Goal: Task Accomplishment & Management: Use online tool/utility

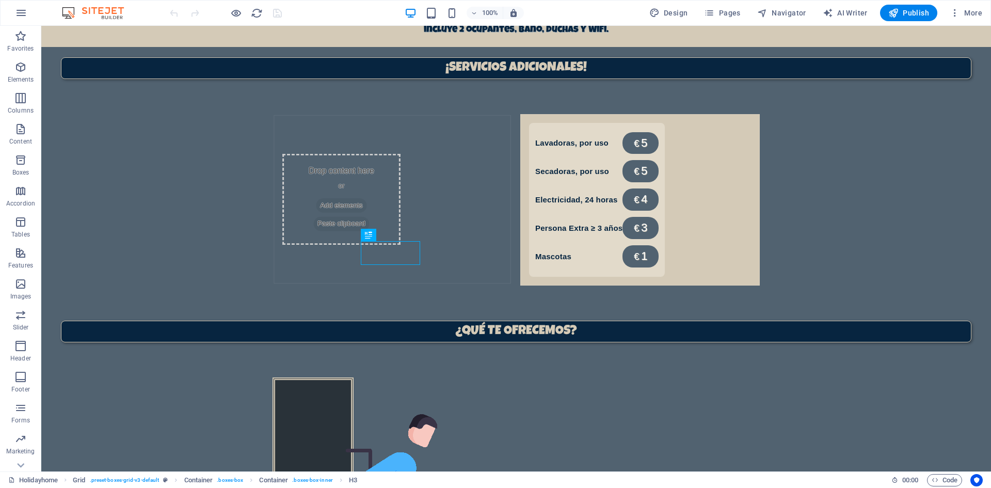
scroll to position [710, 0]
click at [726, 11] on span "Pages" at bounding box center [722, 13] width 36 height 10
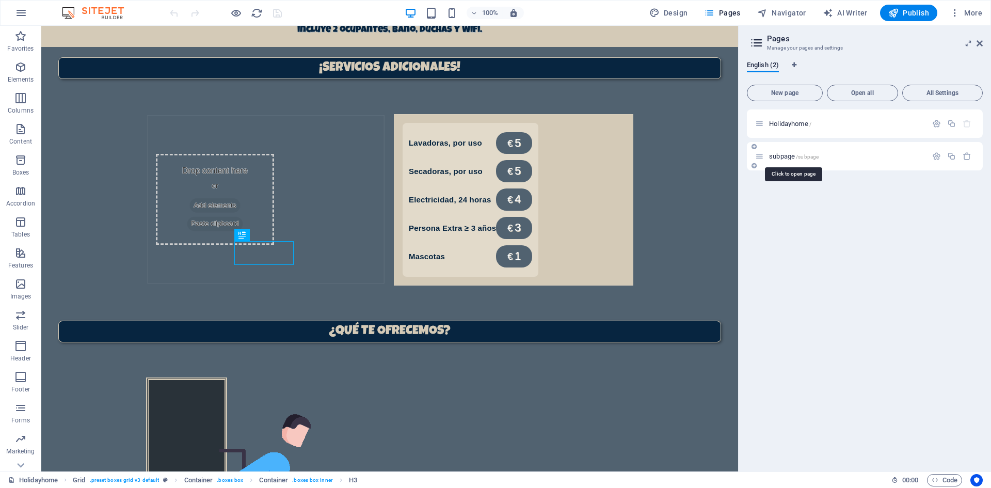
click at [776, 158] on span "subpage /subpage" at bounding box center [794, 156] width 50 height 8
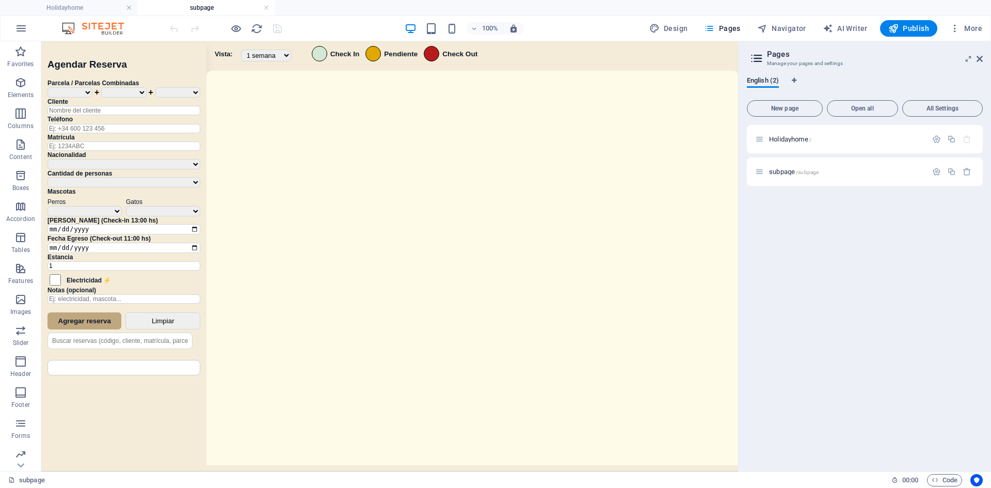
scroll to position [0, 0]
click at [982, 54] on h2 "Pages" at bounding box center [875, 54] width 216 height 9
click at [983, 58] on aside "Pages Manage your pages and settings English (2) New page Open all All Settings…" at bounding box center [864, 256] width 253 height 430
click at [981, 58] on icon at bounding box center [979, 59] width 6 height 8
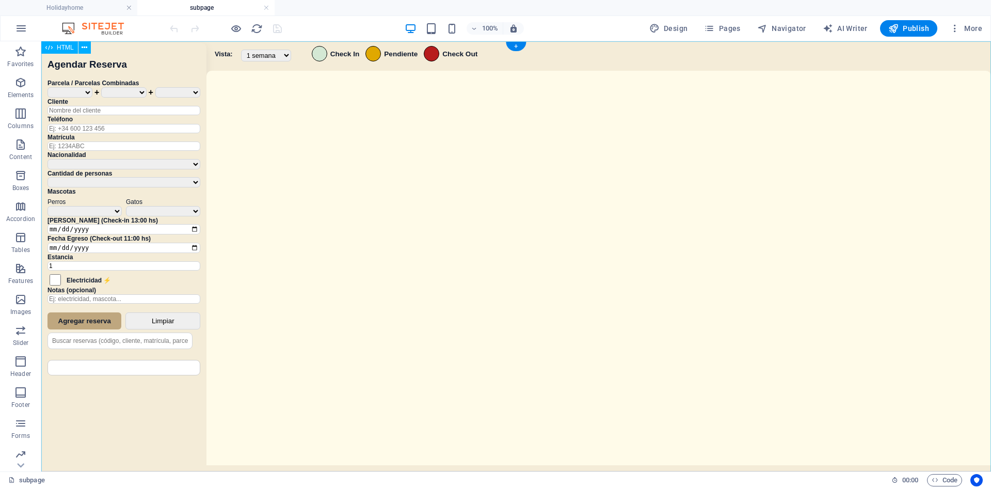
click at [577, 245] on div "Sistema de Reservas — Coveta Área Camper [GEOGRAPHIC_DATA] ¿Estás seguro de que…" at bounding box center [516, 257] width 950 height 433
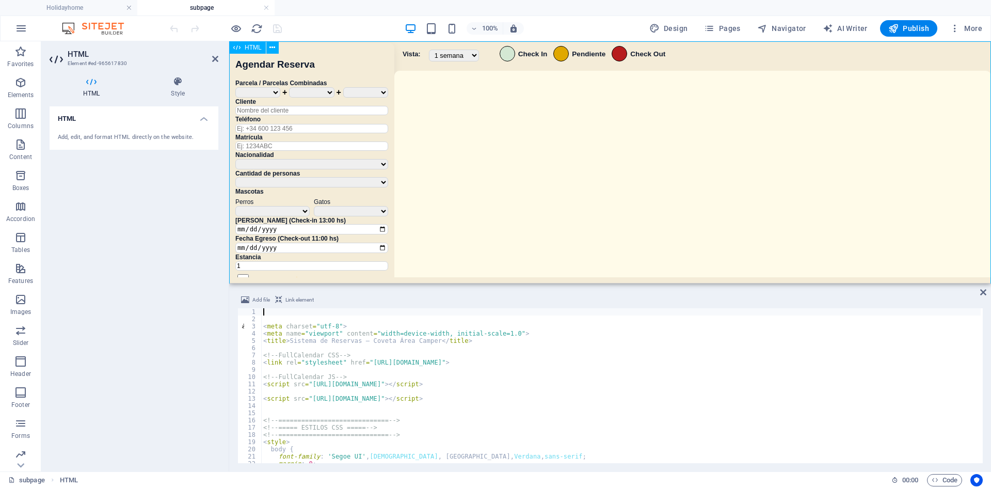
drag, startPoint x: 773, startPoint y: 325, endPoint x: 533, endPoint y: 159, distance: 291.6
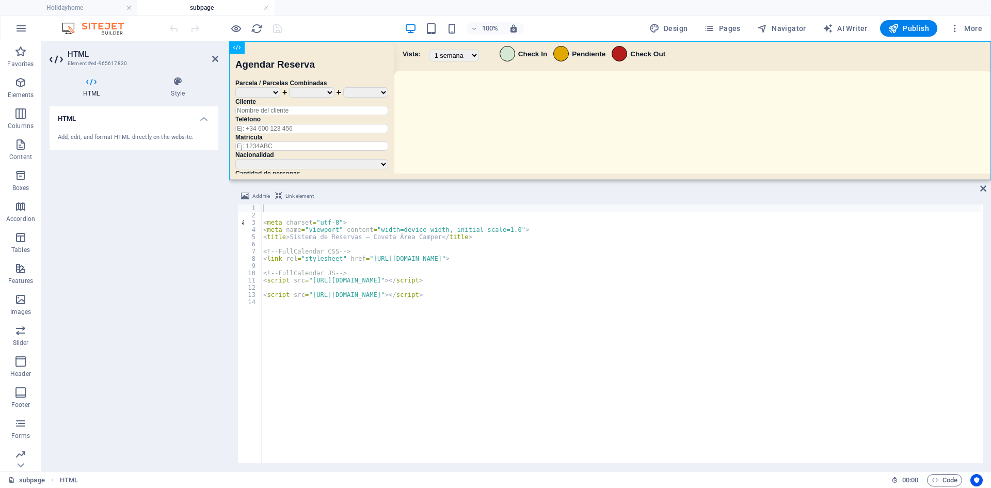
click at [548, 178] on div "HTML" at bounding box center [610, 110] width 762 height 138
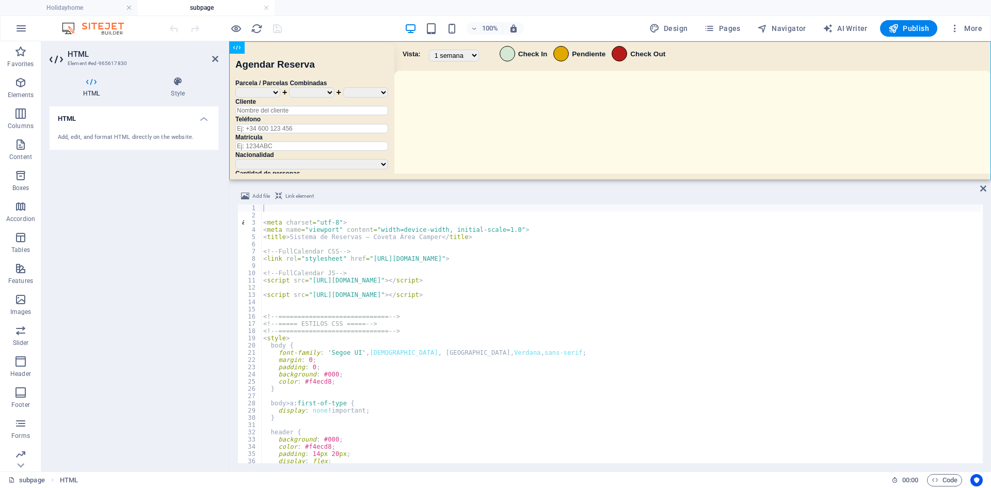
click at [431, 370] on div "< meta charset = "utf-8" > < meta name = "viewport" content = "width=device-wid…" at bounding box center [620, 340] width 719 height 273
type textarea "</script>"
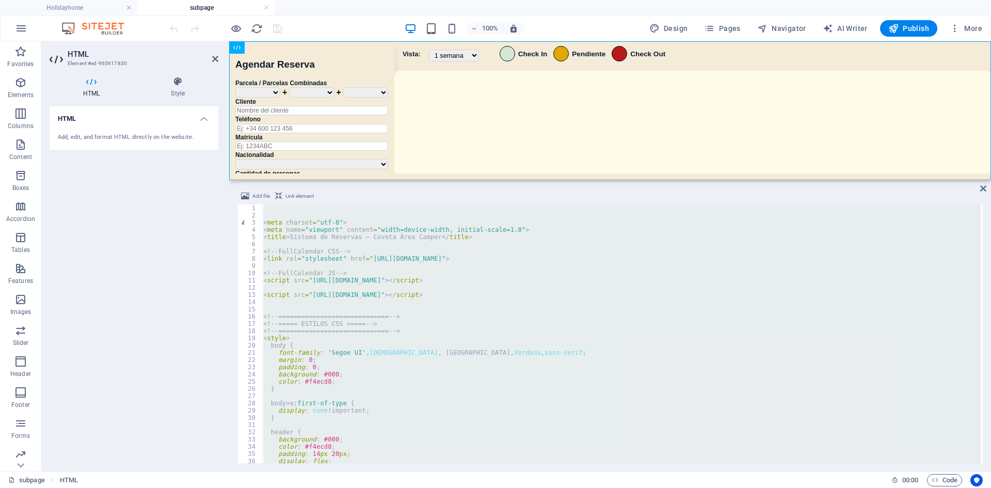
paste textarea
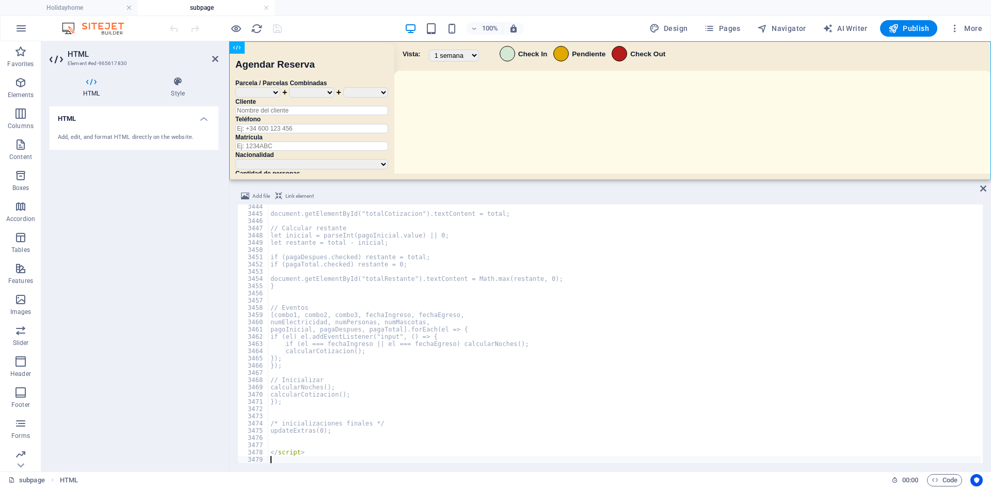
scroll to position [16654, 0]
click at [367, 27] on div "100% Design Pages Navigator AI Writer Publish More" at bounding box center [577, 28] width 819 height 17
click at [277, 31] on icon "save" at bounding box center [277, 29] width 12 height 12
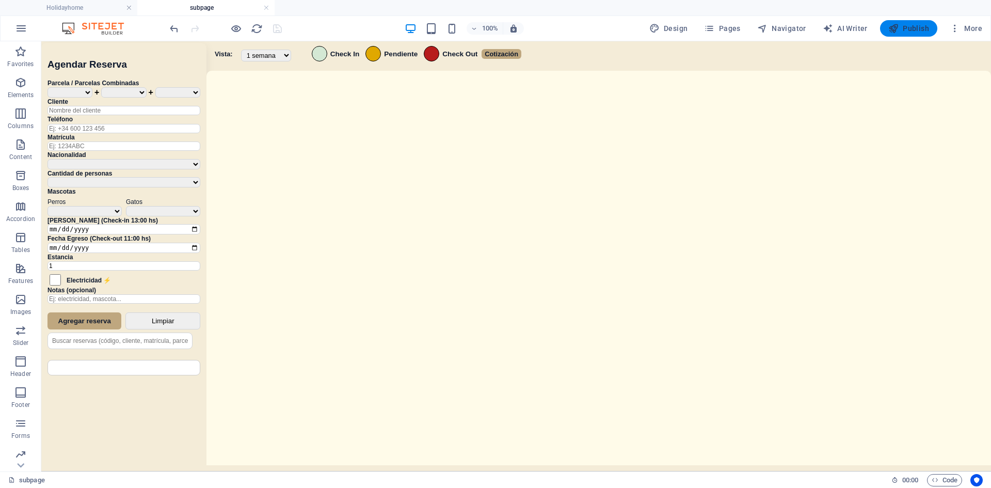
click at [899, 32] on icon "button" at bounding box center [893, 28] width 10 height 10
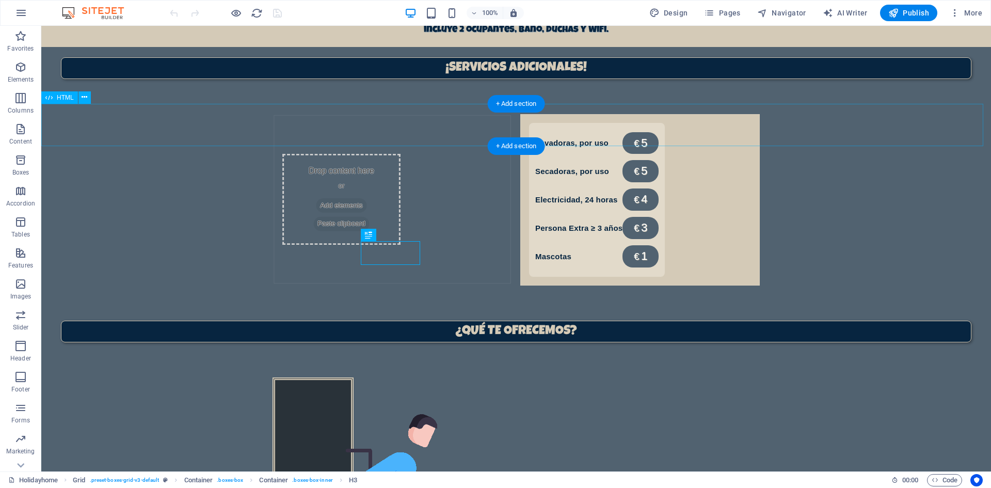
scroll to position [710, 0]
click at [731, 14] on span "Pages" at bounding box center [722, 13] width 36 height 10
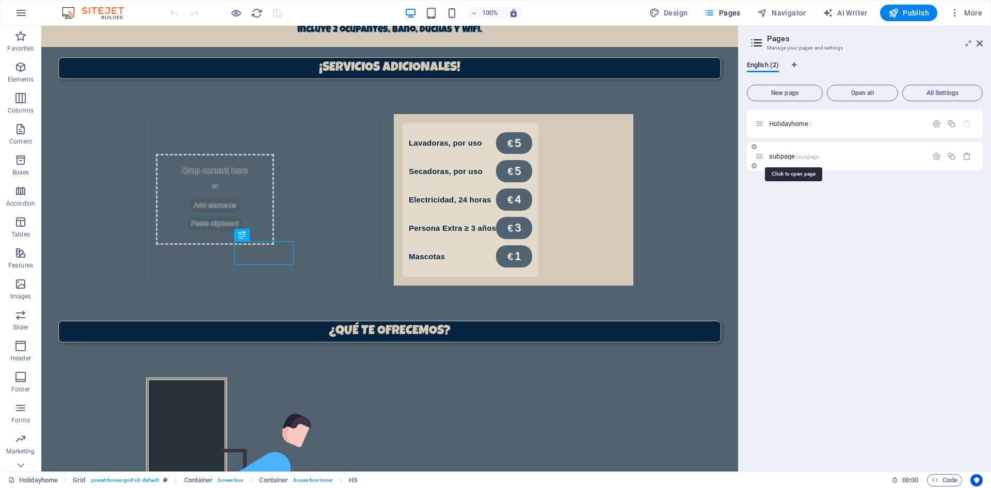
click at [792, 153] on span "subpage /subpage" at bounding box center [794, 156] width 50 height 8
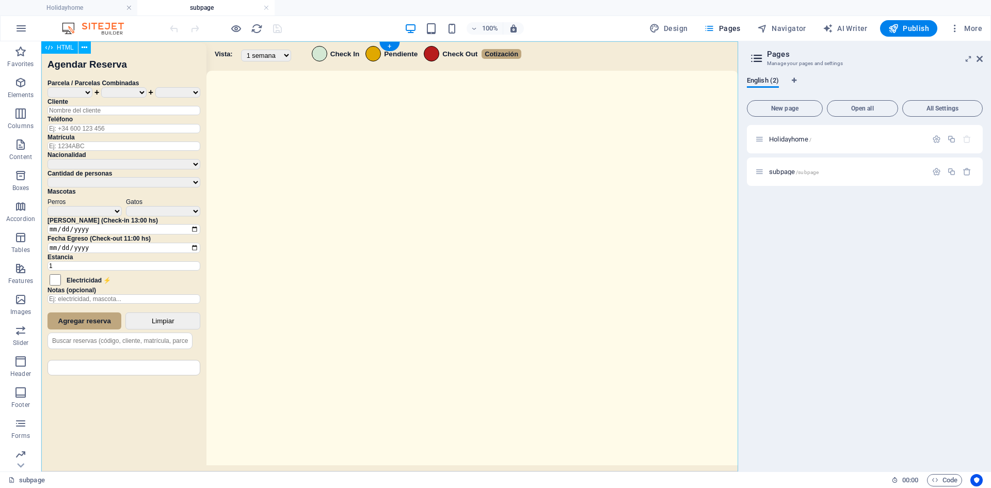
scroll to position [0, 0]
click at [524, 301] on div "Sistema de Reservas — Coveta Área Camper [GEOGRAPHIC_DATA] ¿Estás seguro de que…" at bounding box center [389, 257] width 697 height 433
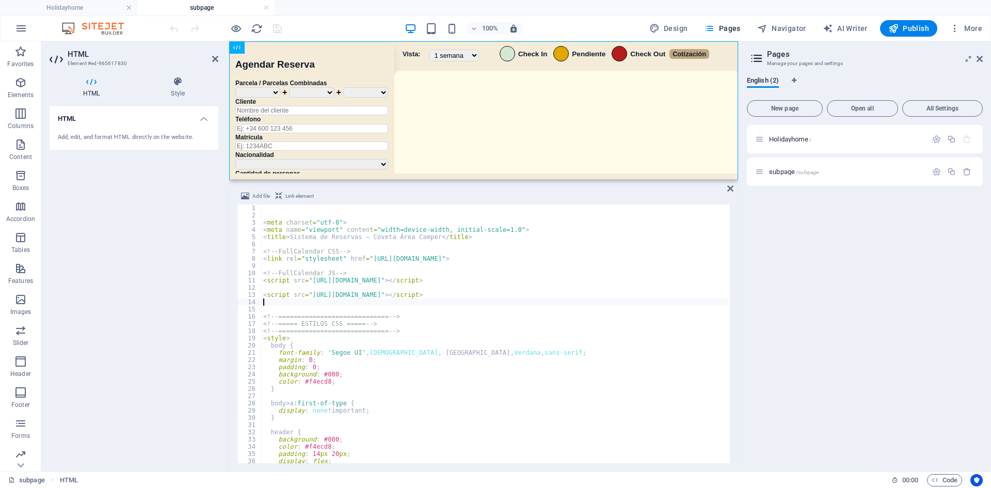
type textarea "</script> </div>"
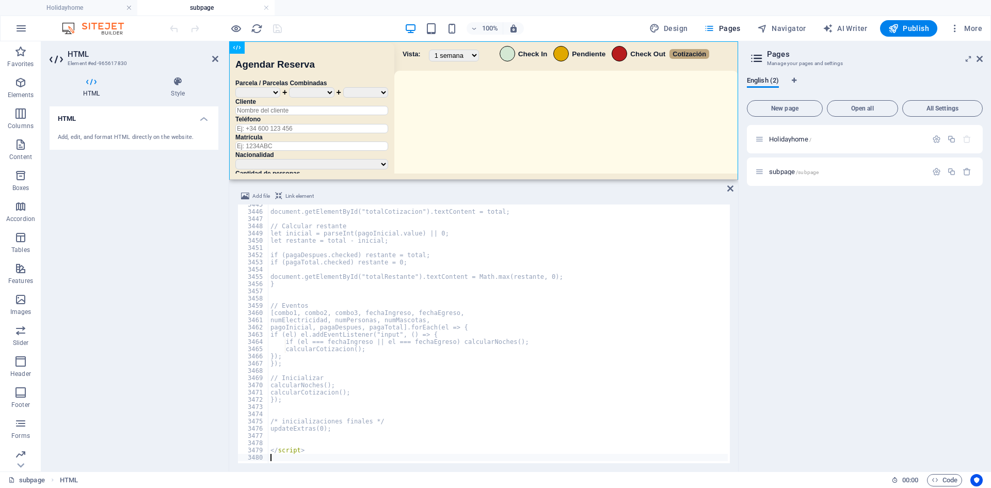
scroll to position [16656, 0]
click at [357, 21] on div "100% Design Pages Navigator AI Writer Publish More" at bounding box center [577, 28] width 819 height 17
click at [278, 33] on icon "save" at bounding box center [277, 29] width 12 height 12
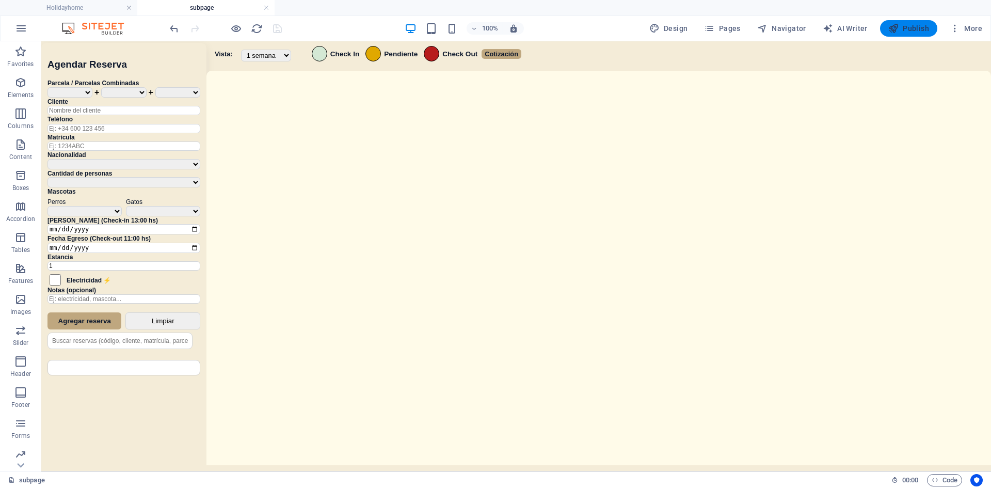
click at [892, 28] on icon "button" at bounding box center [893, 28] width 10 height 10
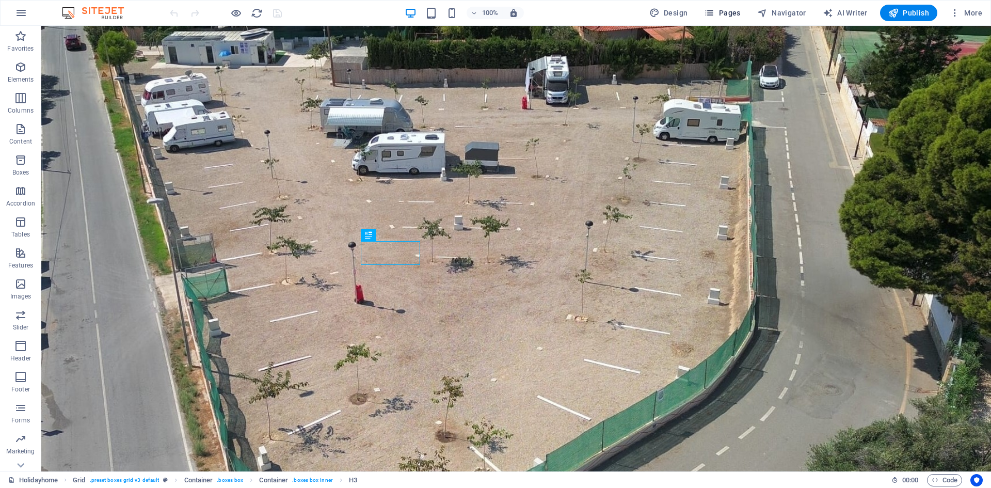
click at [714, 17] on icon "button" at bounding box center [709, 13] width 10 height 10
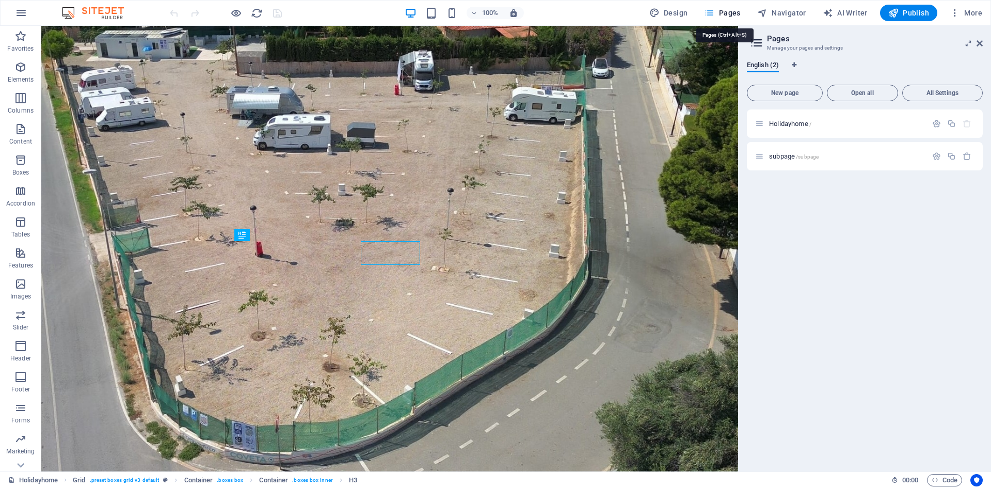
scroll to position [710, 0]
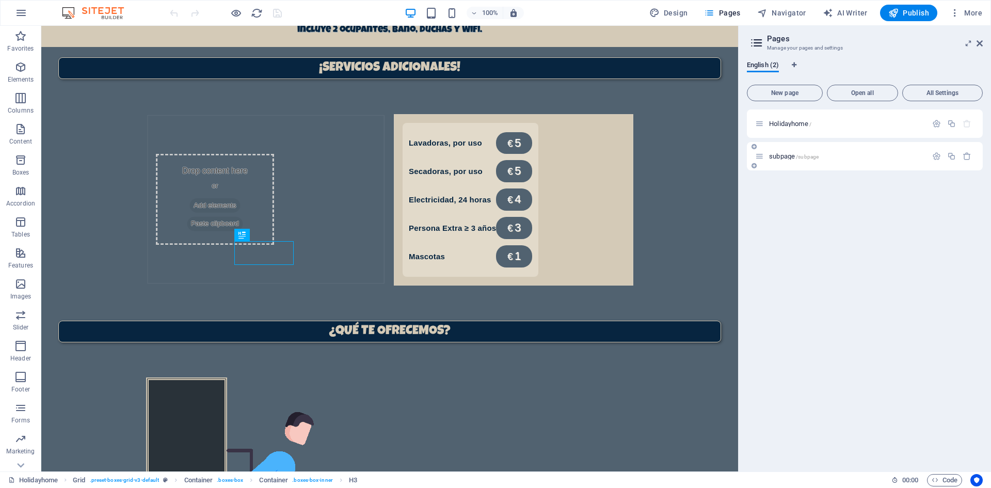
click at [783, 162] on div "subpage /subpage" at bounding box center [865, 156] width 236 height 28
click at [789, 158] on span "subpage /subpage" at bounding box center [794, 156] width 50 height 8
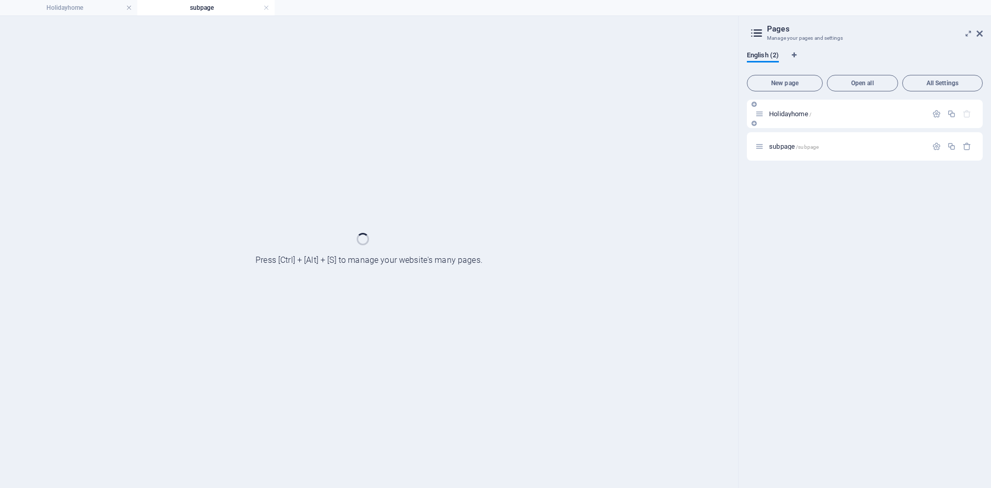
scroll to position [0, 0]
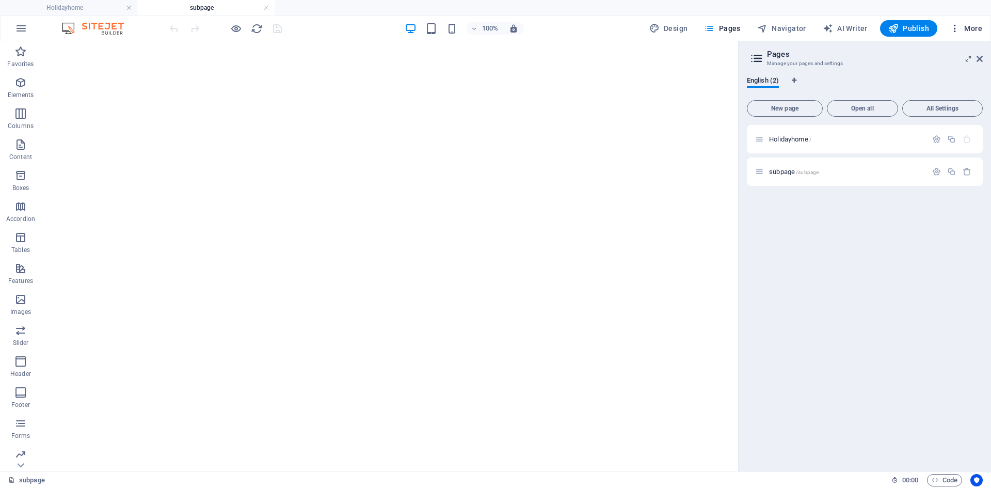
click at [982, 35] on button "More" at bounding box center [966, 28] width 41 height 17
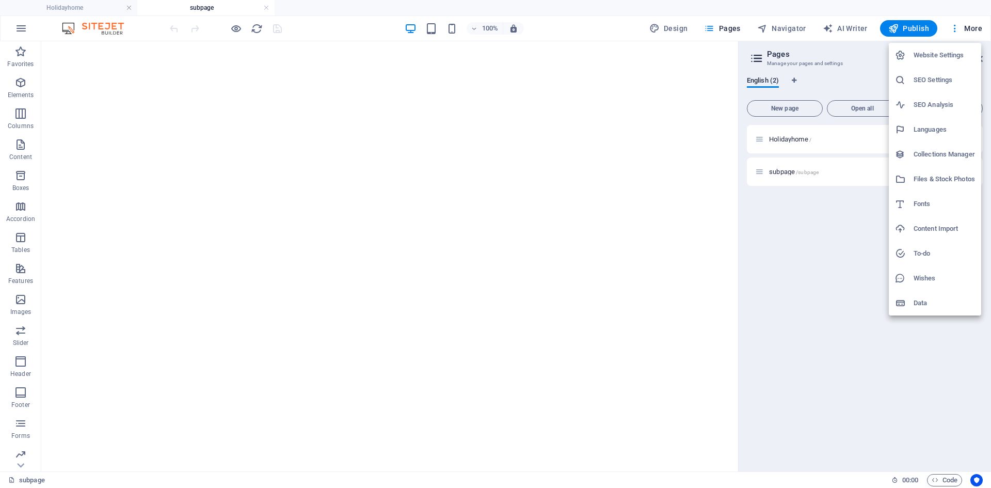
click at [981, 59] on div "Website Settings SEO Settings SEO Analysis Languages Collections Manager Files …" at bounding box center [495, 247] width 991 height 482
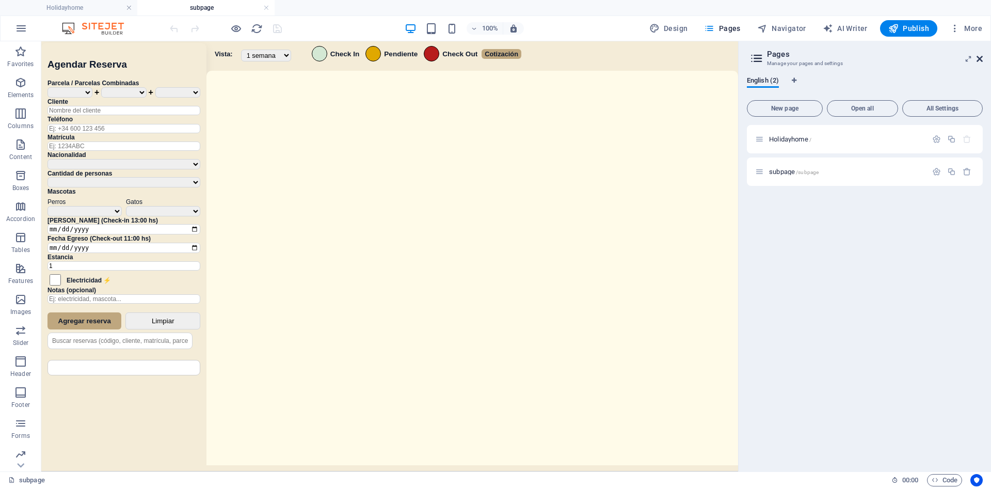
click at [980, 63] on link at bounding box center [979, 59] width 6 height 9
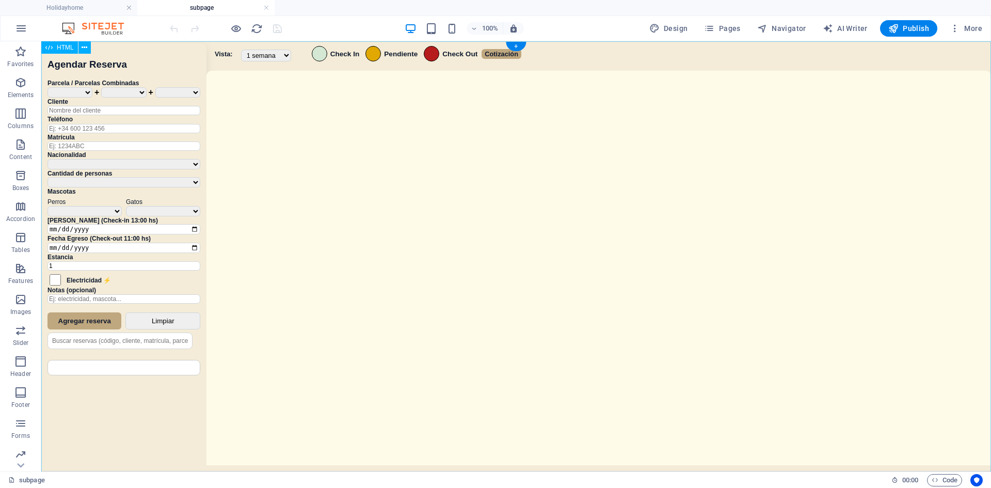
click at [570, 245] on div "Sistema de Reservas — Coveta Área Camper [GEOGRAPHIC_DATA] ¿Estás seguro de que…" at bounding box center [516, 257] width 950 height 433
drag, startPoint x: 570, startPoint y: 245, endPoint x: 603, endPoint y: 349, distance: 109.2
click at [570, 245] on div "Sistema de Reservas — Coveta Área Camper [GEOGRAPHIC_DATA] ¿Estás seguro de que…" at bounding box center [516, 257] width 950 height 433
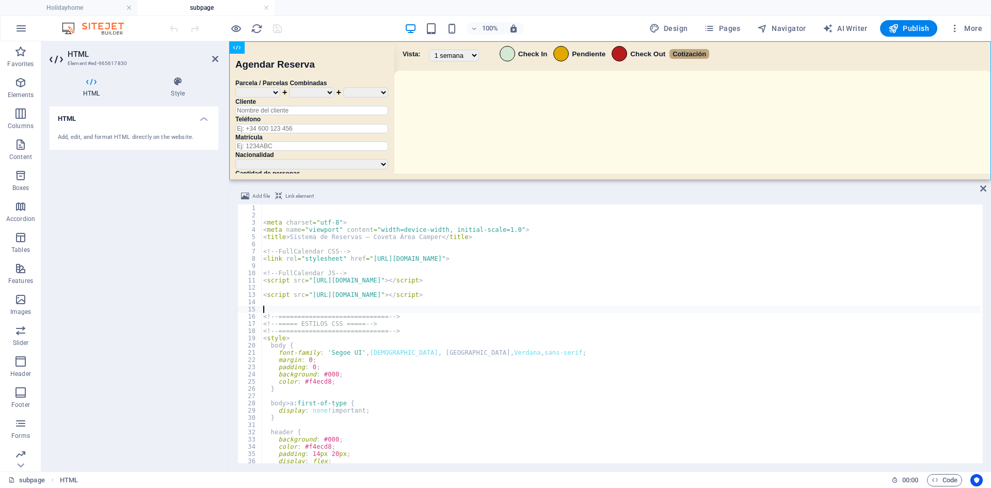
click at [562, 310] on div "< meta charset = "utf-8" > < meta name = "viewport" content = "width=device-wid…" at bounding box center [620, 340] width 719 height 273
type textarea "</script> </div>"
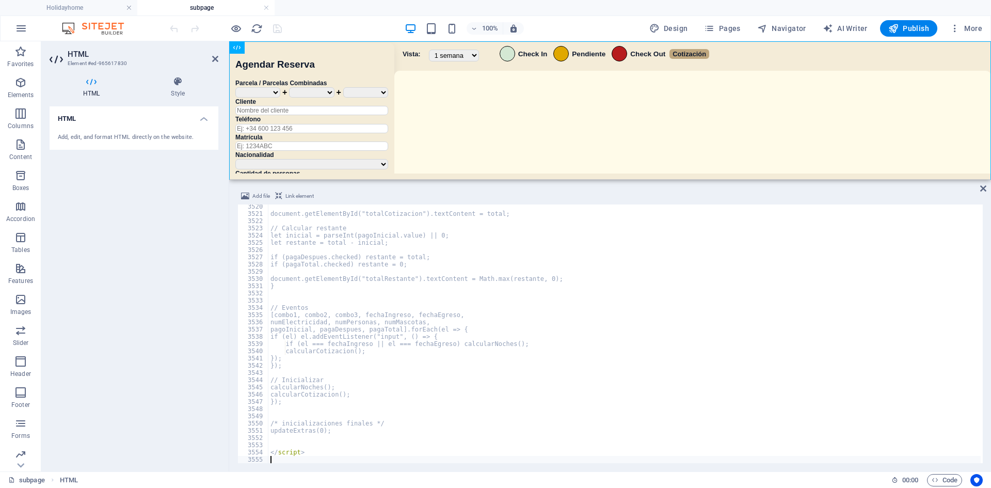
scroll to position [16654, 0]
click at [577, 18] on div "100% Design Pages Navigator AI Writer Publish More" at bounding box center [496, 28] width 990 height 25
click at [273, 34] on icon "save" at bounding box center [277, 29] width 12 height 12
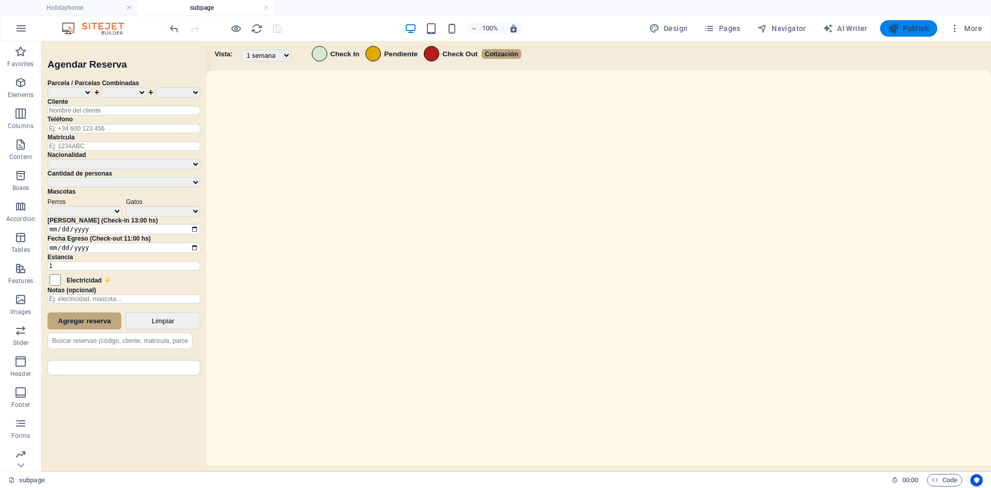
click at [915, 25] on span "Publish" at bounding box center [908, 28] width 41 height 10
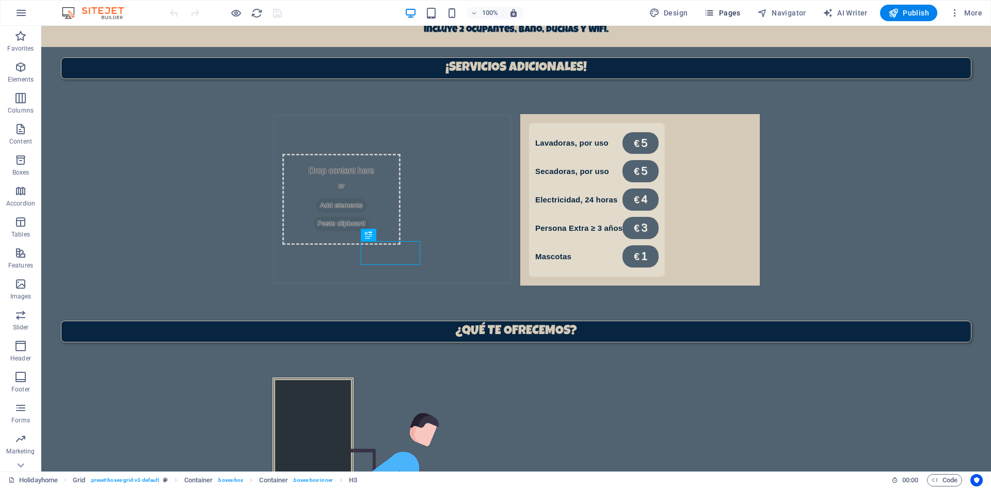
click at [733, 14] on span "Pages" at bounding box center [722, 13] width 36 height 10
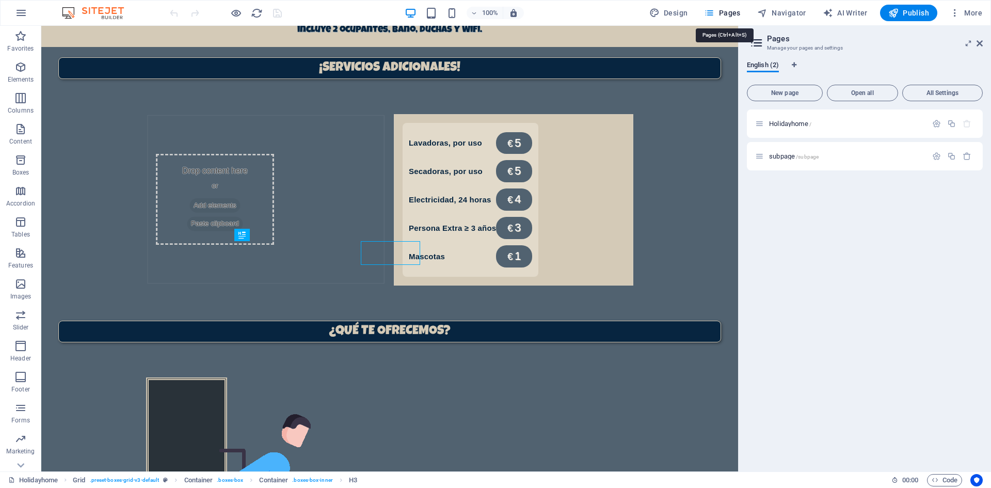
scroll to position [710, 0]
click at [787, 154] on span "subpage /subpage" at bounding box center [794, 156] width 50 height 8
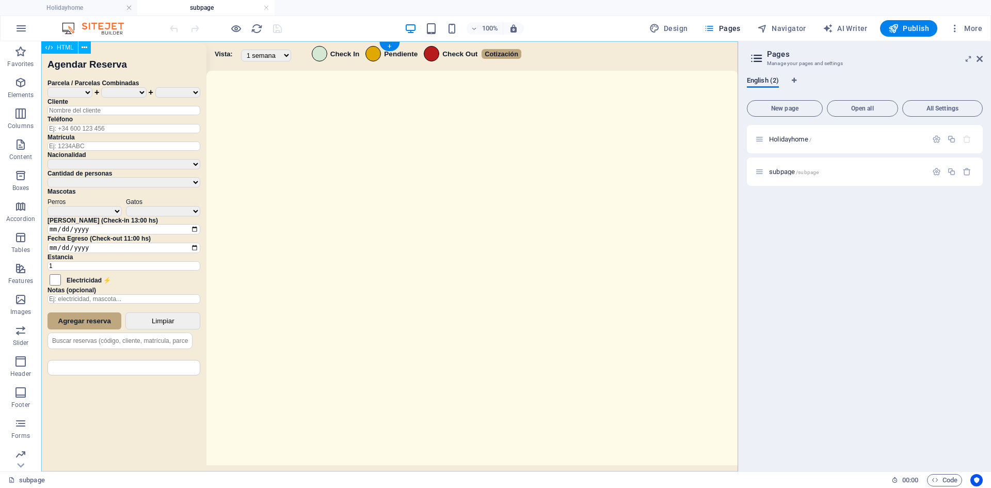
scroll to position [0, 0]
click at [501, 231] on div "Sistema de Reservas — Coveta Área Camper [GEOGRAPHIC_DATA] ¿Estás seguro de que…" at bounding box center [389, 257] width 697 height 433
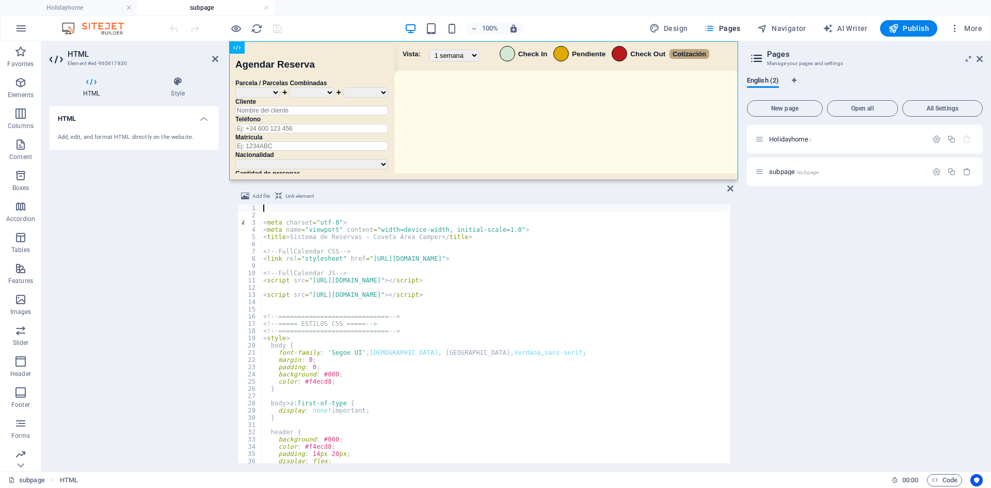
click at [405, 310] on div "< meta charset = "utf-8" > < meta name = "viewport" content = "width=device-wid…" at bounding box center [607, 339] width 693 height 271
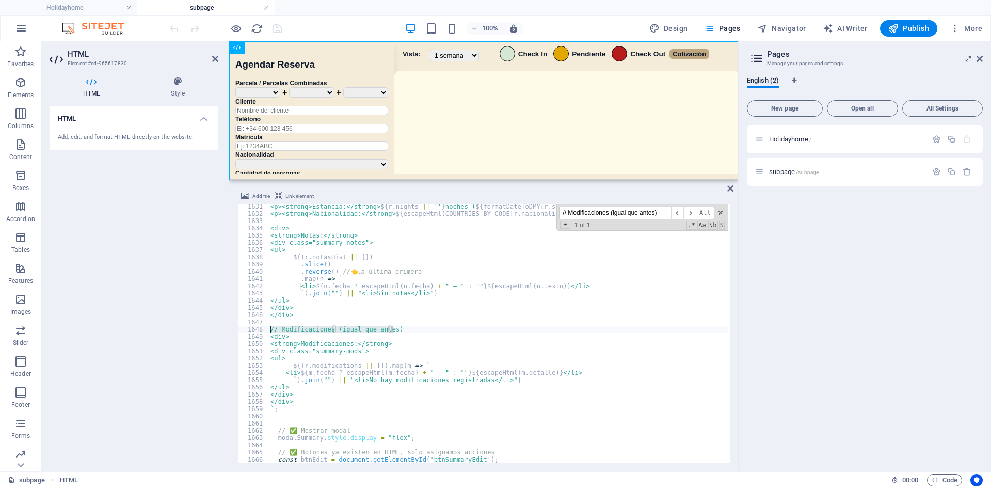
scroll to position [7756, 0]
type input "// Modificaciones (igual que antes)"
click at [397, 328] on div "<p><strong>Estancia:</strong> ${ r . nights || '' } noches ( ${ formatDateToDMY…" at bounding box center [497, 333] width 459 height 259
click at [396, 330] on div "<p><strong>Estancia:</strong> ${ r . nights || '' } noches ( ${ formatDateToDMY…" at bounding box center [614, 338] width 693 height 271
drag, startPoint x: 398, startPoint y: 331, endPoint x: 318, endPoint y: 338, distance: 79.8
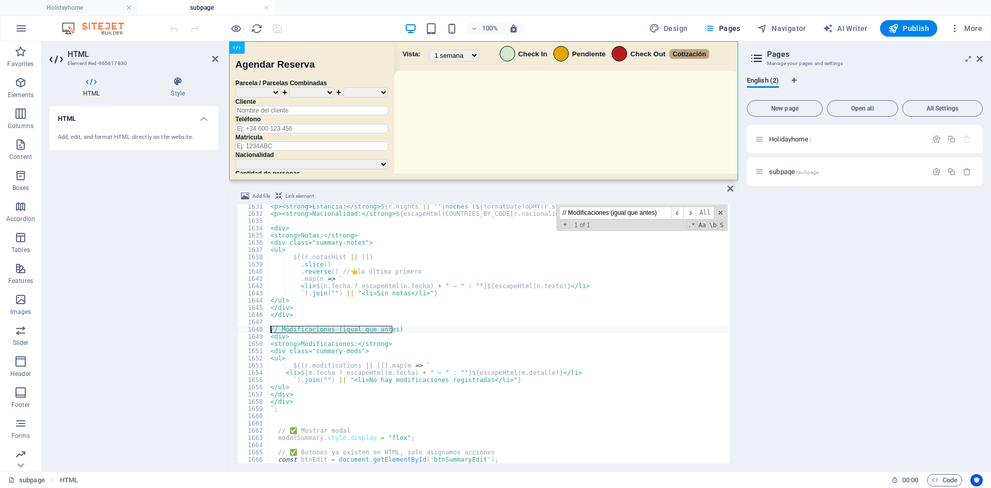
click at [274, 331] on div "<p><strong>Estancia:</strong> ${ r . nights || '' } noches ( ${ formatDateToDMY…" at bounding box center [614, 338] width 693 height 271
type textarea "/"
click at [366, 27] on div "100% Design Pages Navigator AI Writer Publish More" at bounding box center [577, 28] width 819 height 17
click at [281, 29] on icon "save" at bounding box center [277, 29] width 12 height 12
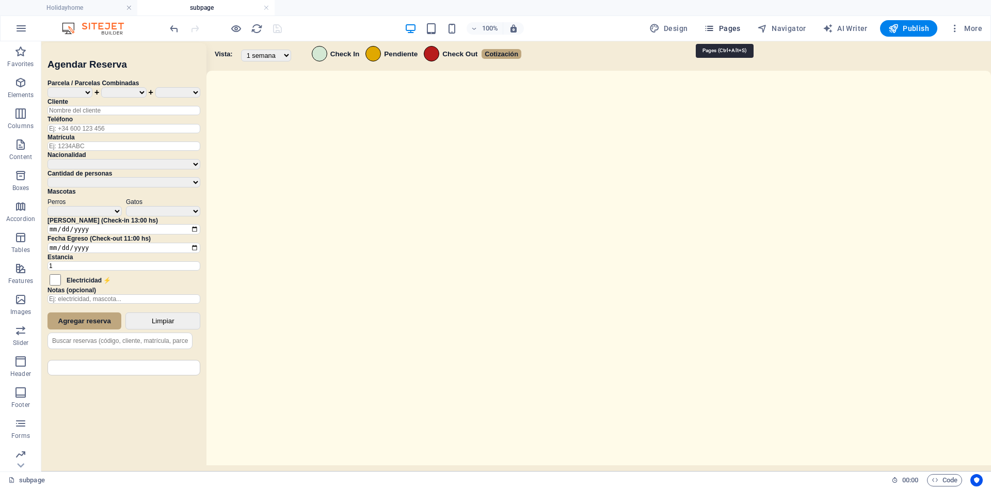
click at [732, 27] on span "Pages" at bounding box center [722, 28] width 36 height 10
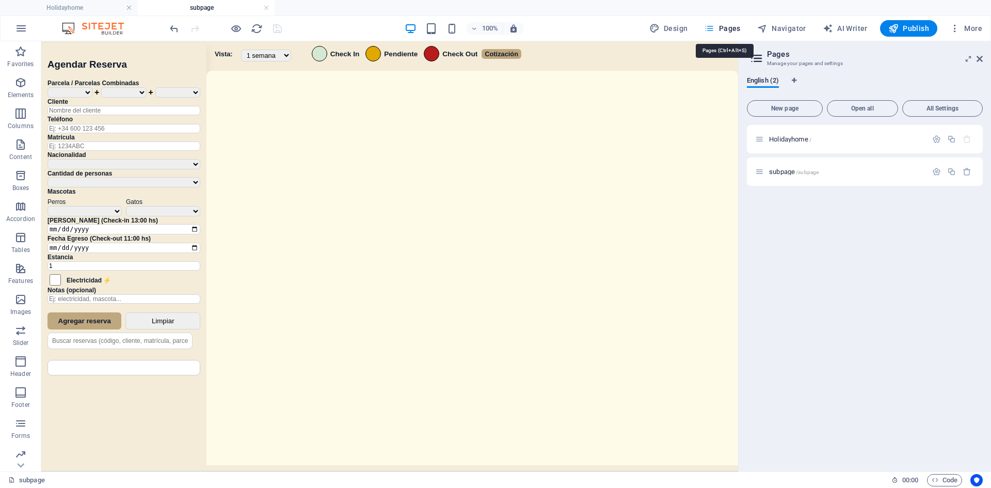
click at [732, 27] on span "Pages" at bounding box center [722, 28] width 36 height 10
click at [575, 271] on div "Sistema de Reservas — Coveta Área Camper [GEOGRAPHIC_DATA] ¿Estás seguro de que…" at bounding box center [389, 257] width 697 height 433
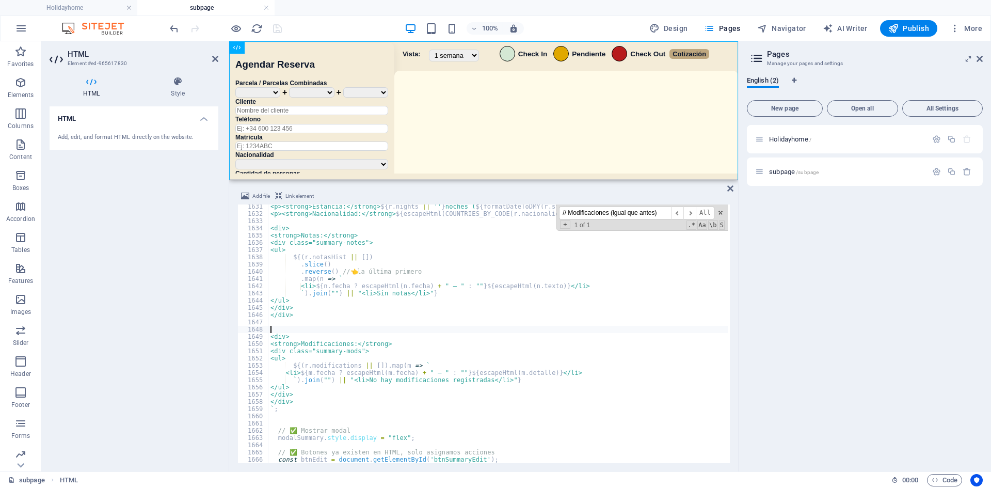
click at [474, 422] on div "<p><strong>Estancia:</strong> ${ r . nights || '' } noches ( ${ formatDateToDMY…" at bounding box center [614, 338] width 693 height 271
type textarea "</script> </div>"
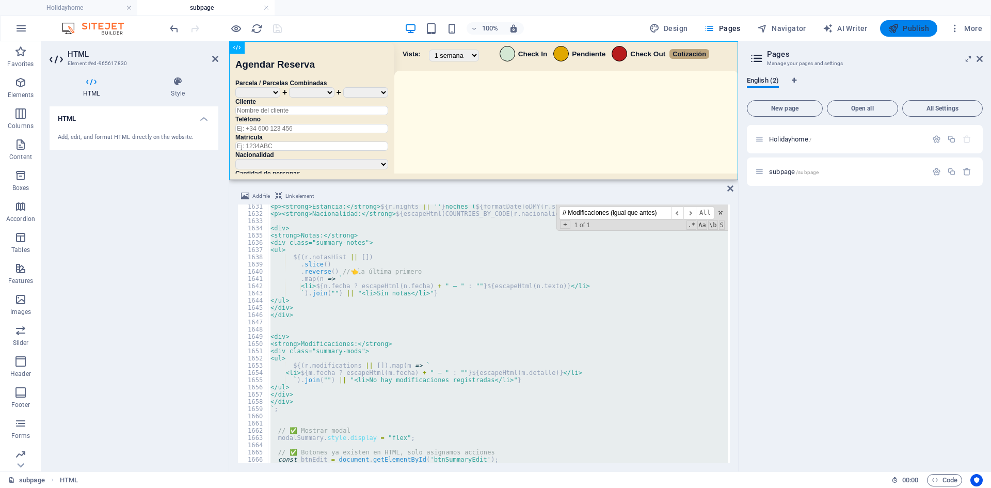
click at [910, 28] on span "Publish" at bounding box center [908, 28] width 41 height 10
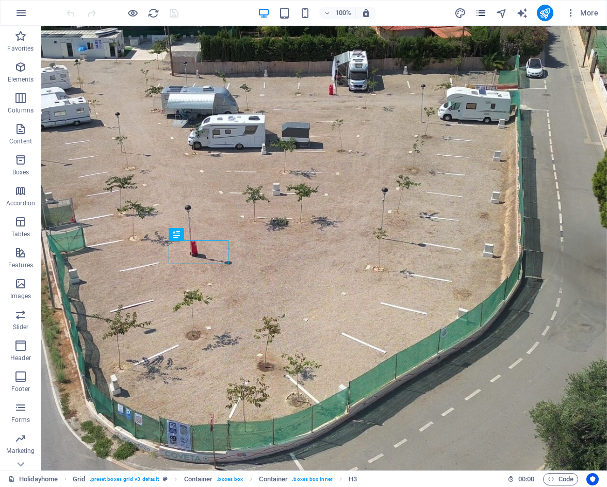
click at [480, 12] on icon "pages" at bounding box center [481, 13] width 12 height 12
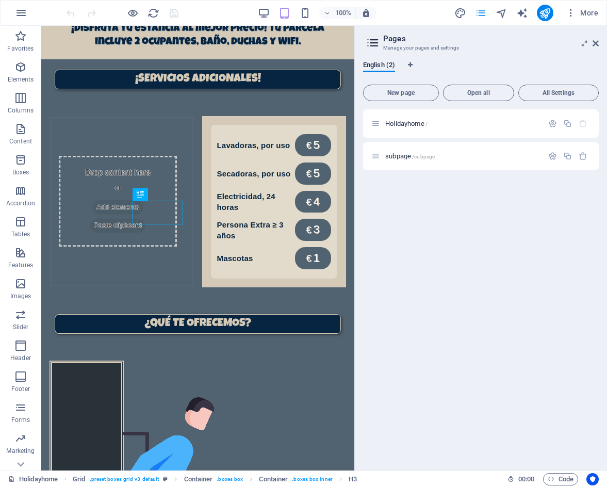
scroll to position [710, 0]
click at [425, 156] on span "/subpage" at bounding box center [423, 157] width 23 height 6
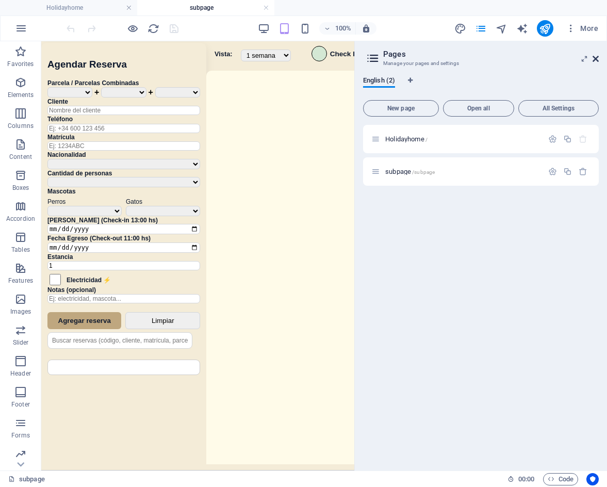
scroll to position [0, 0]
click at [596, 60] on icon at bounding box center [596, 59] width 6 height 8
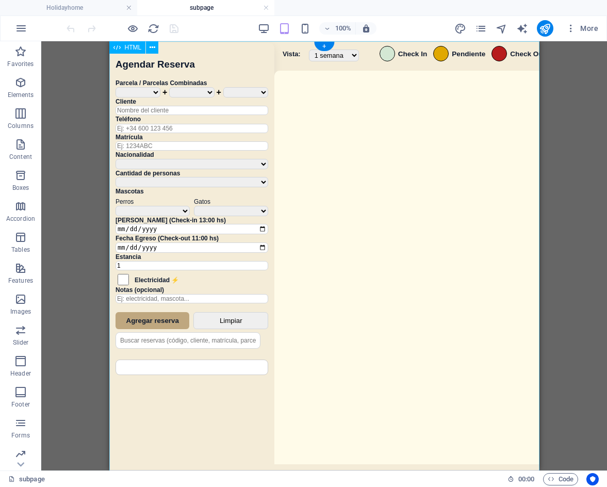
click at [418, 223] on div "Sistema de Reservas — Coveta Área Camper [GEOGRAPHIC_DATA] ¿Estás seguro de que…" at bounding box center [324, 257] width 430 height 432
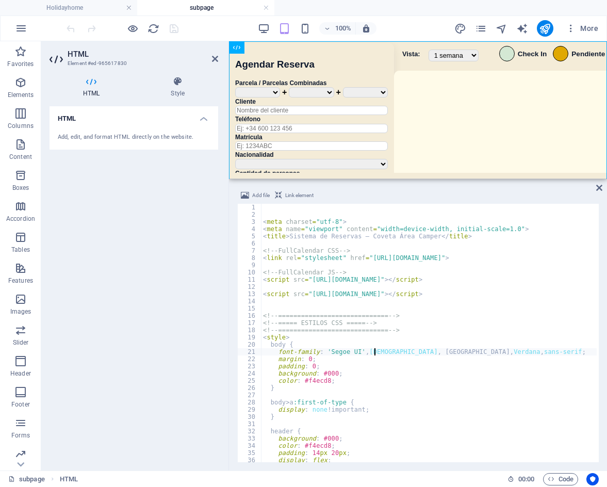
click at [376, 353] on div "< meta charset = "utf-8" > < meta name = "viewport" content = "width=device-wid…" at bounding box center [607, 339] width 693 height 271
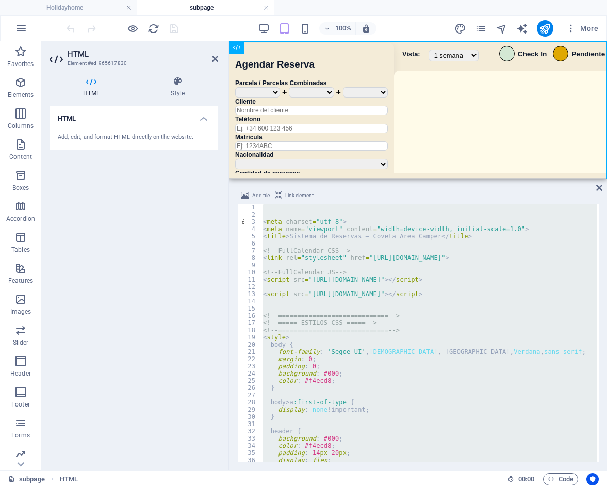
type textarea "</div>"
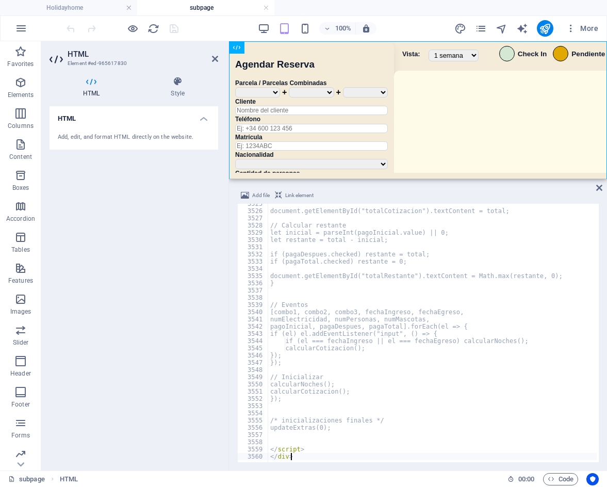
scroll to position [16656, 0]
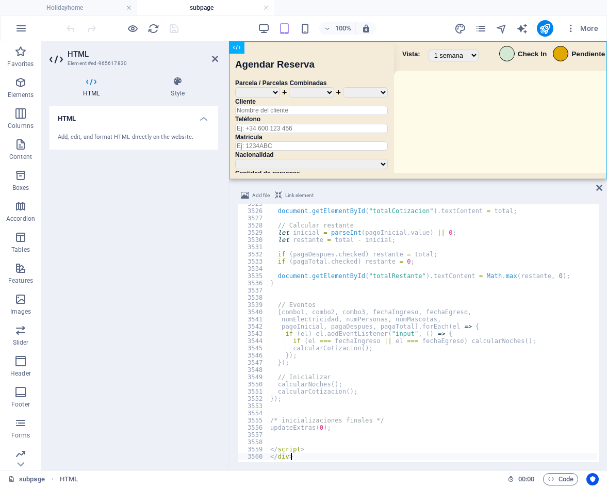
click at [205, 36] on div "100% More" at bounding box center [334, 28] width 538 height 17
click at [177, 33] on icon "save" at bounding box center [174, 29] width 12 height 12
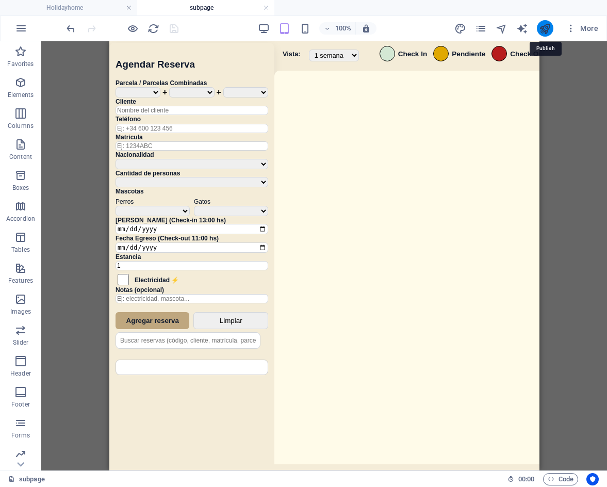
click at [545, 29] on icon "publish" at bounding box center [545, 29] width 12 height 12
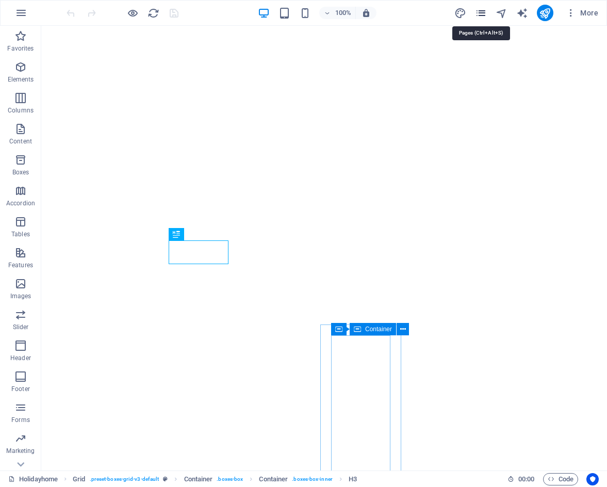
click at [486, 12] on icon "pages" at bounding box center [481, 13] width 12 height 12
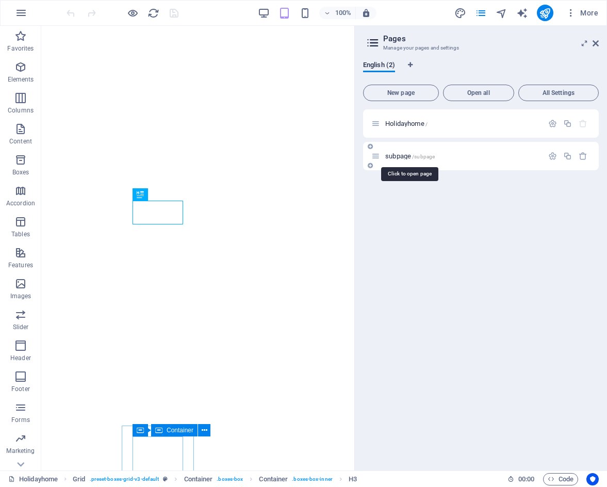
click at [407, 157] on span "subpage /subpage" at bounding box center [411, 156] width 50 height 8
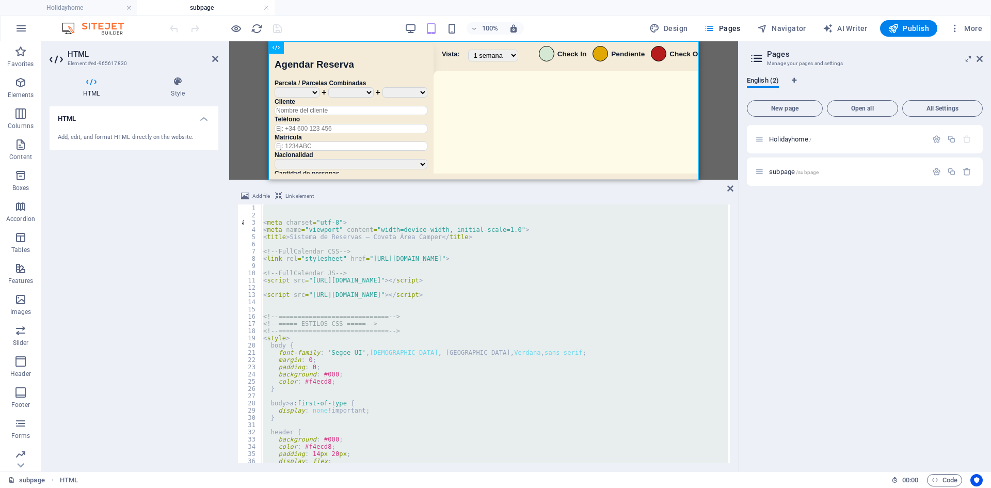
type textarea "</div>"
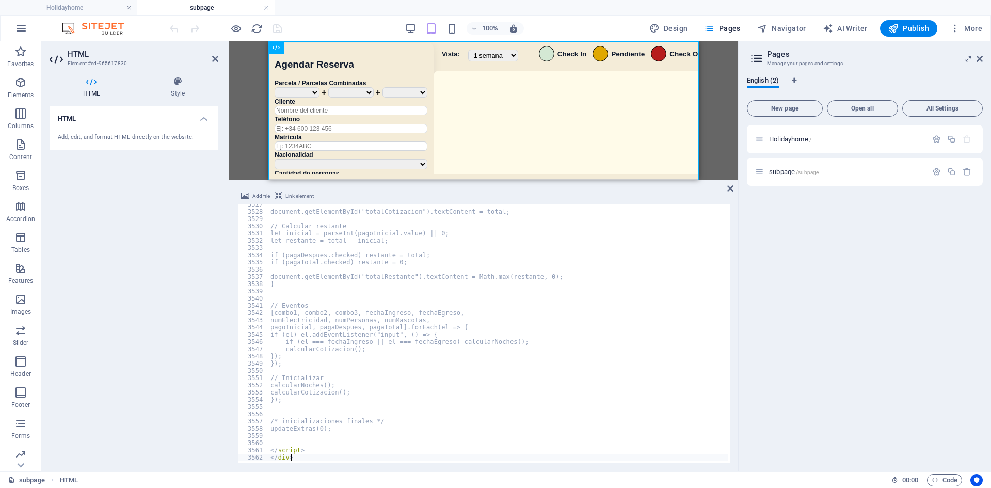
scroll to position [16656, 0]
click at [364, 21] on div "100% Design Pages Navigator AI Writer Publish More" at bounding box center [577, 28] width 819 height 17
click at [280, 32] on icon "save" at bounding box center [277, 29] width 12 height 12
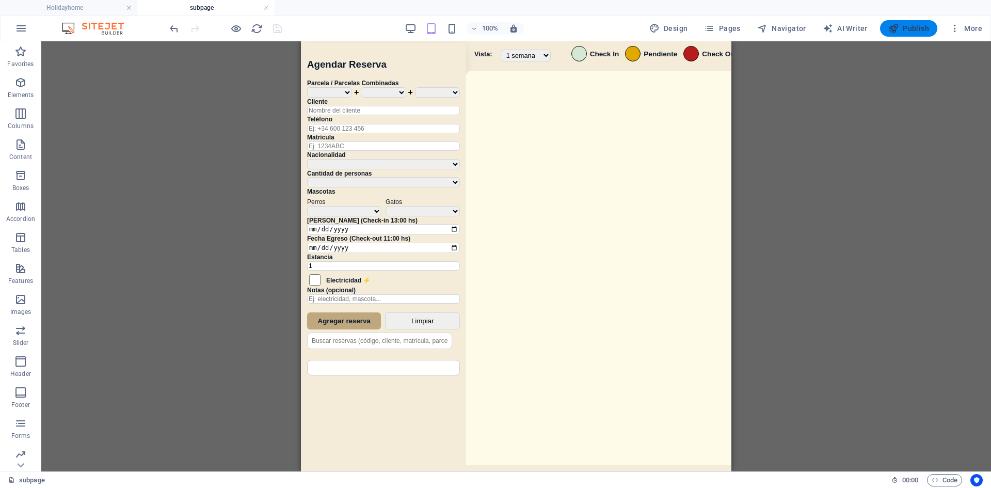
click at [607, 23] on span "Publish" at bounding box center [908, 28] width 41 height 10
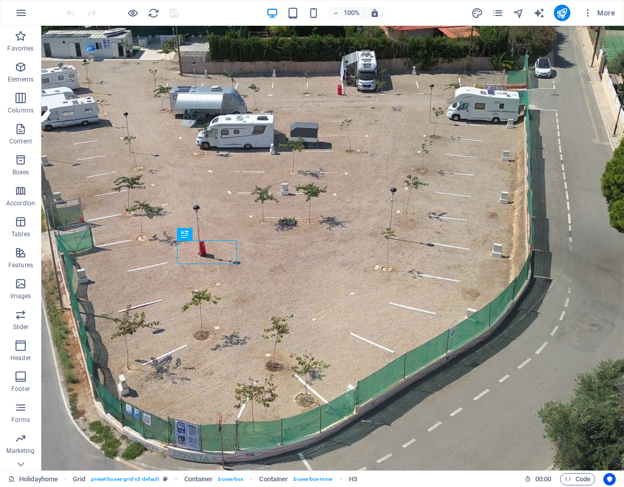
scroll to position [710, 0]
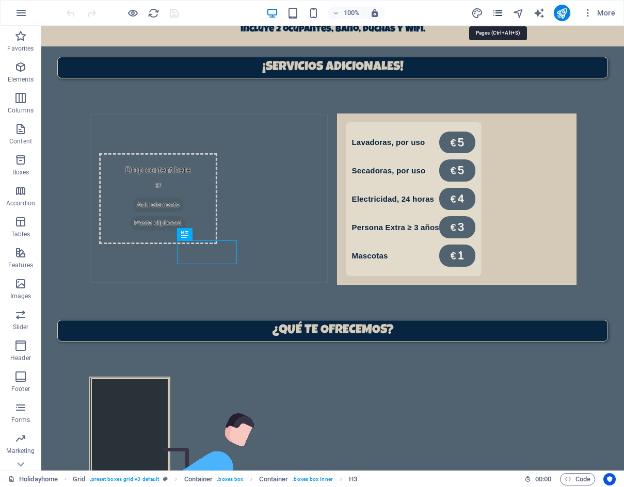
click at [501, 9] on icon "pages" at bounding box center [498, 13] width 12 height 12
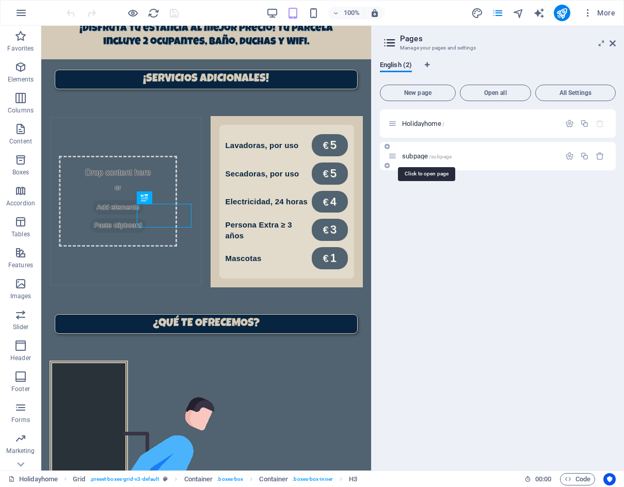
click at [427, 153] on span "subpage /subpage" at bounding box center [427, 156] width 50 height 8
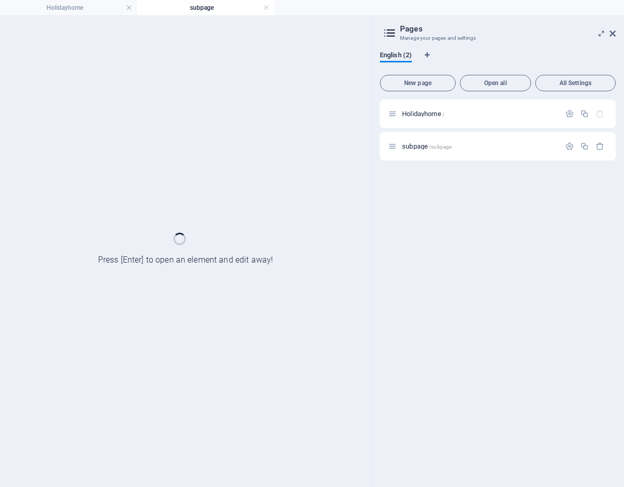
scroll to position [0, 0]
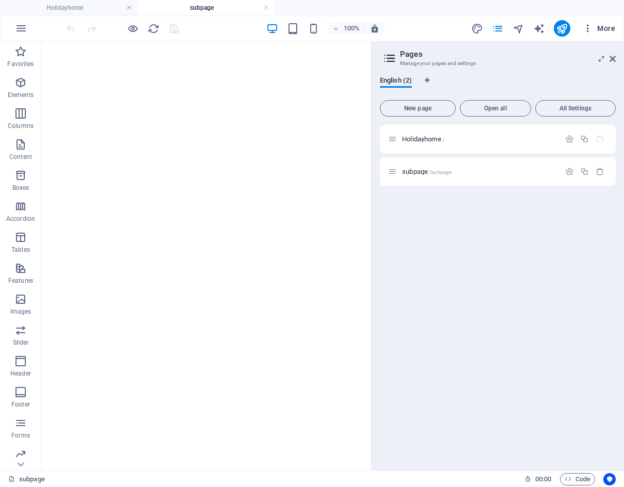
click at [617, 35] on button "More" at bounding box center [599, 28] width 41 height 17
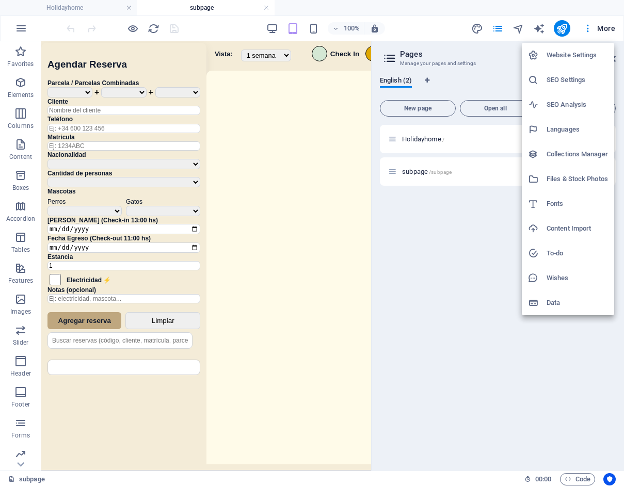
click at [455, 66] on div at bounding box center [312, 243] width 624 height 487
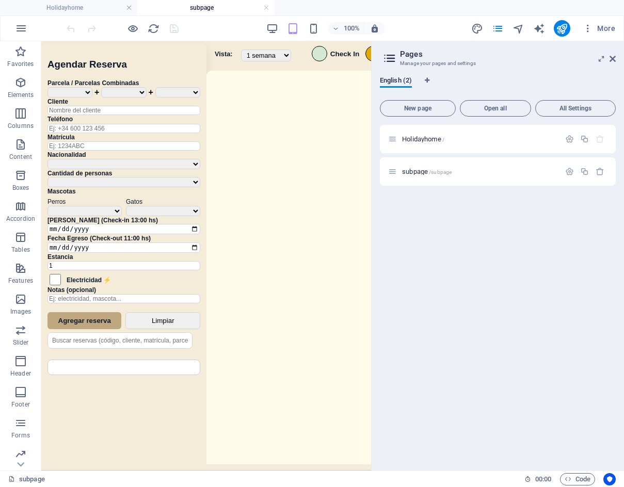
click at [612, 59] on icon at bounding box center [613, 59] width 6 height 8
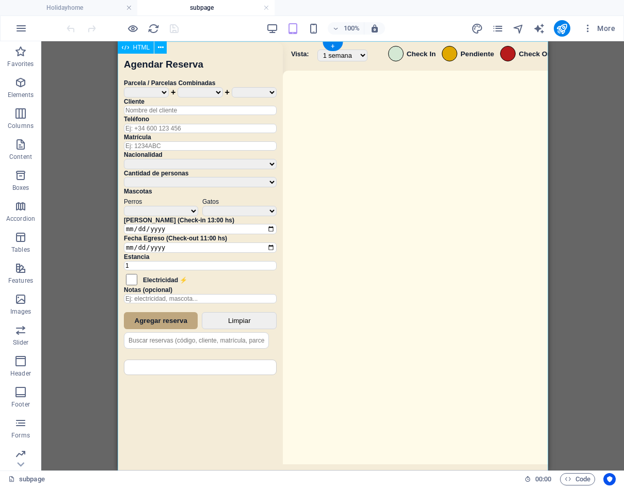
click at [465, 235] on div "Sistema de Reservas — Coveta Área Camper [GEOGRAPHIC_DATA] ¿Estás seguro de que…" at bounding box center [332, 257] width 430 height 432
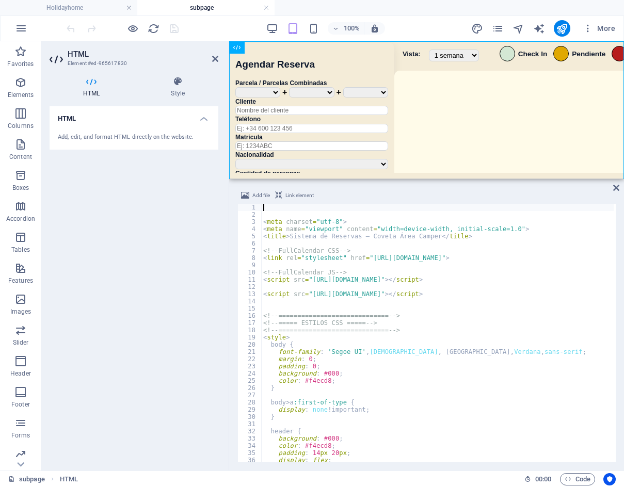
click at [417, 317] on div "< meta charset = "utf-8" > < meta name = "viewport" content = "width=device-wid…" at bounding box center [607, 339] width 693 height 271
type textarea "<!-- ============================= -->"
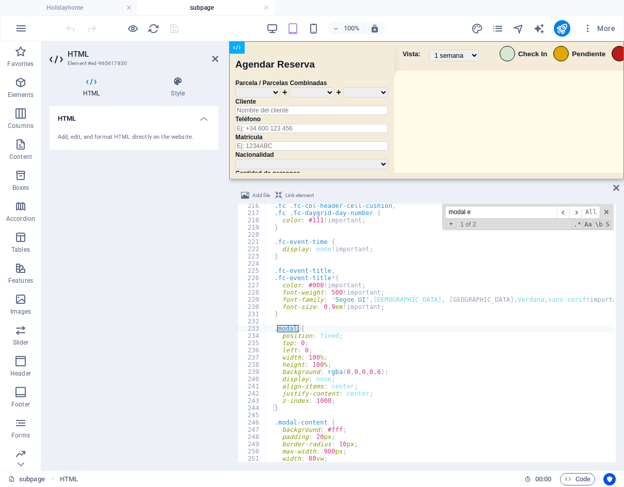
scroll to position [5158, 0]
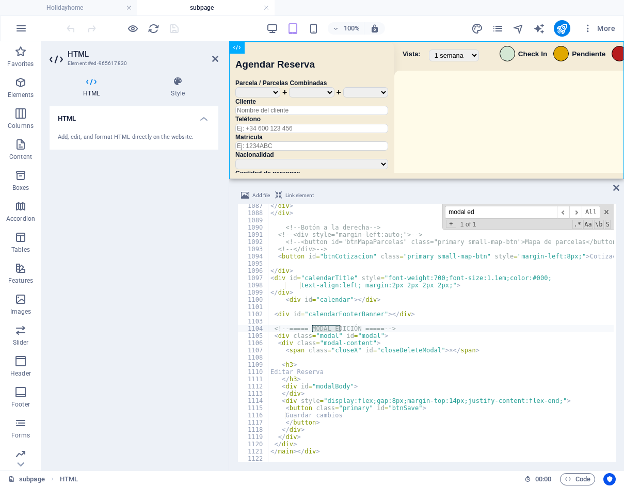
type input "modal ed"
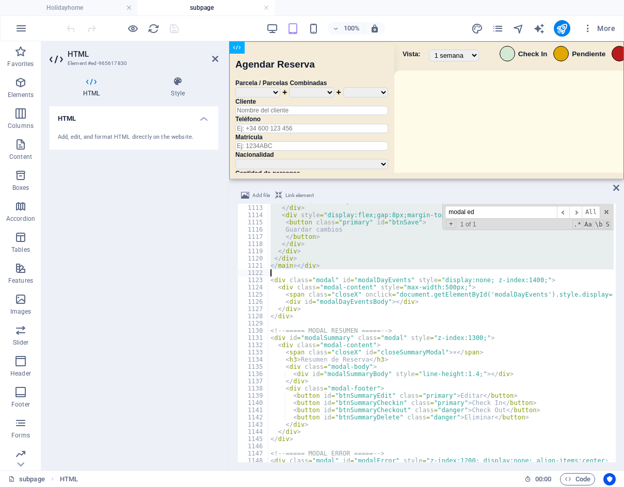
scroll to position [5279, 0]
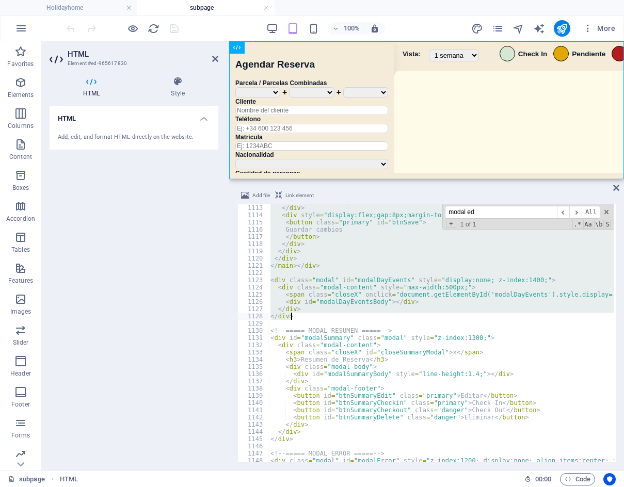
drag, startPoint x: 278, startPoint y: 330, endPoint x: 424, endPoint y: 314, distance: 147.4
click at [424, 314] on div "< div id = "modalBody" > </ div > < div style = "display:flex;gap:8px;margin-to…" at bounding box center [614, 332] width 693 height 271
type textarea "</div> </div>"
paste input "openModal"
drag, startPoint x: 478, startPoint y: 211, endPoint x: 461, endPoint y: 211, distance: 16.5
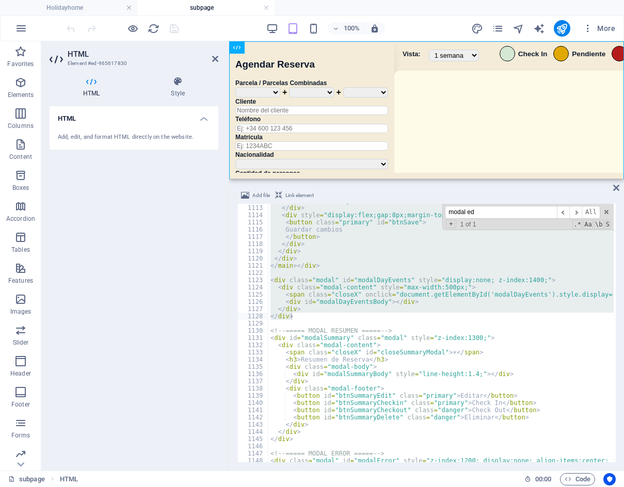
click at [442, 211] on div "< div id = "modalBody" > </ div > < div style = "display:flex;gap:8px;margin-to…" at bounding box center [440, 333] width 345 height 259
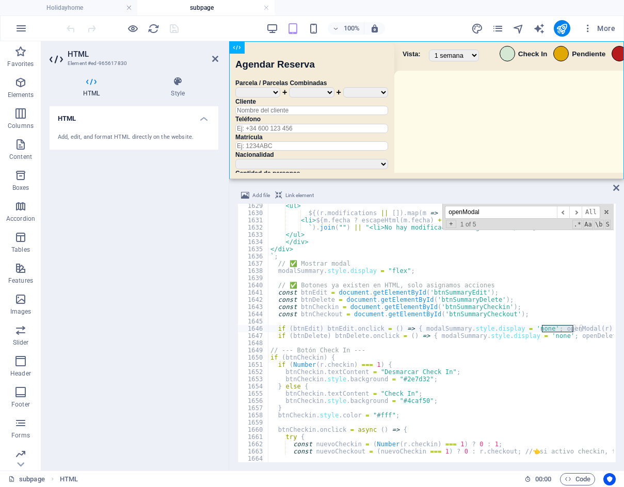
scroll to position [7731, 0]
type input "openModal"
click at [580, 212] on span "​" at bounding box center [575, 212] width 12 height 13
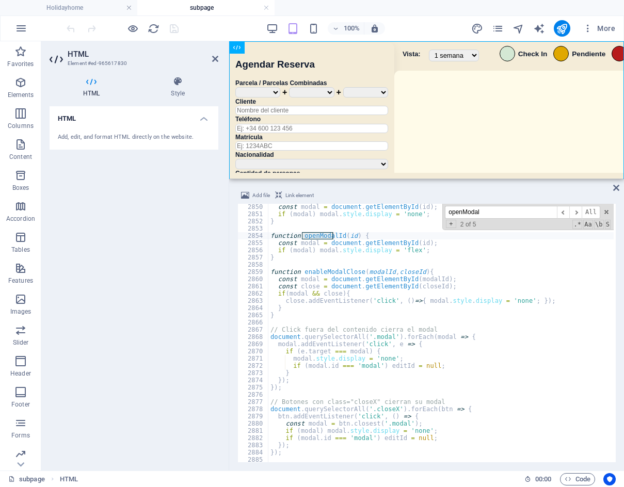
scroll to position [13487, 0]
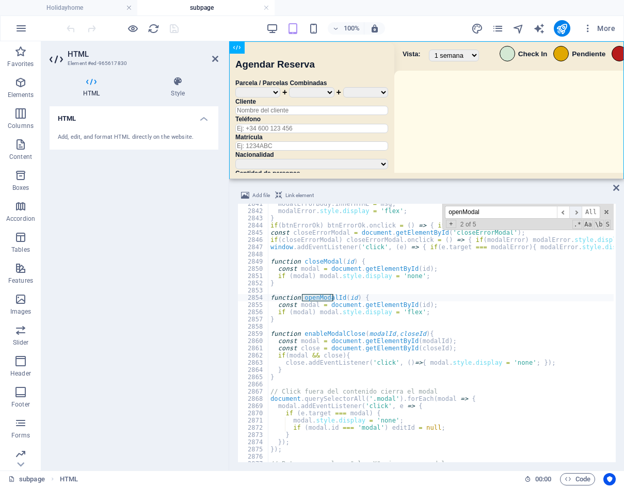
click at [578, 217] on span "​" at bounding box center [575, 212] width 12 height 13
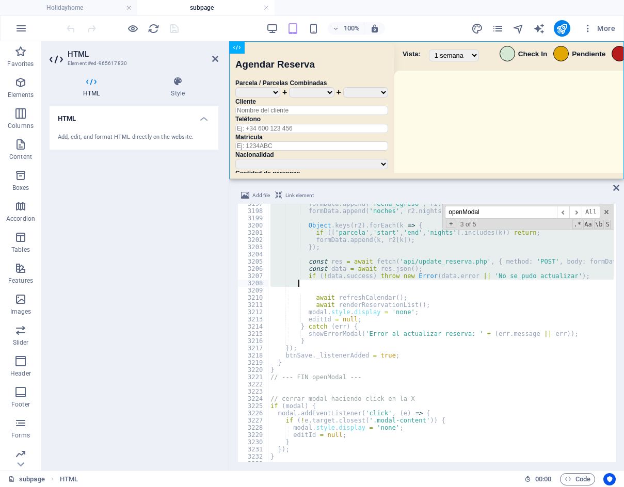
scroll to position [15177, 0]
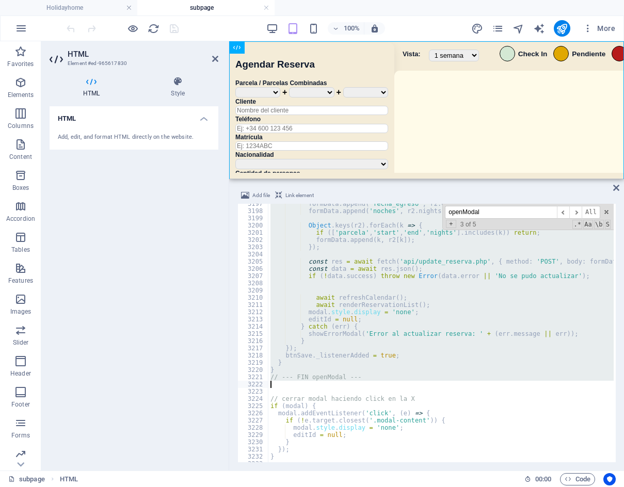
drag, startPoint x: 270, startPoint y: 334, endPoint x: 520, endPoint y: 385, distance: 254.4
click at [520, 385] on div "formData . append ( 'fecha_egreso' , r2 . end ) ; formData . append ( 'noches' …" at bounding box center [614, 335] width 693 height 271
type textarea "// --- FIN openModal ---"
drag, startPoint x: 479, startPoint y: 212, endPoint x: 426, endPoint y: 212, distance: 53.2
click at [426, 212] on div "formData . append ( 'fecha_egreso' , r2 . end ) ; formData . append ( 'noches' …" at bounding box center [440, 333] width 345 height 259
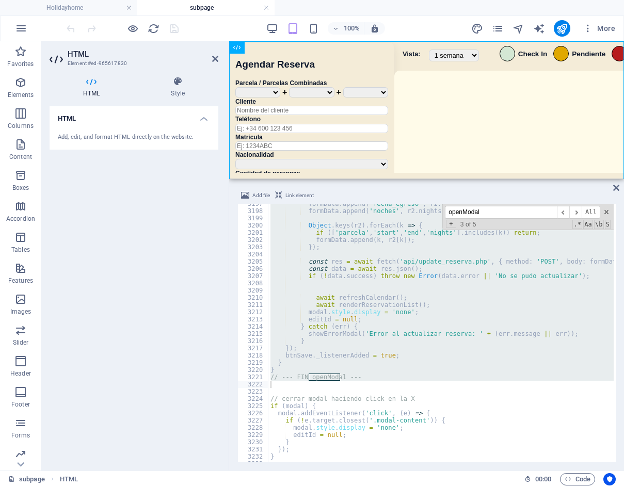
paste input "// cierra el m"
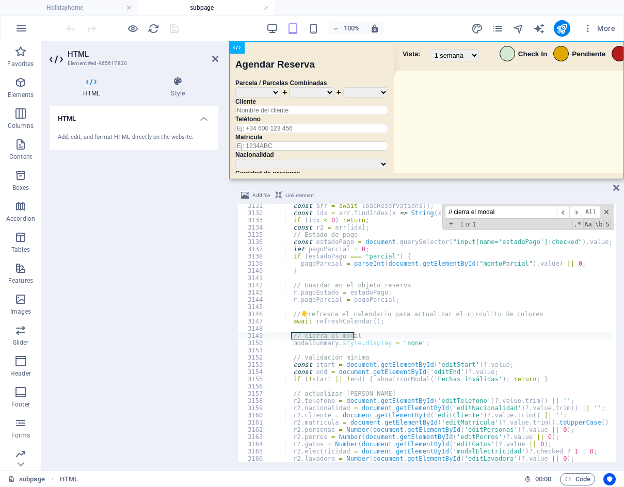
scroll to position [14862, 0]
type input "// cierra el modal"
drag, startPoint x: 425, startPoint y: 343, endPoint x: 294, endPoint y: 341, distance: 131.1
click at [294, 341] on div "const arr = await loadReservations ( ) ; const idx = arr . findIndex ( x => Str…" at bounding box center [614, 337] width 693 height 271
drag, startPoint x: 291, startPoint y: 342, endPoint x: 419, endPoint y: 342, distance: 128.5
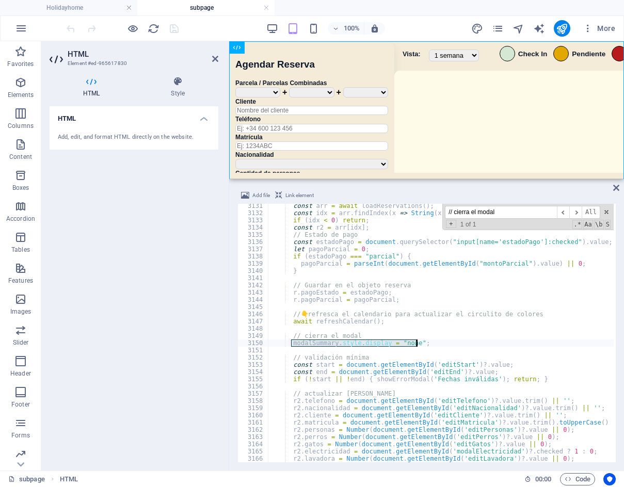
click at [419, 342] on div "const arr = await loadReservations ( ) ; const idx = arr . findIndex ( x => Str…" at bounding box center [614, 337] width 693 height 271
paste textarea
click at [473, 271] on div "const arr = await loadReservations ( ) ; const idx = arr . findIndex ( x => Str…" at bounding box center [614, 337] width 693 height 271
type textarea "}"
paste input "await refreshCalendar();"
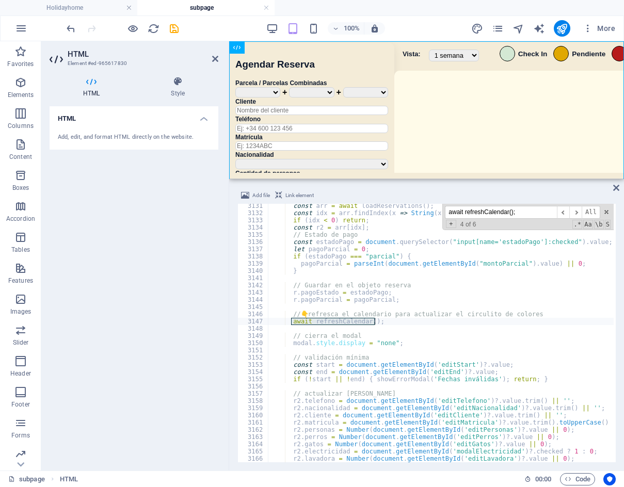
drag, startPoint x: 482, startPoint y: 209, endPoint x: 341, endPoint y: 205, distance: 141.5
click at [340, 205] on div "const arr = await loadReservations ( ) ; const idx = arr . findIndex ( x => Str…" at bounding box center [440, 333] width 345 height 259
paste input "const editElectricidad = document.getElementById('editElectricidad'"
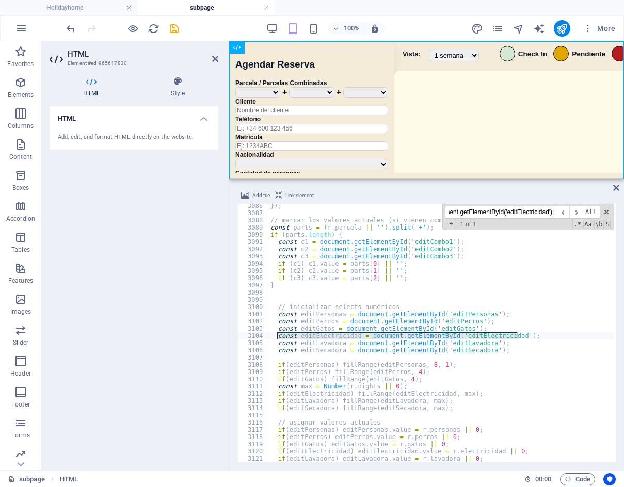
type input "const editElectricidad = document.getElementById('editElectricidad');"
click at [276, 339] on div "}) ; // marcar los valores actuales (si vienen combinadas) const parts = ( r . …" at bounding box center [440, 333] width 345 height 259
drag, startPoint x: 278, startPoint y: 337, endPoint x: 533, endPoint y: 340, distance: 255.0
click at [533, 340] on div "}) ; // marcar los valores actuales (si vienen combinadas) const parts = ( r . …" at bounding box center [614, 337] width 693 height 271
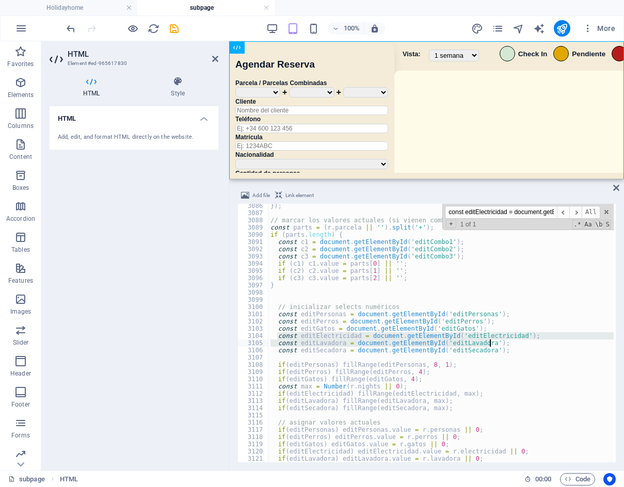
click at [533, 340] on div "}) ; // marcar los valores actuales (si vienen combinadas) const parts = ( r . …" at bounding box center [440, 333] width 345 height 259
drag, startPoint x: 523, startPoint y: 337, endPoint x: 278, endPoint y: 338, distance: 245.2
click at [278, 338] on div "}) ; // marcar los valores actuales (si vienen combinadas) const parts = ( r . …" at bounding box center [614, 337] width 693 height 271
paste textarea "modal"
type textarea "const editElectricidad = document.getElementById('modalElectricidad');"
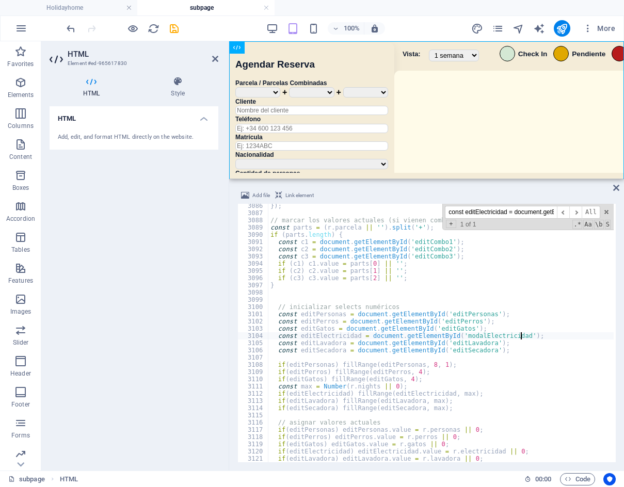
click at [446, 30] on div "100% More" at bounding box center [342, 28] width 555 height 17
click at [177, 27] on icon "save" at bounding box center [174, 29] width 12 height 12
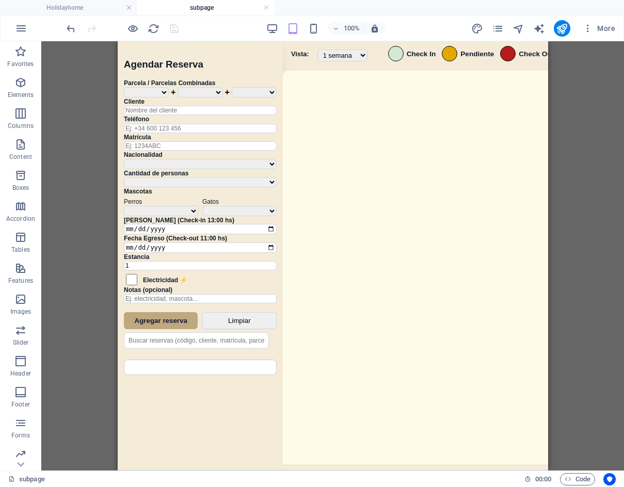
click at [505, 24] on div "More" at bounding box center [545, 28] width 148 height 17
click at [497, 25] on icon "pages" at bounding box center [498, 29] width 12 height 12
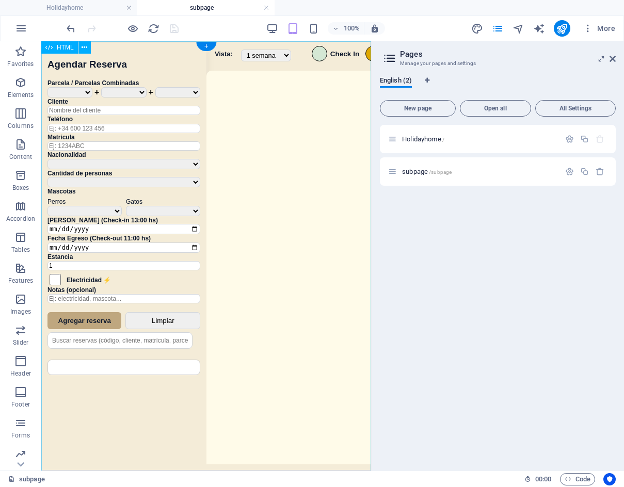
click at [306, 263] on div "Sistema de Reservas — Coveta Área Camper [GEOGRAPHIC_DATA] ¿Estás seguro de que…" at bounding box center [206, 257] width 330 height 432
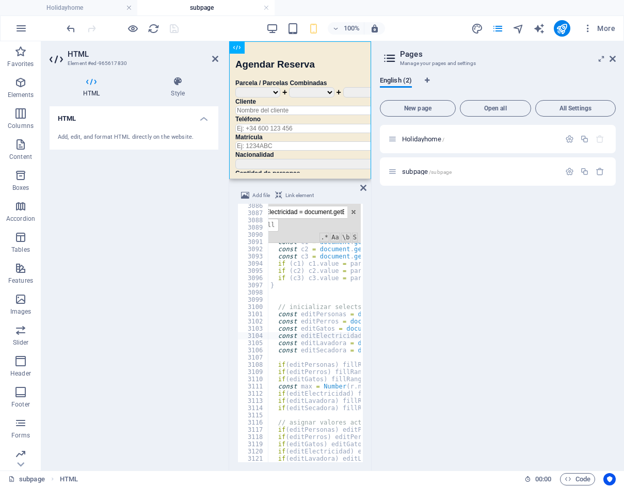
scroll to position [14648, 0]
click at [318, 328] on div "}) ; // marcar los valores actuales (si vienen combinadas) const parts = ( r . …" at bounding box center [614, 337] width 693 height 271
type textarea "</script> </div>"
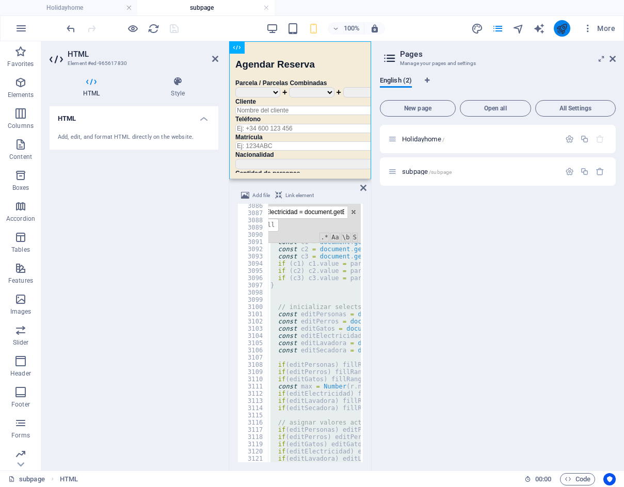
click at [562, 27] on icon "publish" at bounding box center [562, 29] width 12 height 12
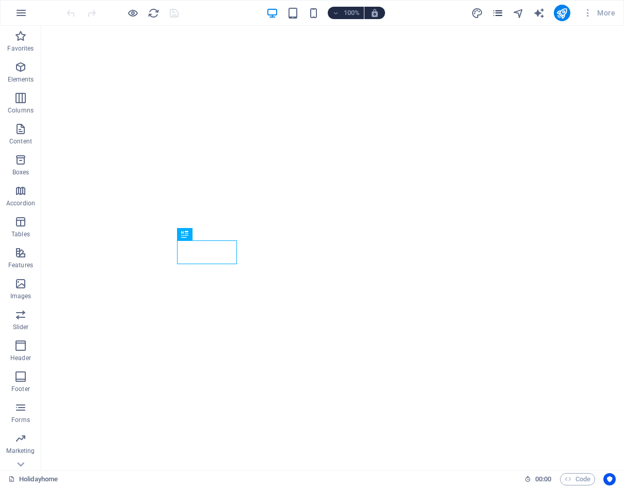
click at [493, 11] on icon "pages" at bounding box center [498, 13] width 12 height 12
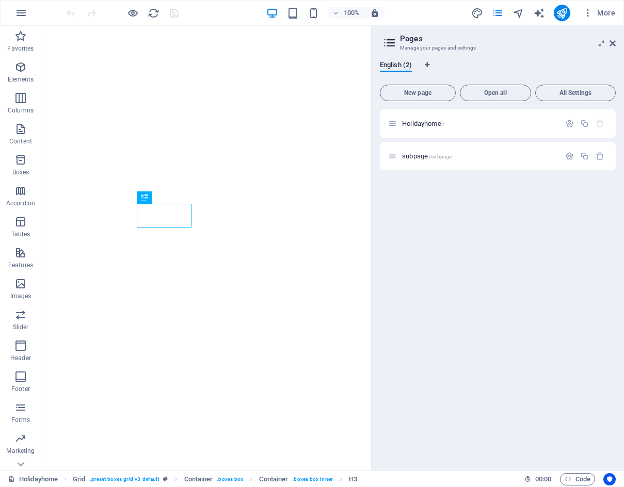
click at [498, 6] on div "More" at bounding box center [545, 13] width 148 height 17
click at [410, 158] on span "subpage /subpage" at bounding box center [427, 156] width 50 height 8
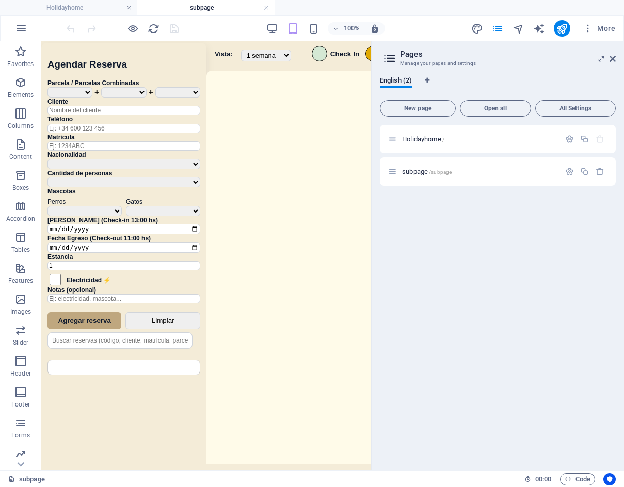
drag, startPoint x: 613, startPoint y: 58, endPoint x: 601, endPoint y: 75, distance: 21.1
click at [613, 58] on icon at bounding box center [613, 59] width 6 height 8
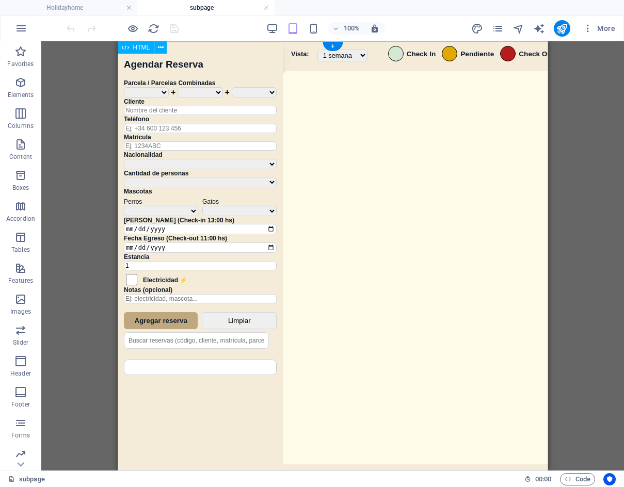
click at [440, 294] on div "Sistema de Reservas — Coveta Área Camper [GEOGRAPHIC_DATA] ¿Estás seguro de que…" at bounding box center [332, 257] width 430 height 432
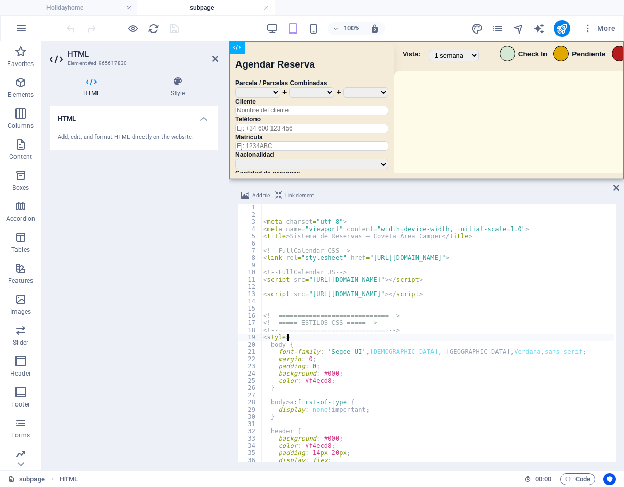
click at [407, 334] on div "< meta charset = "utf-8" > < meta name = "viewport" content = "width=device-wid…" at bounding box center [607, 339] width 693 height 271
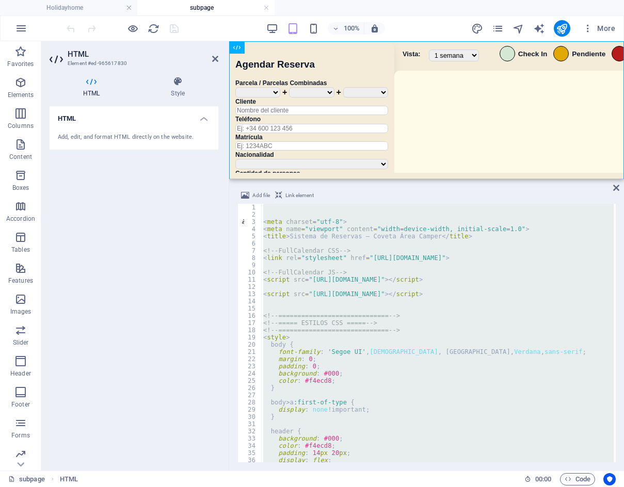
click at [432, 274] on div "< meta charset = "utf-8" > < meta name = "viewport" content = "width=device-wid…" at bounding box center [437, 333] width 353 height 259
type textarea "<!-- FullCalendar JS -->"
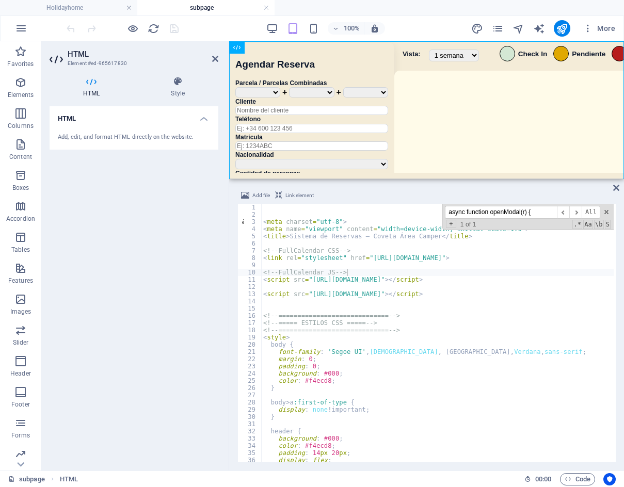
scroll to position [13737, 0]
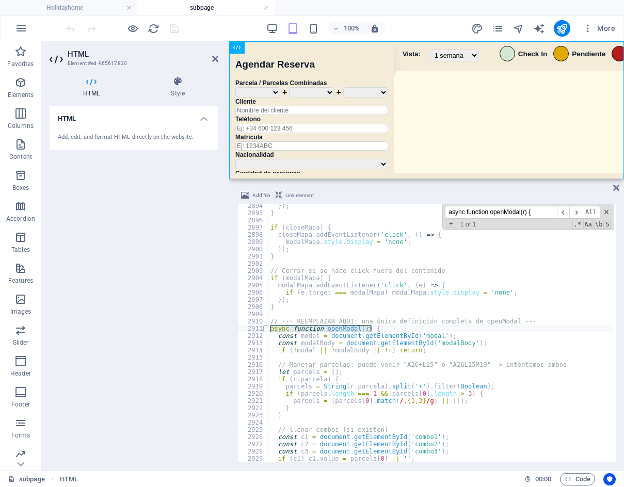
type input "async function openModal(r) {"
click at [265, 328] on span at bounding box center [266, 328] width 6 height 7
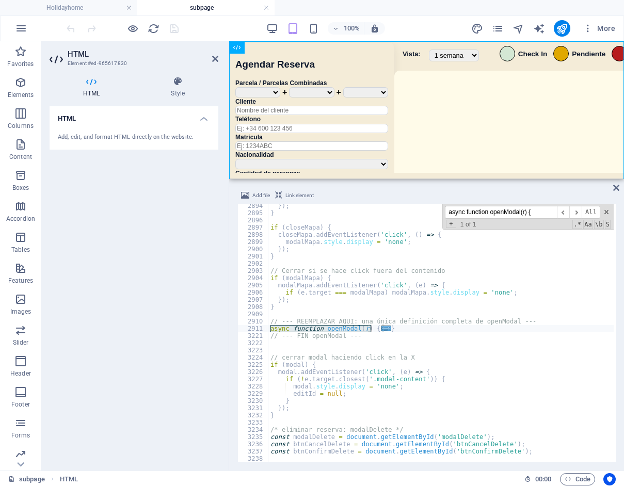
drag, startPoint x: 354, startPoint y: 335, endPoint x: 360, endPoint y: 335, distance: 6.2
click at [354, 335] on div "}) ; } if ( closeMapa ) { closeMapa . addEventListener ( 'click' , ( ) => { mod…" at bounding box center [614, 337] width 693 height 271
drag, startPoint x: 400, startPoint y: 326, endPoint x: 269, endPoint y: 329, distance: 131.1
click at [269, 329] on div "}) ; } if ( closeMapa ) { closeMapa . addEventListener ( 'click' , ( ) => { mod…" at bounding box center [614, 337] width 693 height 271
type textarea "async function openModal(r) { const modal = document.getElementById('modal');"
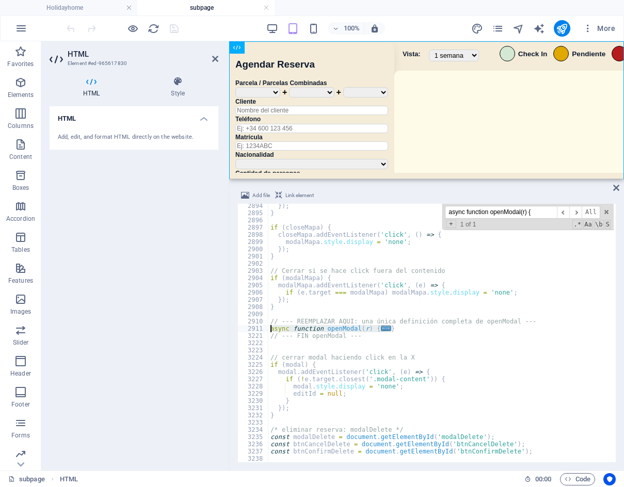
paste textarea
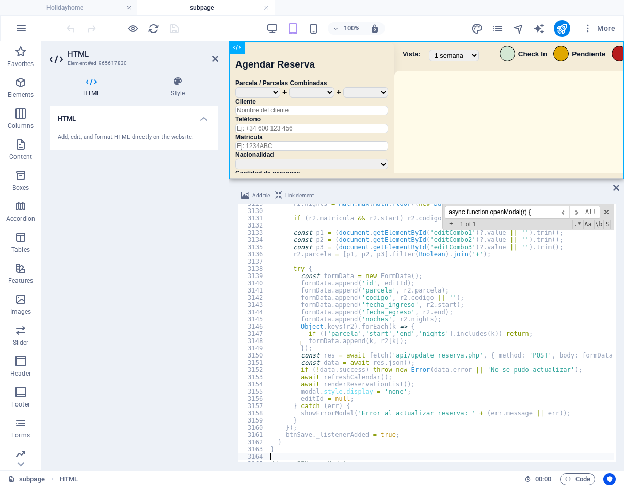
click at [228, 32] on div "100% More" at bounding box center [342, 28] width 555 height 17
click at [169, 25] on icon "save" at bounding box center [174, 29] width 12 height 12
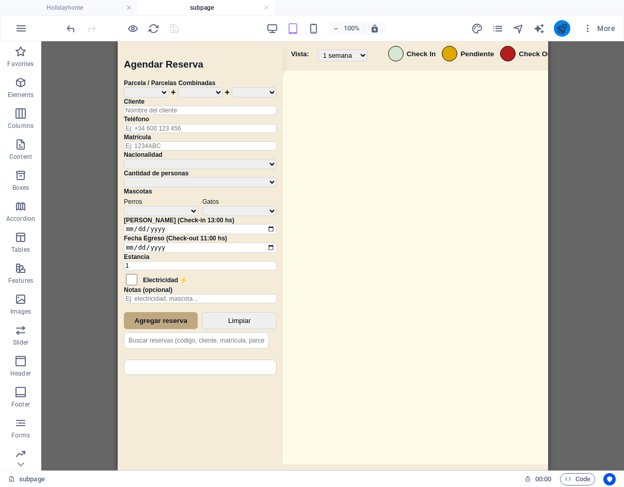
click at [569, 29] on button "publish" at bounding box center [562, 28] width 17 height 17
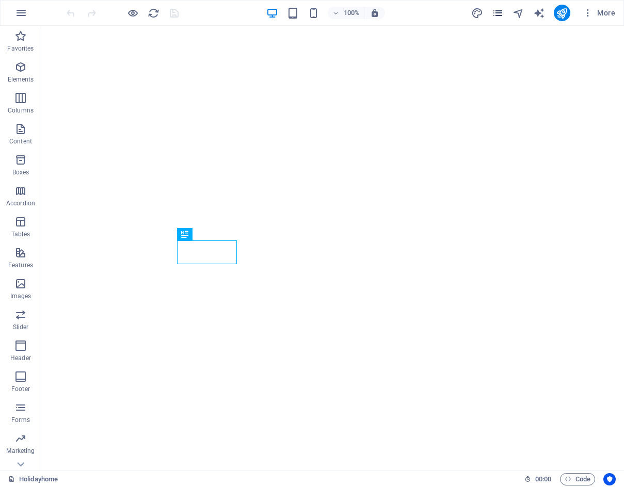
click at [499, 15] on icon "pages" at bounding box center [498, 13] width 12 height 12
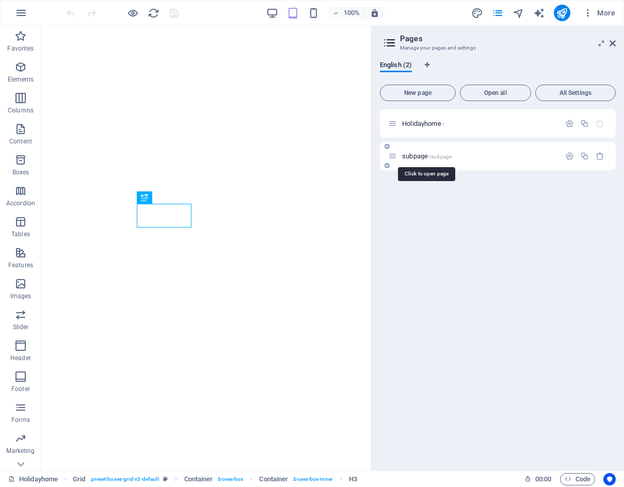
click at [415, 156] on span "subpage /subpage" at bounding box center [427, 156] width 50 height 8
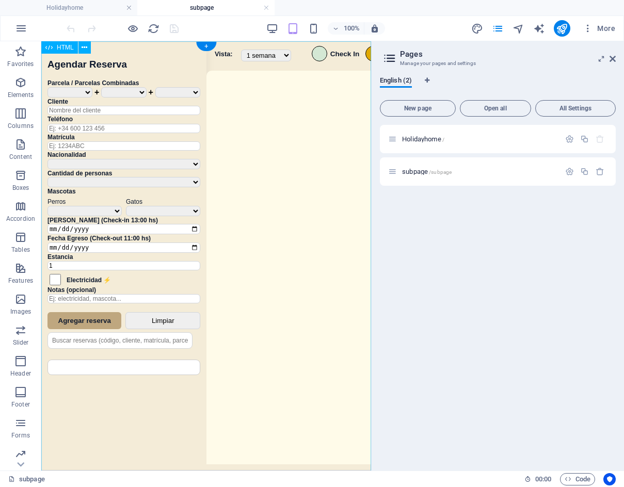
click at [248, 257] on div "Sistema de Reservas — Coveta Área Camper [GEOGRAPHIC_DATA] ¿Estás seguro de que…" at bounding box center [206, 257] width 330 height 432
click at [233, 263] on div "Sistema de Reservas — Coveta Área Camper [GEOGRAPHIC_DATA] ¿Estás seguro de que…" at bounding box center [206, 257] width 330 height 432
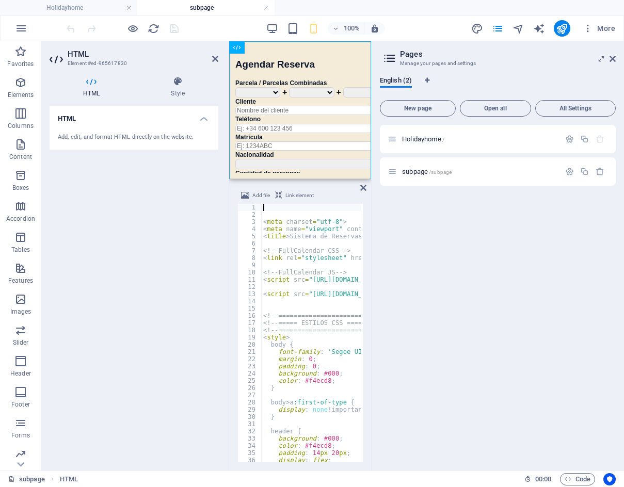
click at [301, 301] on div "< meta charset = "utf-8" > < meta name = "viewport" content = "width=device-wid…" at bounding box center [607, 339] width 693 height 271
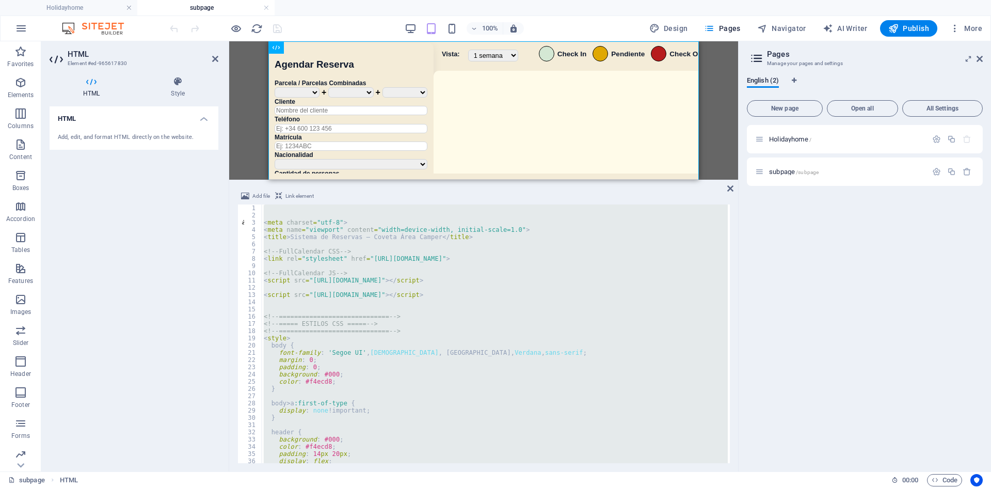
click at [403, 343] on div "< meta charset = "utf-8" > < meta name = "viewport" content = "width=device-wid…" at bounding box center [495, 333] width 466 height 259
type textarea "body {"
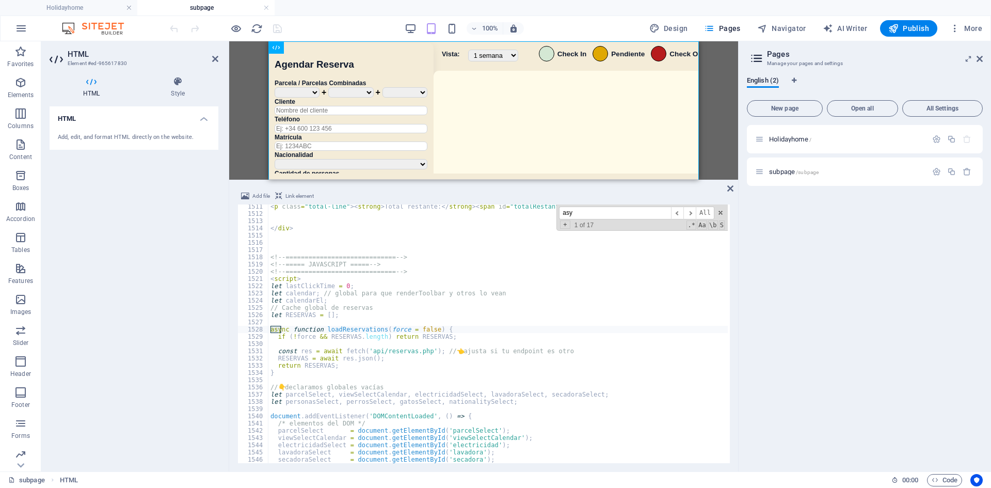
scroll to position [7285, 0]
type input "async"
click at [623, 209] on span "​" at bounding box center [689, 212] width 12 height 13
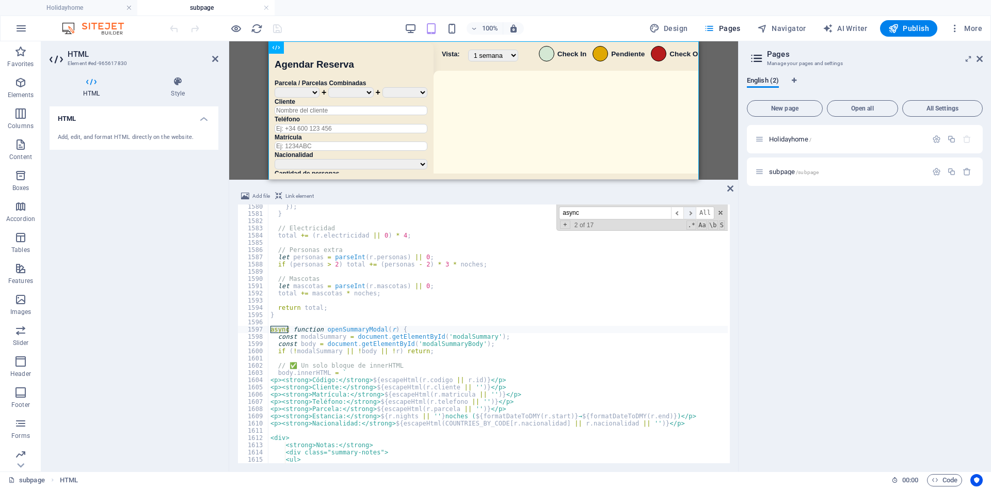
scroll to position [7618, 0]
click at [623, 214] on span "​" at bounding box center [689, 212] width 12 height 13
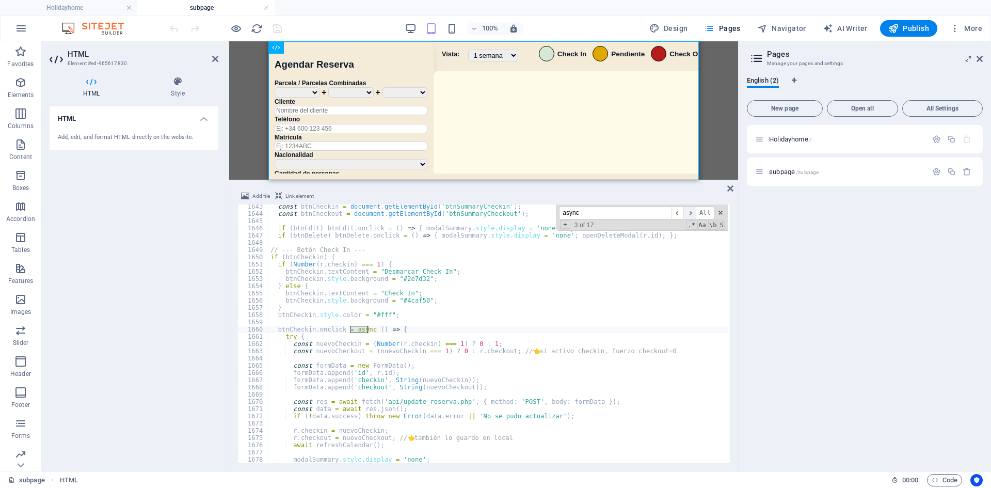
click at [623, 214] on span "​" at bounding box center [689, 212] width 12 height 13
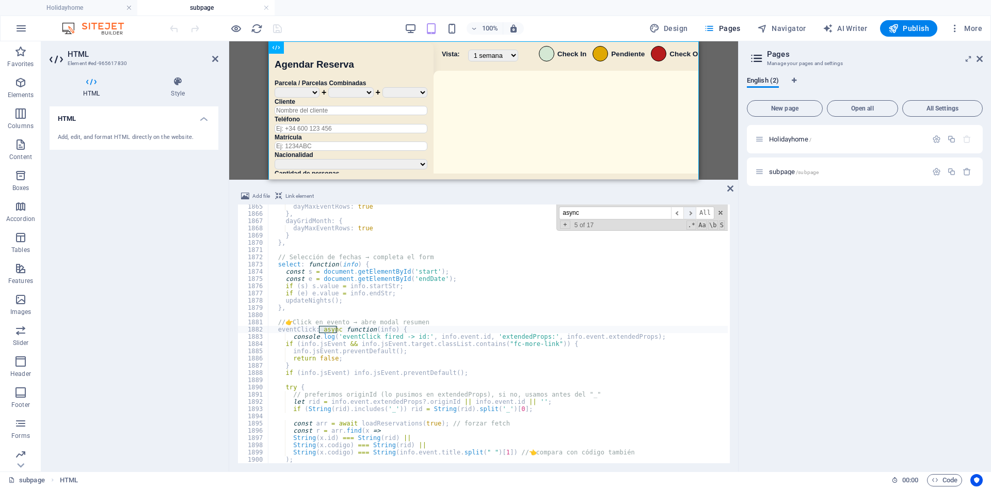
scroll to position [8993, 0]
click at [623, 214] on span "​" at bounding box center [689, 212] width 12 height 13
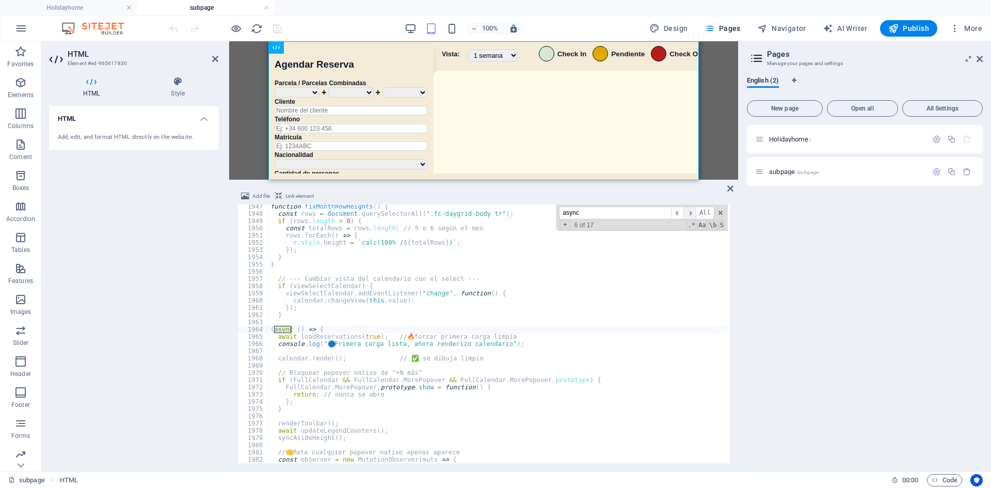
click at [623, 214] on span "​" at bounding box center [689, 212] width 12 height 13
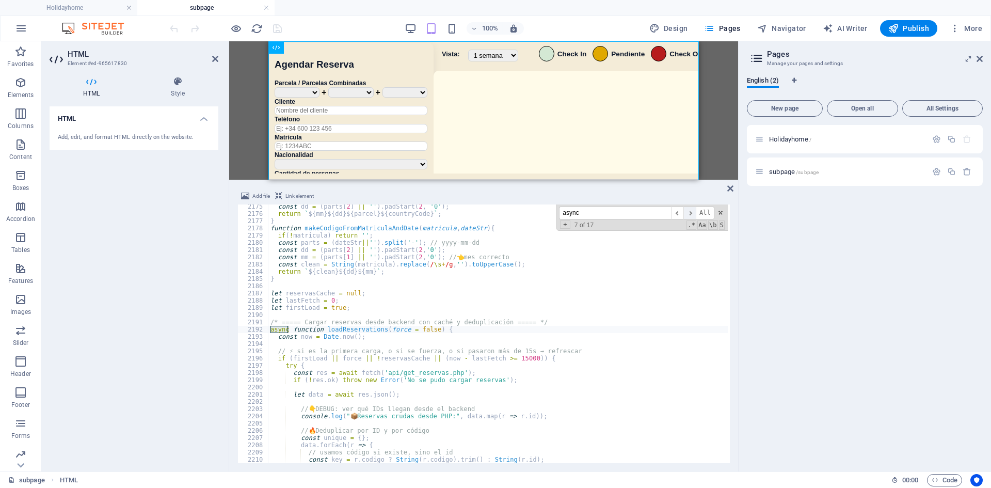
scroll to position [10488, 0]
click at [623, 214] on span "​" at bounding box center [689, 212] width 12 height 13
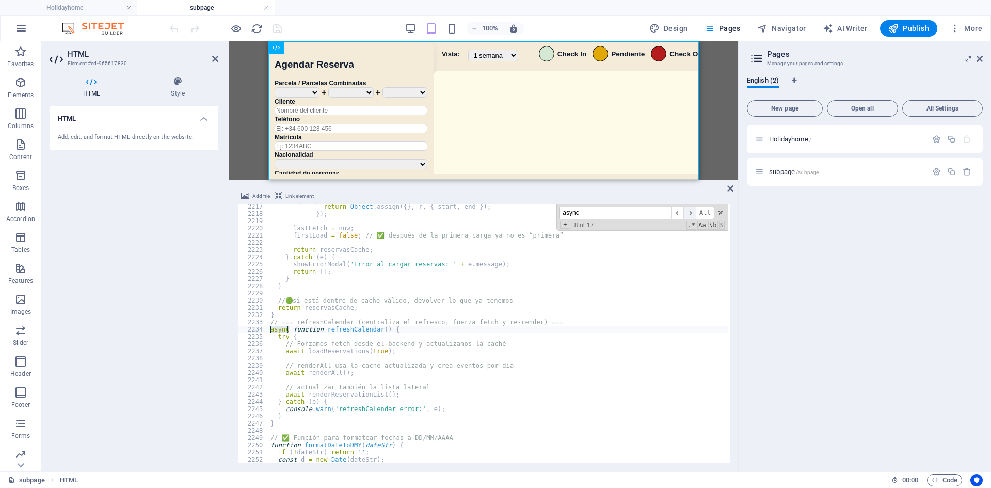
click at [623, 214] on span "​" at bounding box center [689, 212] width 12 height 13
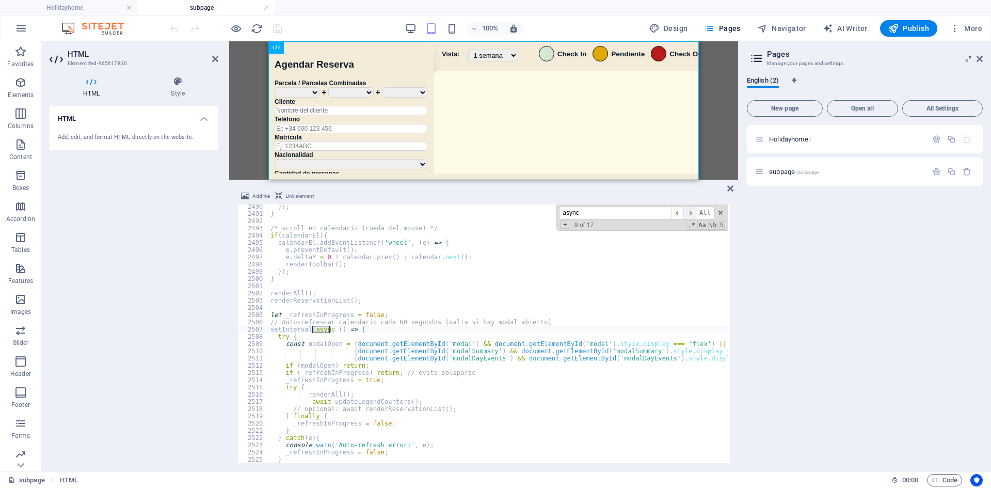
click at [623, 214] on span "​" at bounding box center [689, 212] width 12 height 13
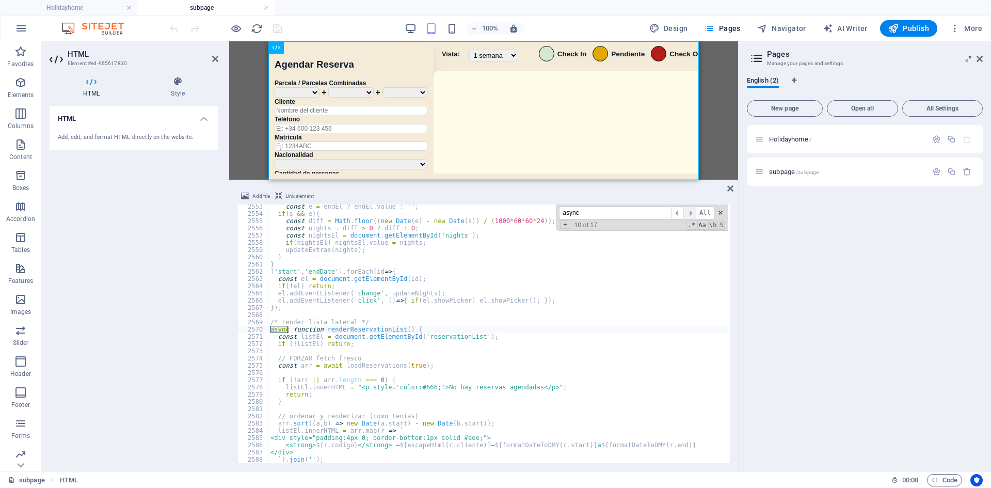
scroll to position [12311, 0]
click at [623, 214] on span "​" at bounding box center [689, 212] width 12 height 13
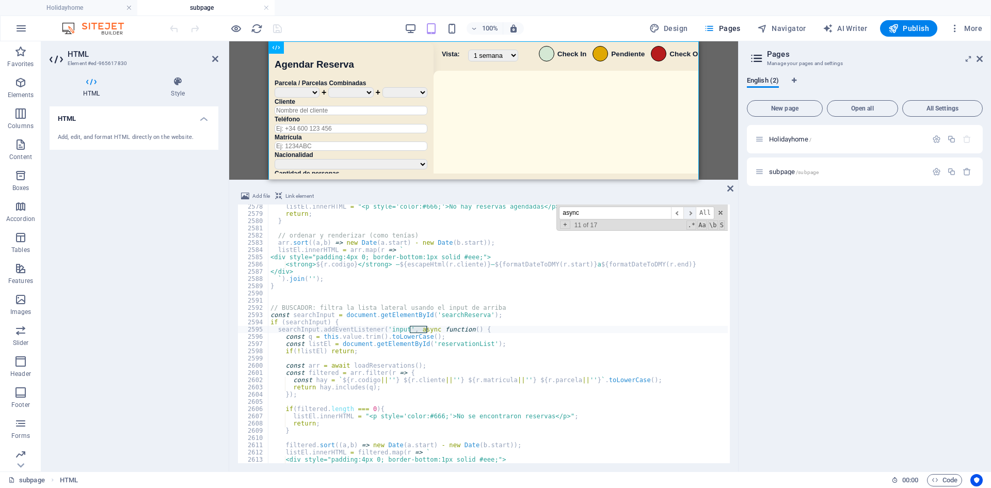
scroll to position [12432, 0]
click at [623, 214] on span "​" at bounding box center [689, 212] width 12 height 13
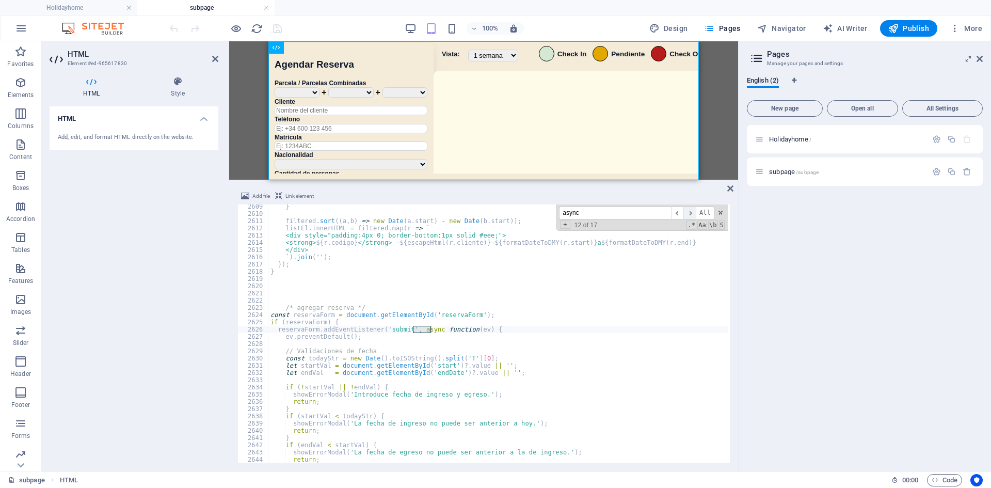
scroll to position [12581, 0]
click at [623, 214] on span "​" at bounding box center [689, 212] width 12 height 13
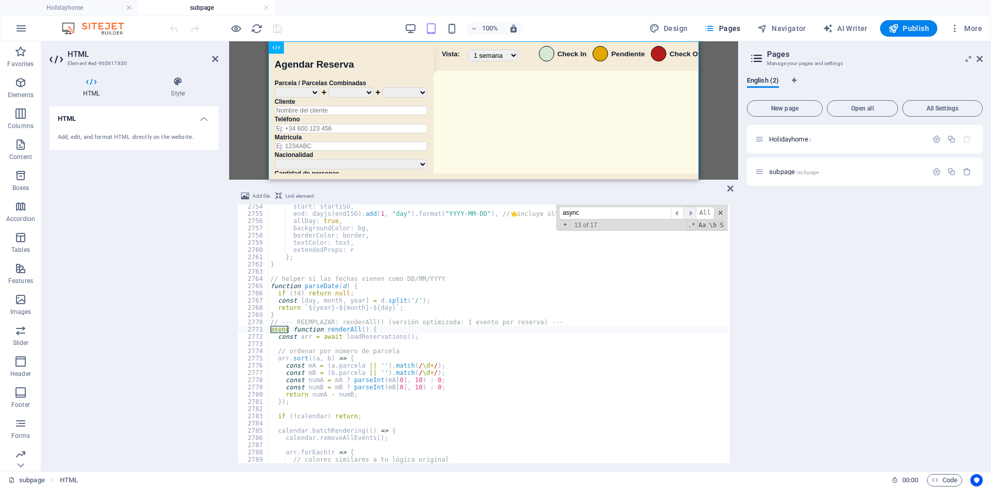
scroll to position [13281, 0]
click at [623, 214] on span "​" at bounding box center [689, 212] width 12 height 13
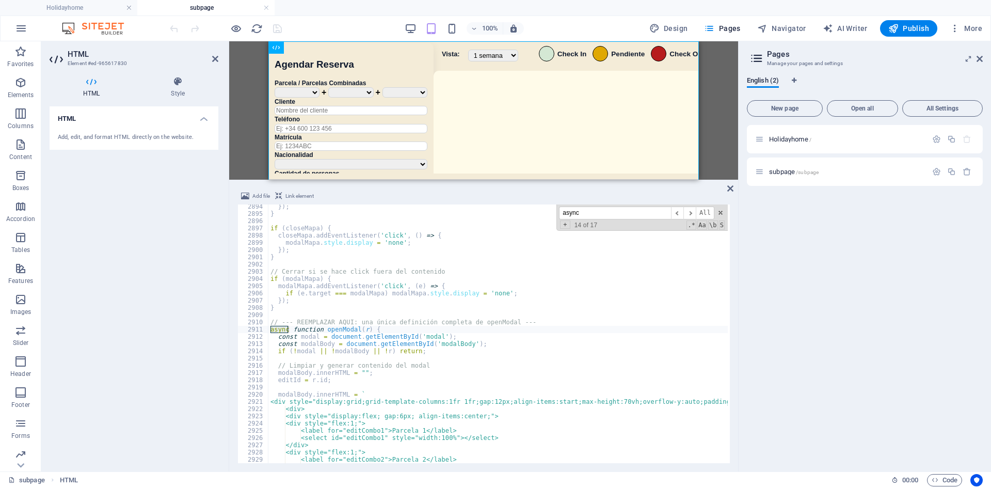
scroll to position [13956, 0]
click at [317, 342] on div "}) ; } if ( closeMapa ) { closeMapa . addEventListener ( 'click' , ( ) => { mod…" at bounding box center [614, 338] width 693 height 271
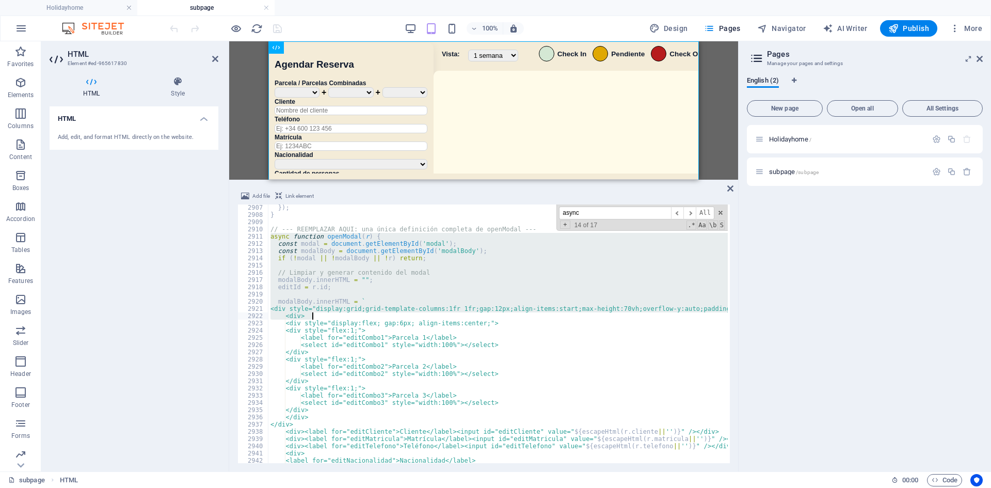
scroll to position [13998, 0]
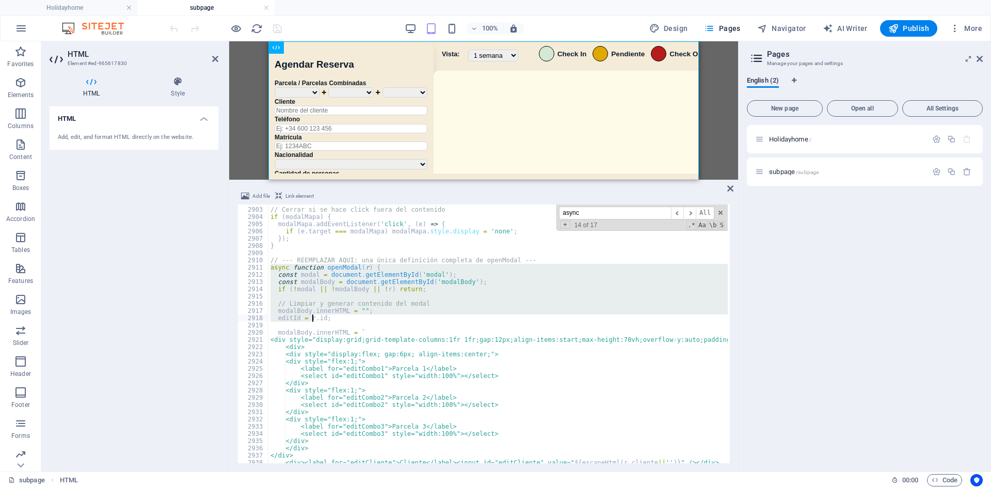
drag, startPoint x: 269, startPoint y: 328, endPoint x: 291, endPoint y: 292, distance: 41.7
click at [292, 293] on div "// Cerrar si se hace click fuera del contenido if ( modalMapa ) { modalMapa . a…" at bounding box center [614, 334] width 693 height 271
type textarea "if (!modal || !modalBody || !r) return;"
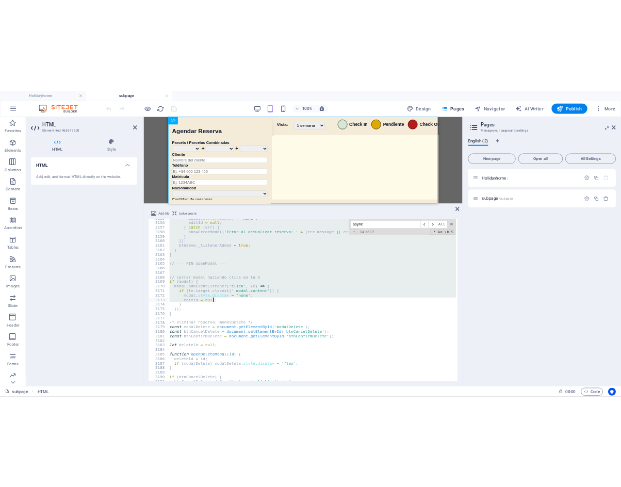
scroll to position [15197, 0]
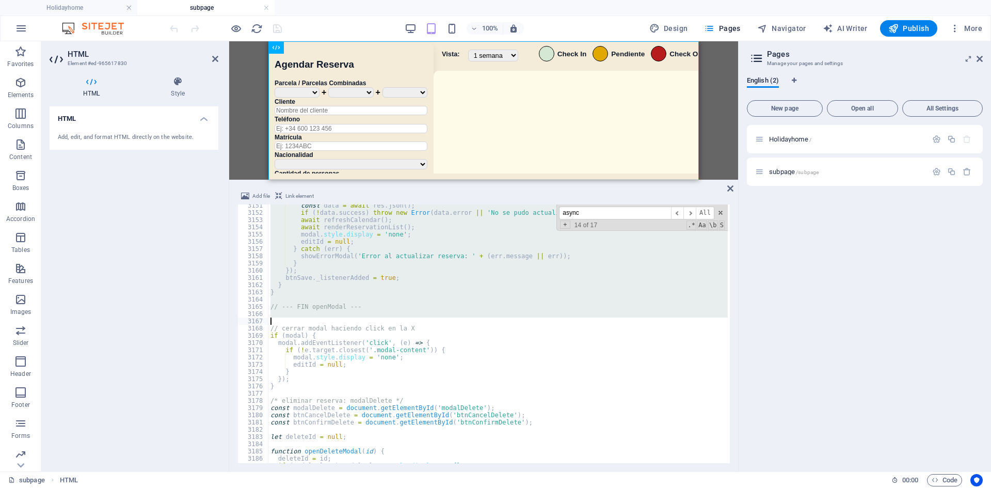
drag, startPoint x: 269, startPoint y: 258, endPoint x: 405, endPoint y: 319, distance: 149.0
click at [405, 319] on div "const data = await res . json ( ) ; if ( ! data . success ) throw new Error ( d…" at bounding box center [614, 337] width 693 height 271
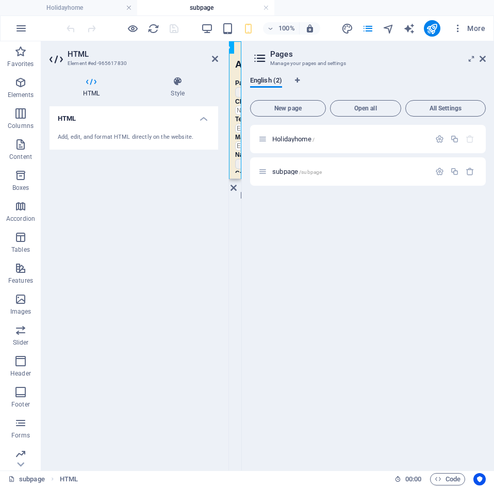
drag, startPoint x: 494, startPoint y: 120, endPoint x: 500, endPoint y: 120, distance: 5.7
click at [494, 120] on html "Camper Area Coveta Holidayhome subpage Favorites Elements Columns Content Boxes…" at bounding box center [247, 243] width 494 height 487
click at [481, 58] on icon at bounding box center [483, 59] width 6 height 8
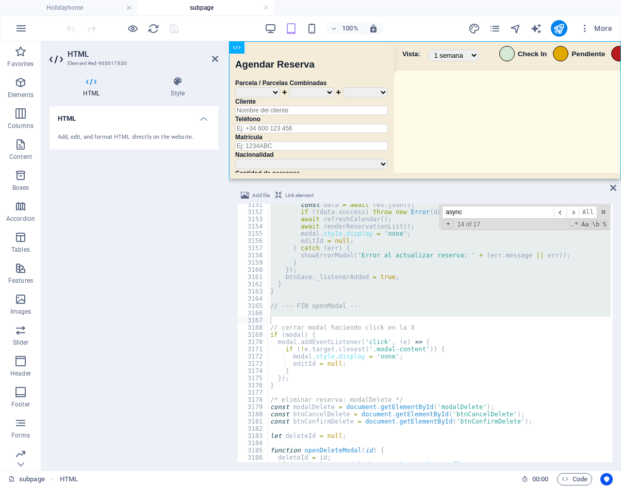
click at [431, 358] on div "const data = await res . json ( ) ; if ( ! data . success ) throw new Error ( d…" at bounding box center [614, 336] width 693 height 271
type textarea "modal.style.display = 'none';"
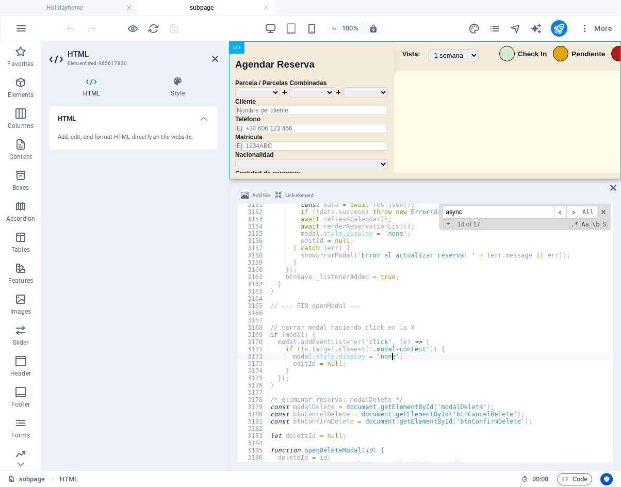
drag, startPoint x: 477, startPoint y: 213, endPoint x: 420, endPoint y: 209, distance: 58.0
click at [420, 209] on div "const data = await res . json ( ) ; if ( ! data . success ) throw new Error ( d…" at bounding box center [439, 333] width 343 height 259
paste input "<!-- ===== MODAL EDICIÓN ===== -->"
type input "<!-- ===== MODAL EDICIÓN ===== -->"
type textarea "<!-- ===== MODAL EDICIÓN ===== -->"
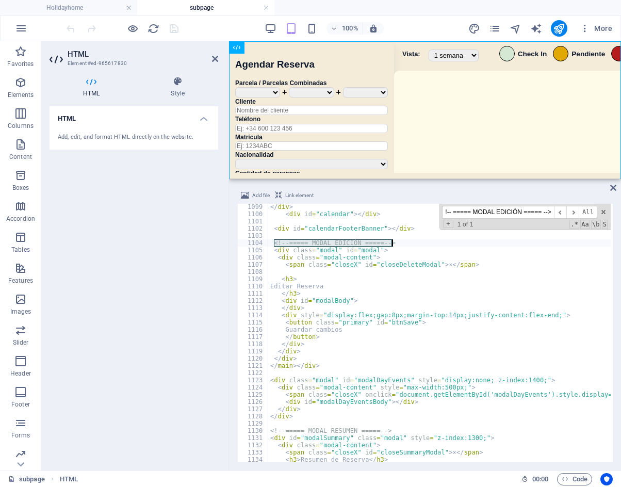
scroll to position [5297, 0]
type input "<!-- ===== MODAL EDICIÓN ===== -->"
type textarea "</div>"
click at [319, 358] on div "</ div > < div id = "calendar" > </ div > < div id = "calendarFooterBanner" > <…" at bounding box center [614, 338] width 693 height 271
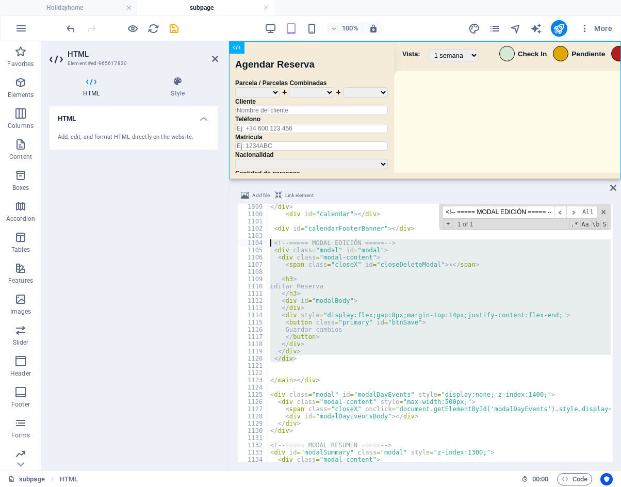
drag, startPoint x: 301, startPoint y: 358, endPoint x: 255, endPoint y: 246, distance: 120.6
click at [255, 246] on div "1099 1100 1101 1102 1103 1104 1105 1106 1107 1108 1109 1110 1111 1112 1113 1114…" at bounding box center [425, 333] width 376 height 259
paste textarea "</div"
type textarea "</div>"
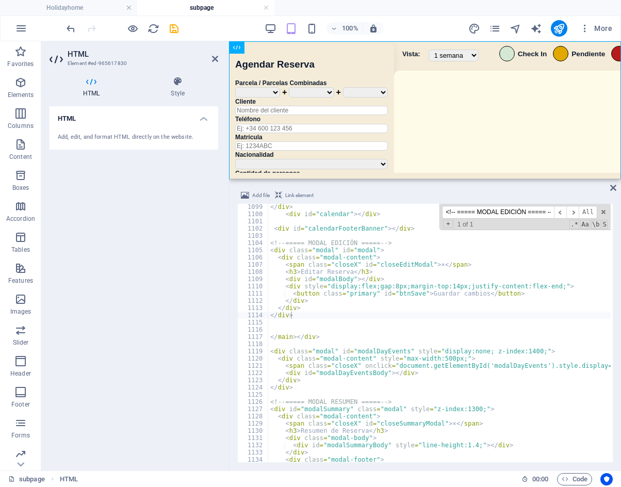
click at [538, 216] on input "<!-- ===== MODAL EDICIÓN ===== -->" at bounding box center [498, 212] width 112 height 13
paste input "DOMContentLoaded"
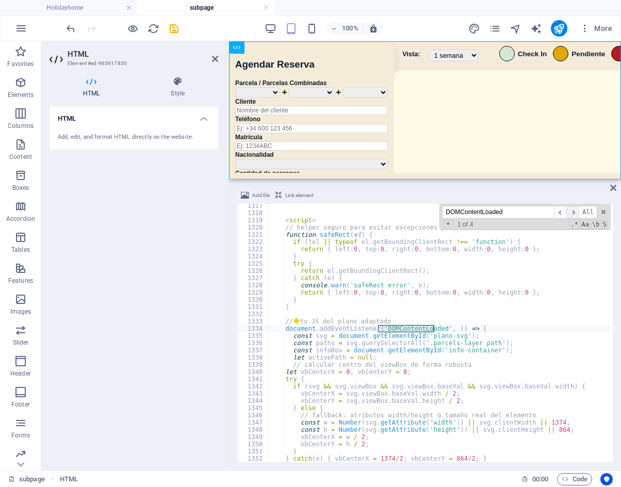
click at [575, 215] on span "​" at bounding box center [573, 212] width 12 height 13
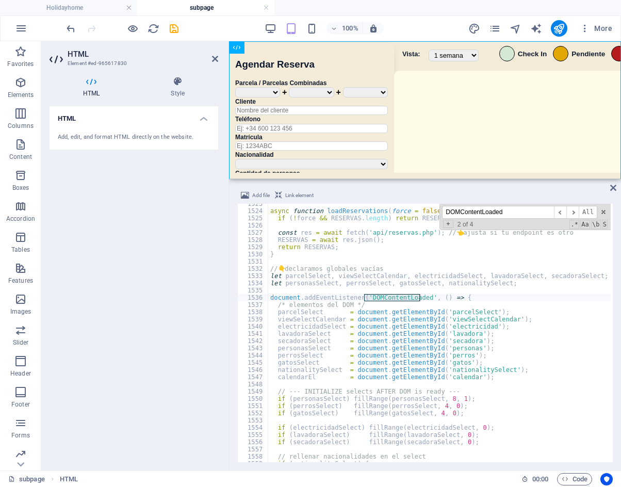
scroll to position [7353, 0]
click at [578, 211] on span "​" at bounding box center [573, 212] width 12 height 13
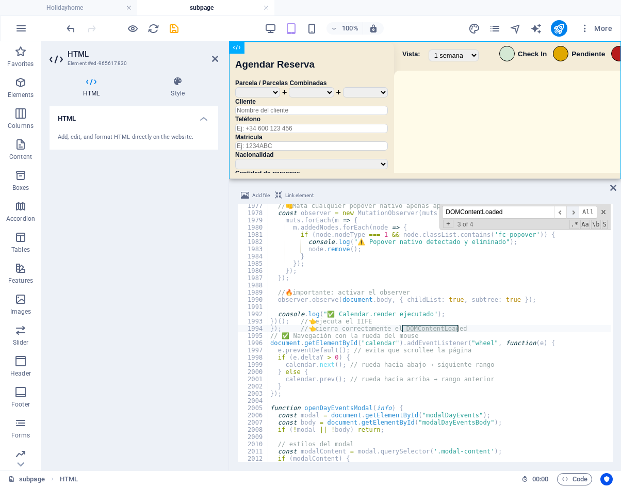
scroll to position [9544, 0]
click at [575, 211] on span "​" at bounding box center [573, 212] width 12 height 13
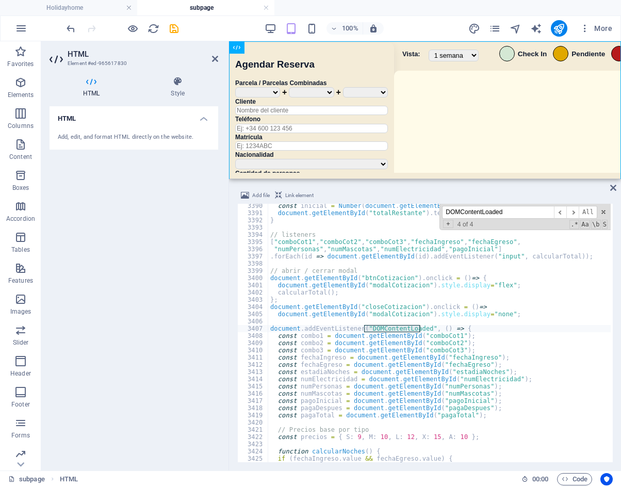
drag, startPoint x: 515, startPoint y: 210, endPoint x: 398, endPoint y: 207, distance: 117.2
click at [398, 207] on div "const inicial = Number ( document . getElementById ( "pagoInicial" ) . value ) …" at bounding box center [439, 333] width 343 height 259
paste input "calendarEl = document.getElementById('calendar');"
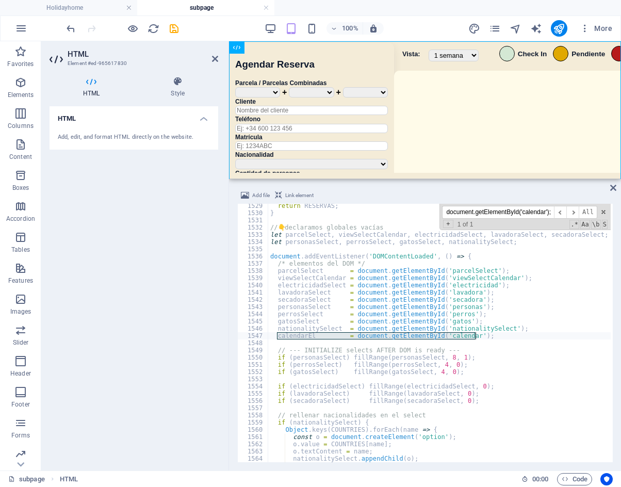
type input "calendarEl = document.getElementById('calendar');"
click at [328, 346] on div "return RESERVAS ; } // 👇 declaramos globales vacías let parcelSelect , viewSele…" at bounding box center [614, 337] width 693 height 271
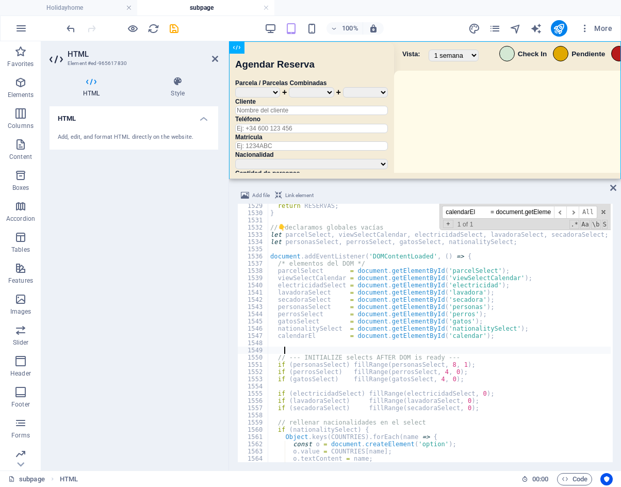
scroll to position [0, 1]
paste textarea "}"
type textarea "}"
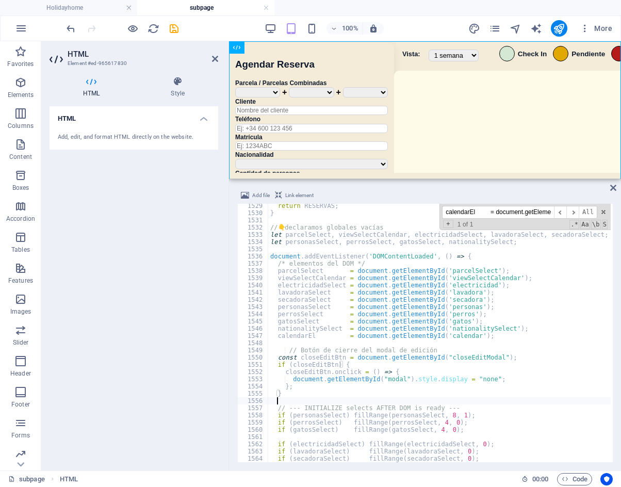
scroll to position [0, 0]
click at [423, 29] on div "100% More" at bounding box center [341, 28] width 552 height 17
click at [174, 26] on icon "save" at bounding box center [174, 29] width 12 height 12
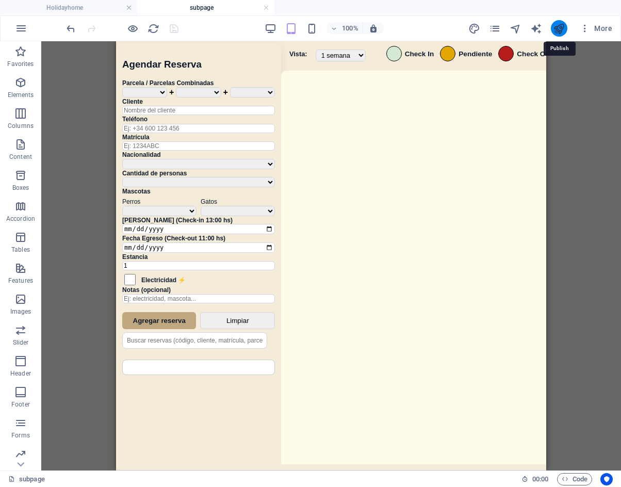
click at [556, 30] on icon "publish" at bounding box center [559, 29] width 12 height 12
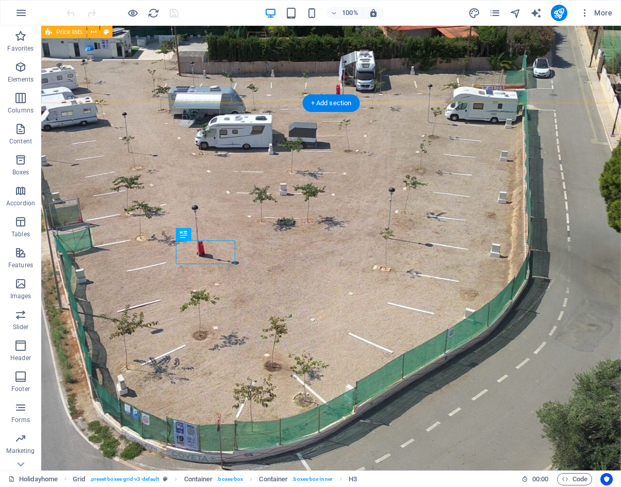
scroll to position [710, 0]
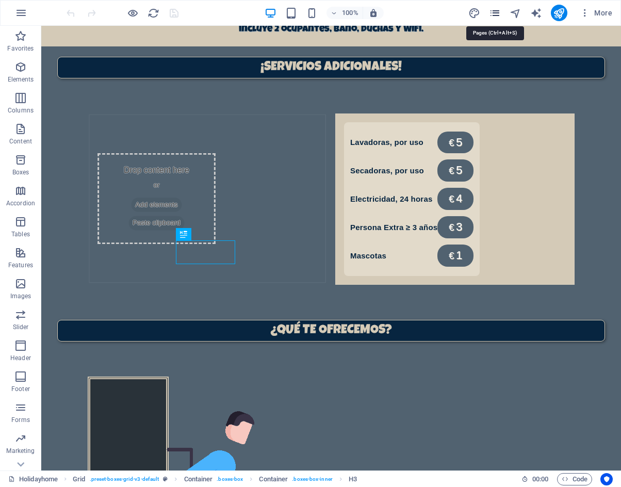
click at [494, 15] on icon "pages" at bounding box center [495, 13] width 12 height 12
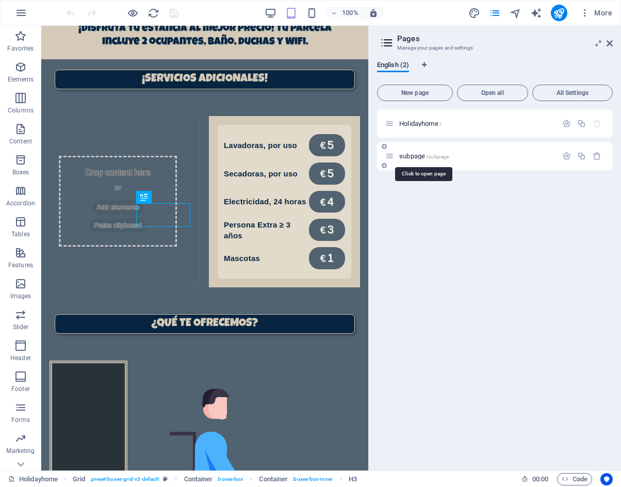
click at [422, 154] on span "subpage /subpage" at bounding box center [424, 156] width 50 height 8
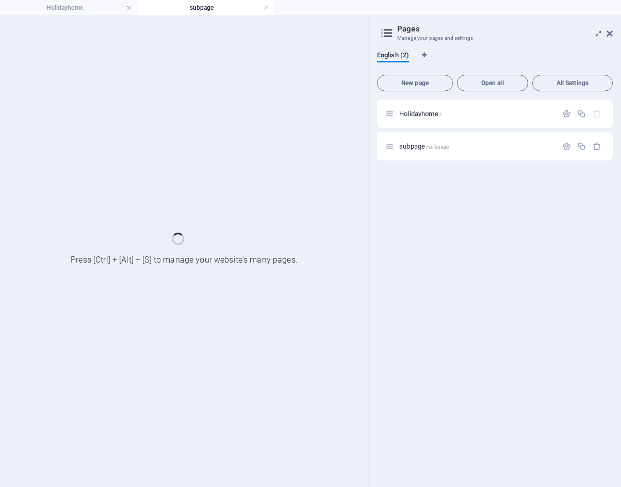
scroll to position [0, 0]
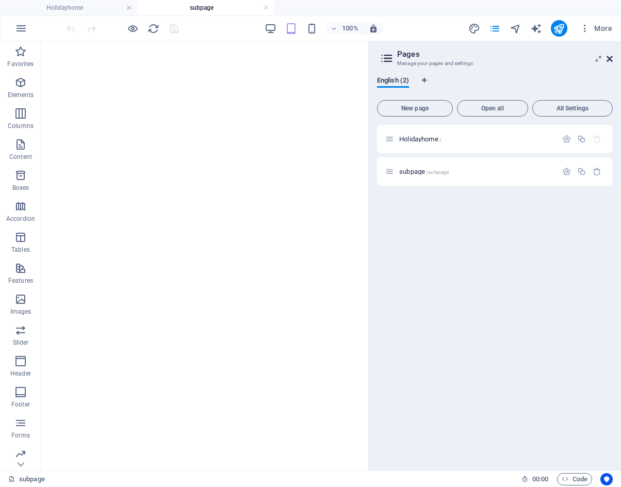
click at [609, 59] on icon at bounding box center [610, 59] width 6 height 8
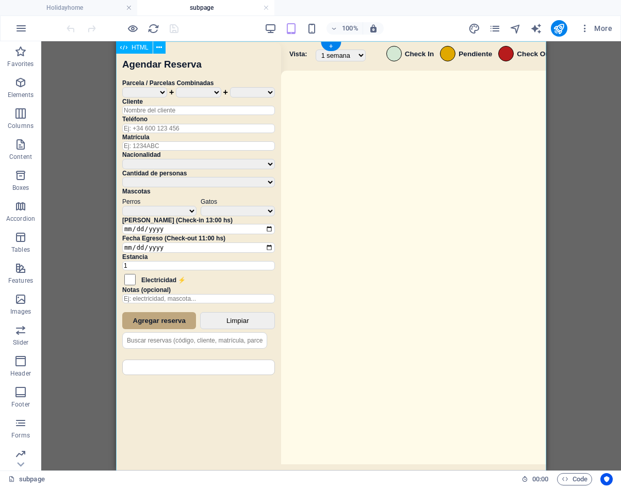
click at [406, 243] on div "Sistema de Reservas — Coveta Área Camper [GEOGRAPHIC_DATA] ¿Estás seguro de que…" at bounding box center [331, 257] width 430 height 432
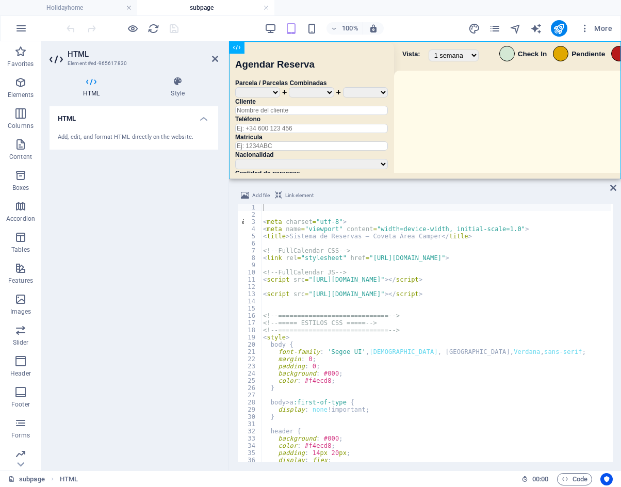
click at [507, 377] on div "< meta charset = "utf-8" > < meta name = "viewport" content = "width=device-wid…" at bounding box center [607, 339] width 693 height 271
type textarea "color: #f4ecd8;"
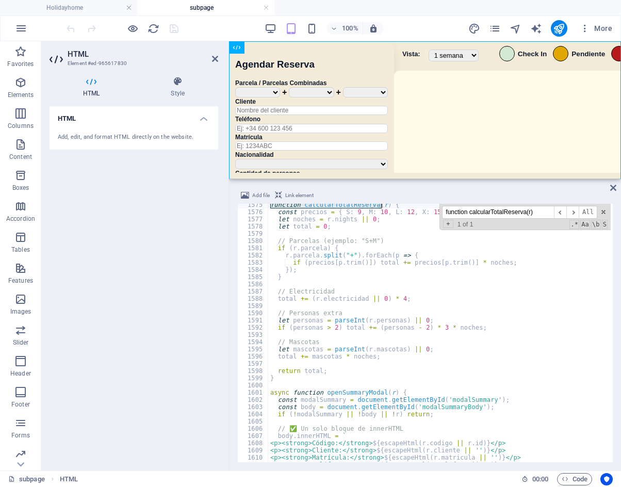
scroll to position [7586, 0]
type input "function calcularTotalReserva(r)"
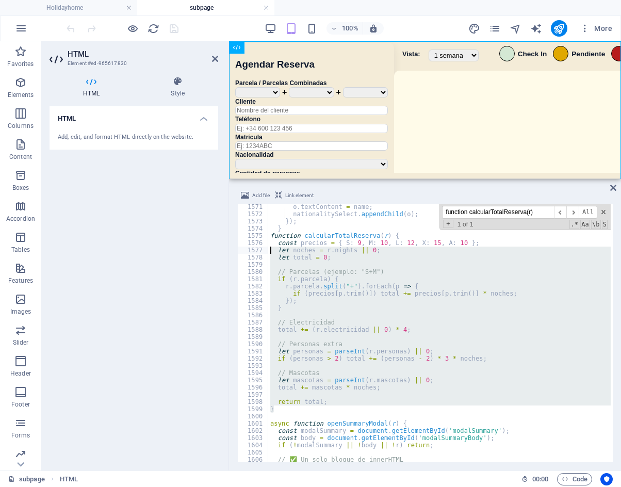
scroll to position [7565, 0]
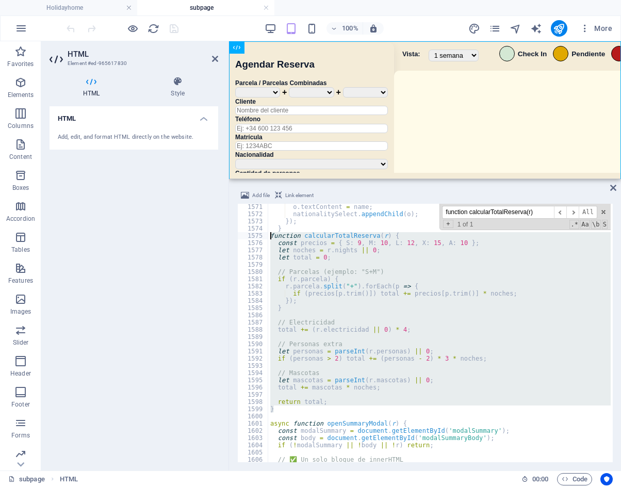
drag, startPoint x: 277, startPoint y: 381, endPoint x: 262, endPoint y: 233, distance: 148.4
click at [262, 233] on div "} 1571 1572 1573 1574 1575 1576 1577 1578 1579 1580 1581 1582 1583 1584 1585 15…" at bounding box center [425, 333] width 376 height 259
type textarea "function calcularTotalReserva(r) { const precios = { S: 9, M: 10, L: 12, X: 15,…"
paste textarea
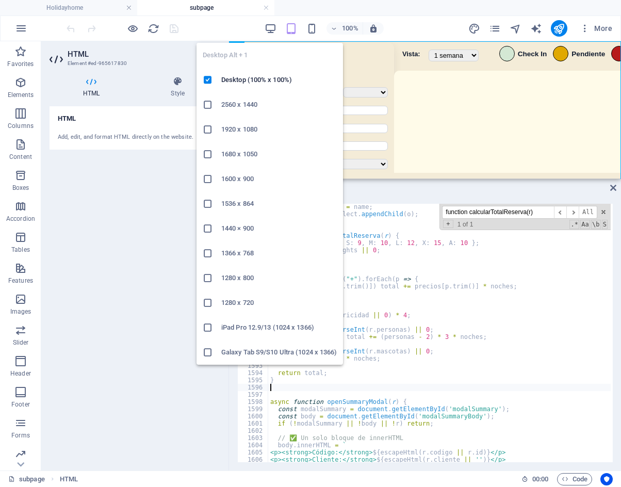
click at [246, 26] on div "100% More" at bounding box center [341, 28] width 552 height 17
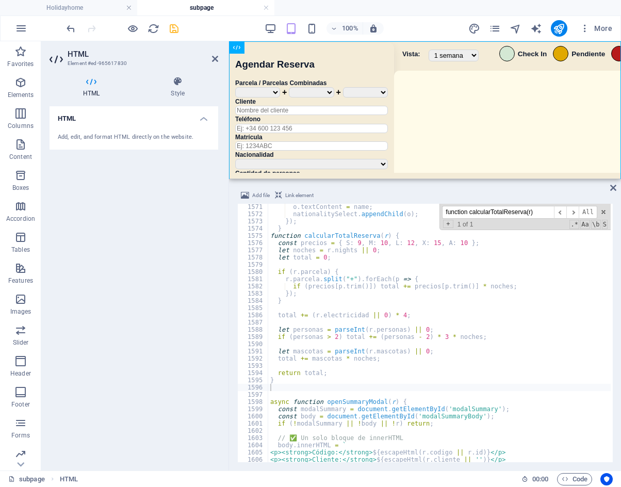
click at [173, 26] on icon "save" at bounding box center [174, 29] width 12 height 12
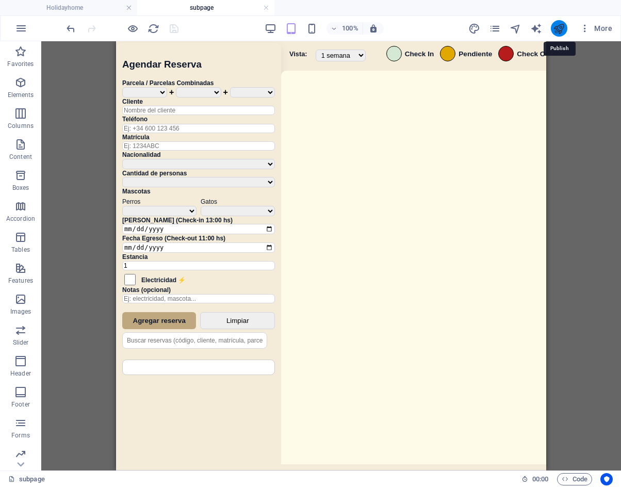
click at [557, 29] on icon "publish" at bounding box center [559, 29] width 12 height 12
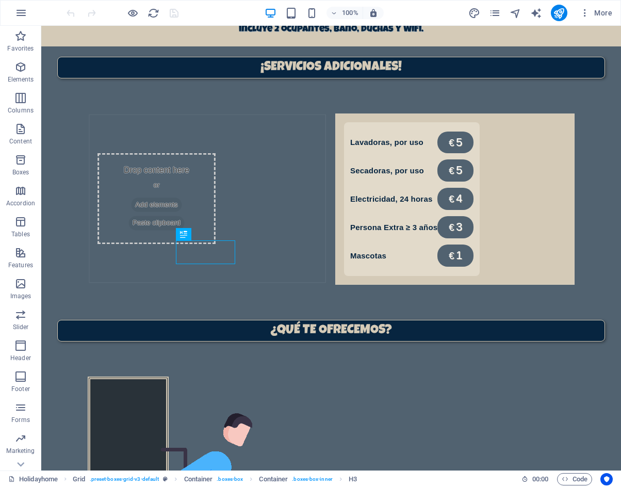
scroll to position [710, 0]
click at [502, 13] on div "More" at bounding box center [543, 13] width 148 height 17
click at [499, 13] on icon "pages" at bounding box center [495, 13] width 12 height 12
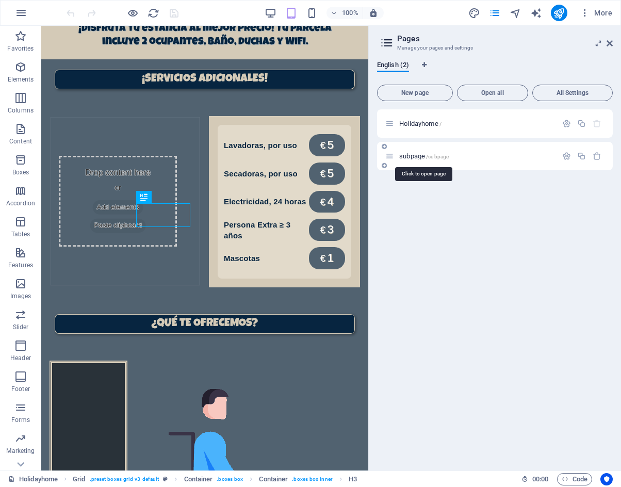
click at [425, 157] on span "subpage /subpage" at bounding box center [424, 156] width 50 height 8
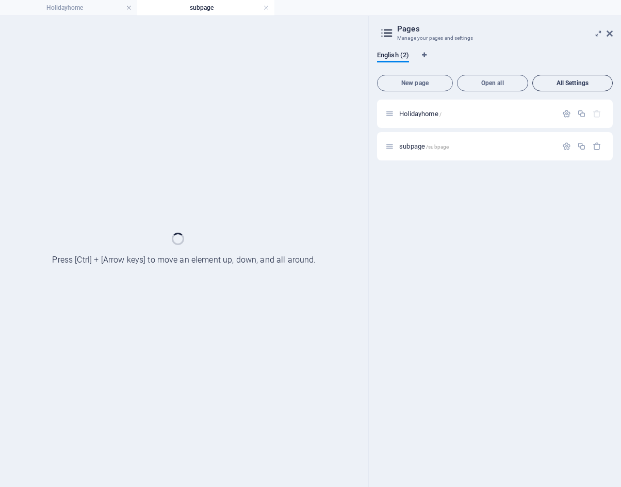
scroll to position [0, 0]
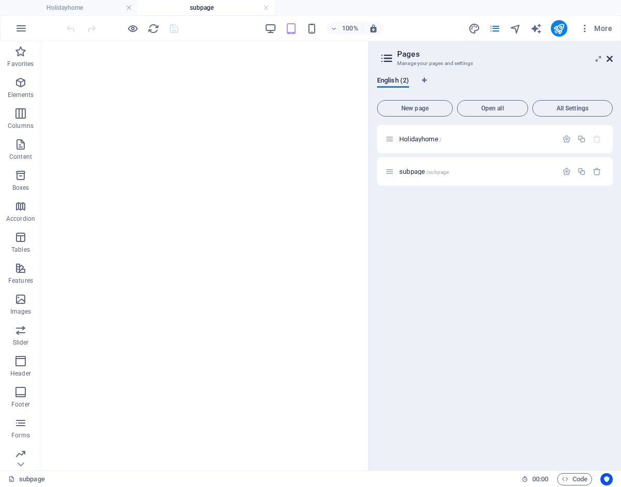
click at [607, 59] on icon at bounding box center [610, 59] width 6 height 8
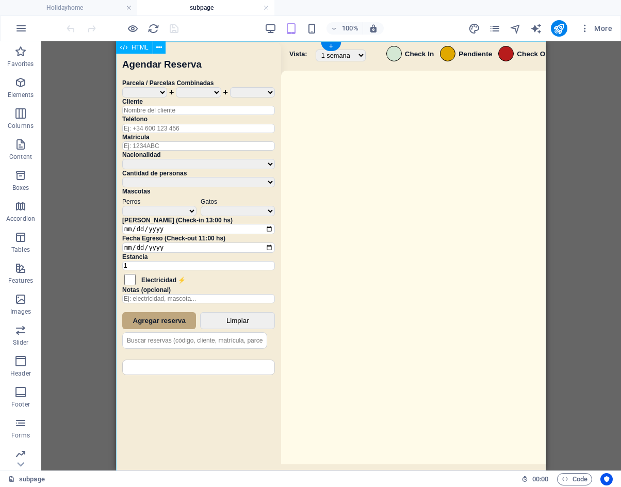
click at [396, 286] on div "Sistema de Reservas — Coveta Área Camper [GEOGRAPHIC_DATA] ¿Estás seguro de que…" at bounding box center [331, 257] width 430 height 432
click at [395, 287] on div "Sistema de Reservas — Coveta Área Camper [GEOGRAPHIC_DATA] ¿Estás seguro de que…" at bounding box center [331, 257] width 430 height 432
click at [376, 228] on div "Sistema de Reservas — Coveta Área Camper [GEOGRAPHIC_DATA] ¿Estás seguro de que…" at bounding box center [331, 257] width 430 height 432
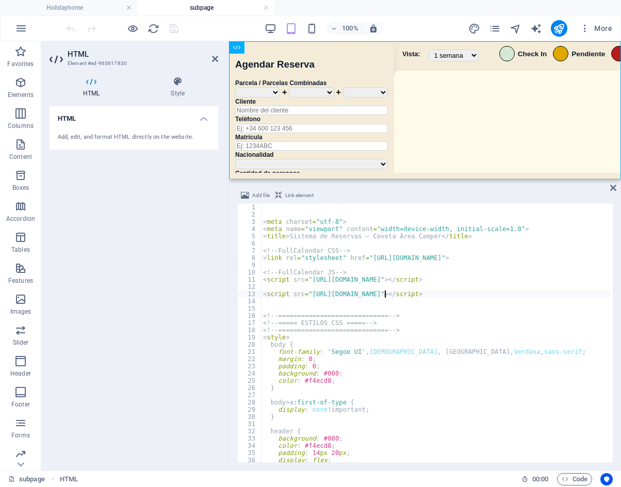
click at [385, 292] on div "< meta charset = "utf-8" > < meta name = "viewport" content = "width=device-wid…" at bounding box center [607, 339] width 693 height 271
type textarea "<script src="[URL][DOMAIN_NAME]"></script>"
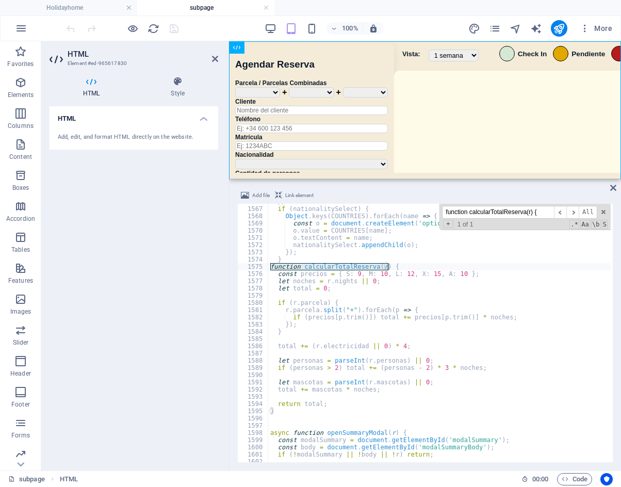
scroll to position [7551, 0]
type input "function calcularTotalReserva(r) {"
click at [267, 268] on span at bounding box center [266, 266] width 6 height 7
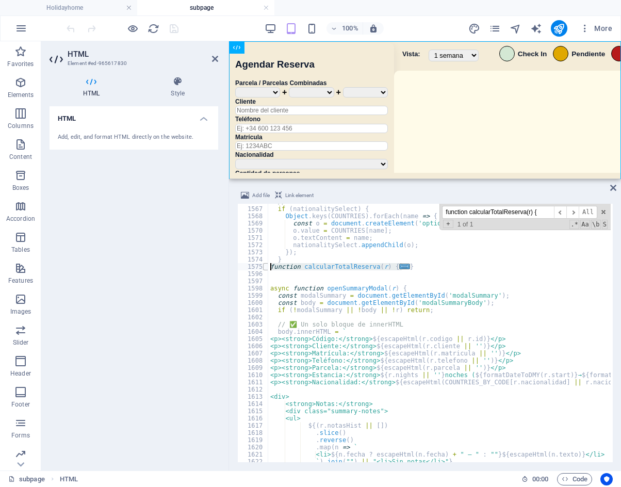
drag, startPoint x: 421, startPoint y: 266, endPoint x: 267, endPoint y: 266, distance: 153.8
click at [267, 266] on div "function calcularTotalReserva(r) { 1566 1567 1568 1569 1570 1571 1572 1573 1574…" at bounding box center [425, 333] width 376 height 259
type textarea "function calcularTotalReserva(r) { const precios = { S: 9, M: 10, L: 12, X: 15,…"
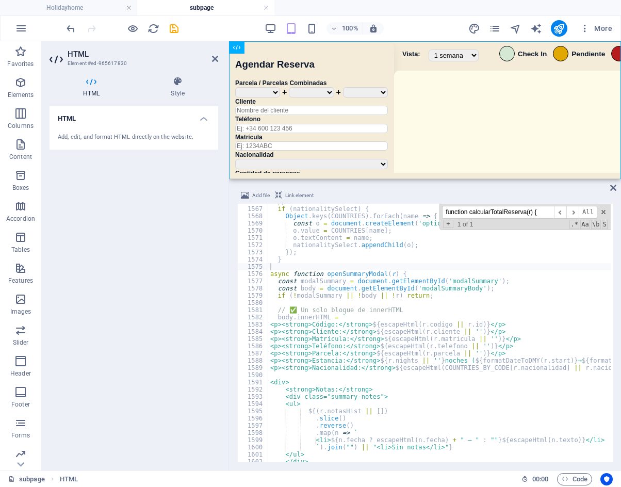
drag, startPoint x: 543, startPoint y: 211, endPoint x: 431, endPoint y: 215, distance: 112.1
click at [430, 215] on div "// rellenar nacionalidades en el select if ( nationalitySelect ) { Object . key…" at bounding box center [439, 333] width 343 height 259
paste input "async function openModal"
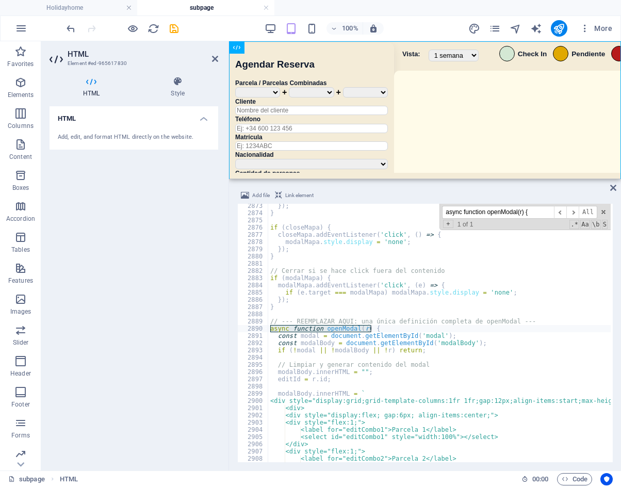
scroll to position [13939, 0]
type input "async function openModal(r) {"
click at [329, 314] on div "}) ; } if ( closeMapa ) { closeMapa . addEventListener ( 'click' , ( ) => { mod…" at bounding box center [614, 337] width 693 height 271
click at [279, 317] on div "}) ; } if ( closeMapa ) { closeMapa . addEventListener ( 'click' , ( ) => { mod…" at bounding box center [614, 337] width 693 height 271
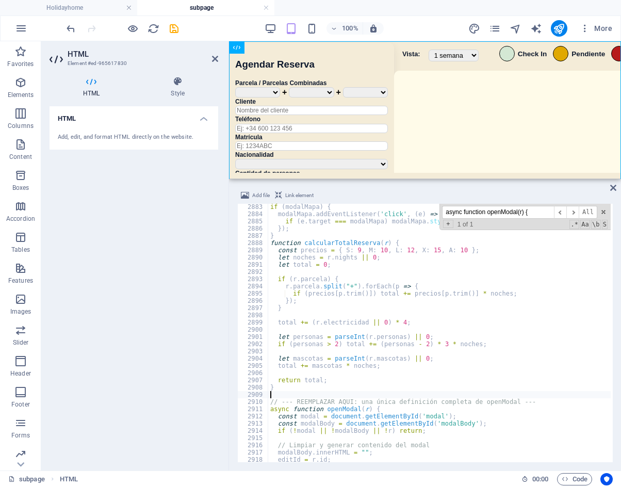
scroll to position [13903, 0]
click at [228, 32] on div "100% More" at bounding box center [341, 28] width 552 height 17
click at [166, 31] on div at bounding box center [123, 28] width 116 height 17
click at [178, 31] on icon "save" at bounding box center [174, 29] width 12 height 12
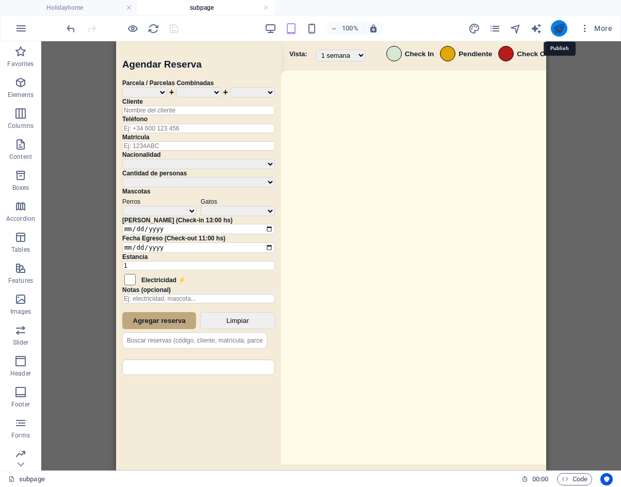
click at [563, 29] on icon "publish" at bounding box center [559, 29] width 12 height 12
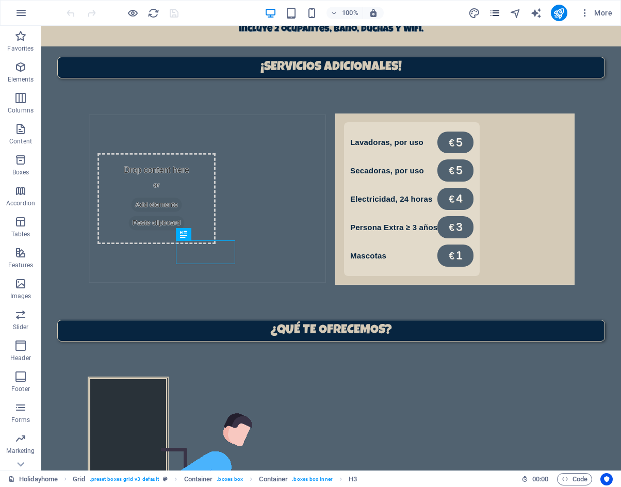
scroll to position [710, 0]
click at [494, 11] on icon "pages" at bounding box center [495, 13] width 12 height 12
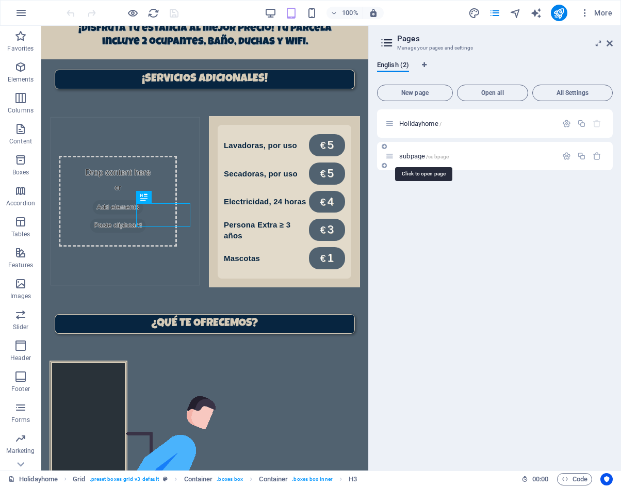
click at [426, 158] on span "subpage /subpage" at bounding box center [424, 156] width 50 height 8
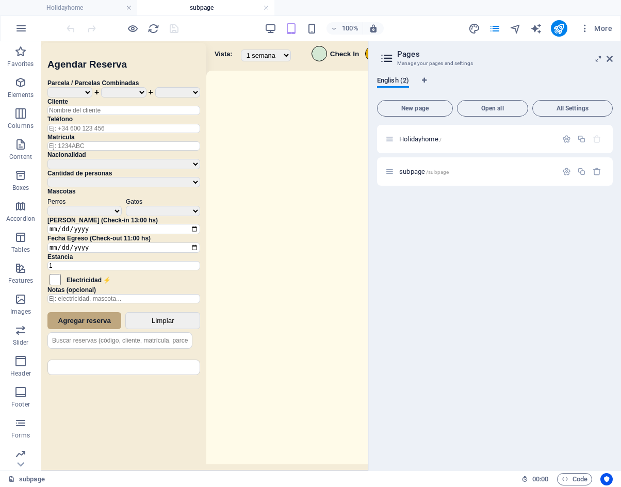
scroll to position [0, 0]
click at [611, 58] on icon at bounding box center [610, 59] width 6 height 8
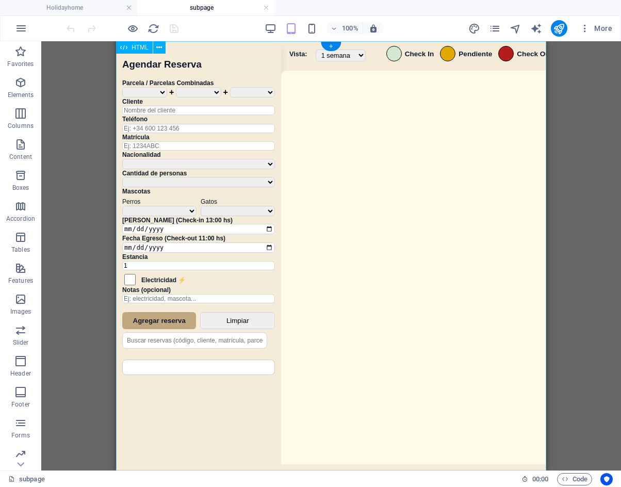
click at [494, 158] on div "Sistema de Reservas — Coveta Área Camper [GEOGRAPHIC_DATA] ¿Estás seguro de que…" at bounding box center [331, 257] width 430 height 432
click at [494, 159] on div "Sistema de Reservas — Coveta Área Camper [GEOGRAPHIC_DATA] ¿Estás seguro de que…" at bounding box center [331, 257] width 430 height 432
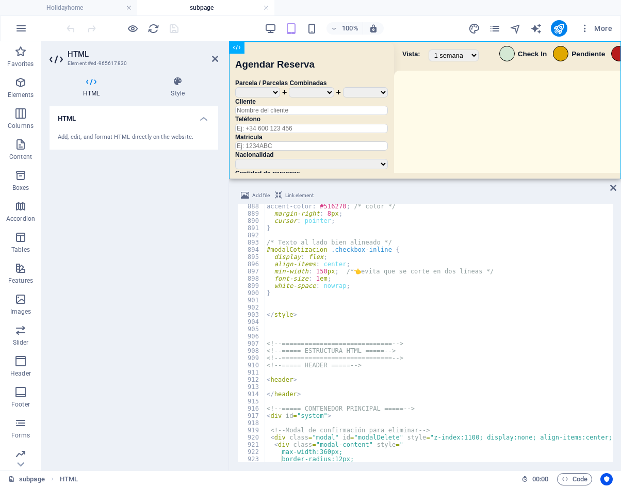
scroll to position [4279, 0]
click at [290, 304] on div "accent-color : #516270 ; /* color */ margin-right : 8 px ; cursor : pointer ; }…" at bounding box center [611, 338] width 693 height 271
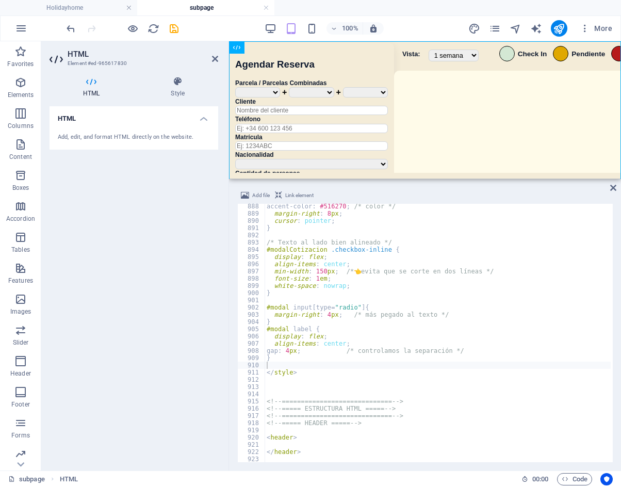
click at [506, 313] on div "accent-color : #516270 ; /* color */ margin-right : 8 px ; cursor : pointer ; }…" at bounding box center [611, 338] width 693 height 271
type textarea "margin-right: 4px; /* más pegado al texto */"
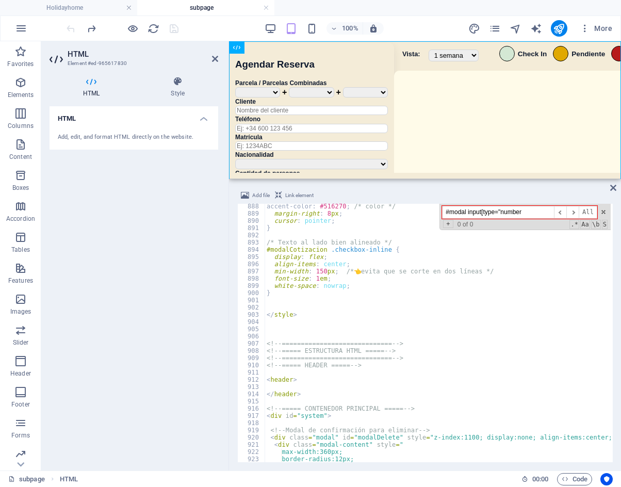
drag, startPoint x: 533, startPoint y: 213, endPoint x: 414, endPoint y: 205, distance: 119.0
click at [414, 205] on div "accent-color : #516270 ; /* color */ margin-right : 8 px ; cursor : pointer ; }…" at bounding box center [438, 333] width 346 height 259
paste input "modalBody.innerHTML +="
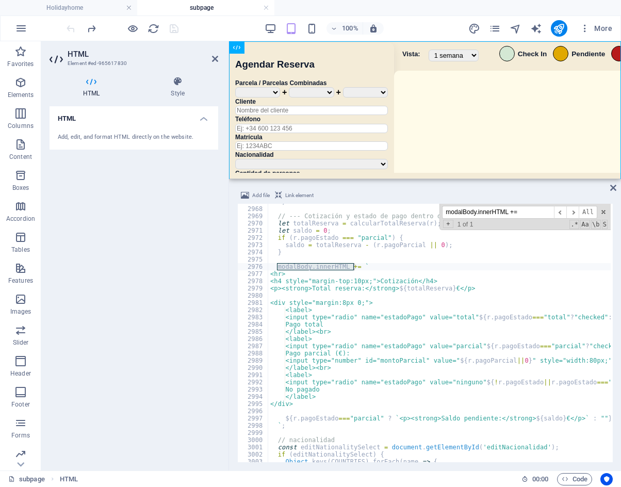
scroll to position [14311, 0]
type input "modalBody.innerHTML +="
click at [295, 281] on div "` ; // --- Cotización y estado de pago dentro del modal de edición --- let tota…" at bounding box center [614, 333] width 693 height 271
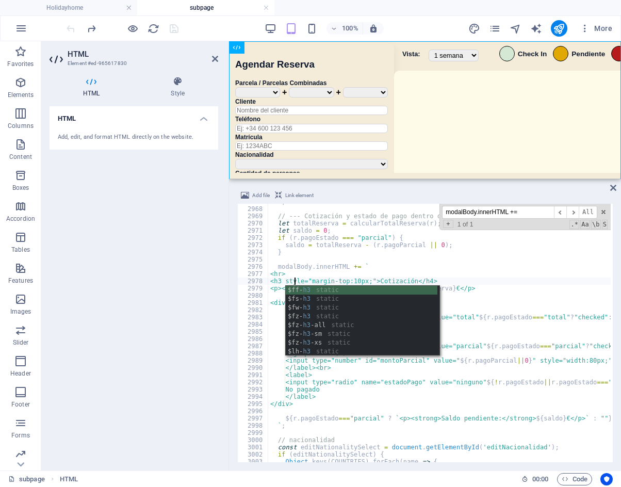
scroll to position [0, 2]
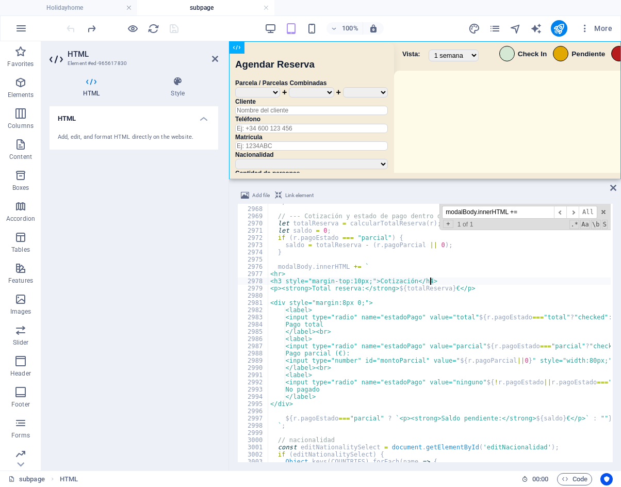
click at [430, 281] on div "` ; // --- Cotización y estado de pago dentro del modal de edición --- let tota…" at bounding box center [614, 333] width 693 height 271
click at [483, 267] on div "` ; // --- Cotización y estado de pago dentro del modal de edición --- let tota…" at bounding box center [614, 333] width 693 height 271
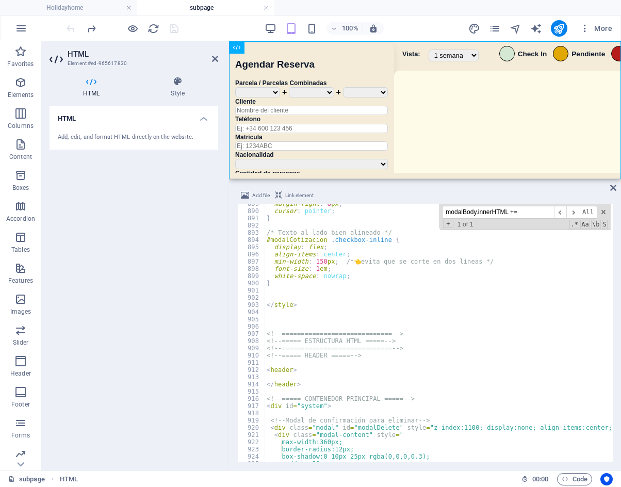
scroll to position [4286, 0]
type textarea "modalBody.innerHTML += `"
click at [273, 295] on div "margin-right : 8 px ; cursor : pointer ; } /* Texto al lado bien alineado */ #m…" at bounding box center [611, 335] width 693 height 271
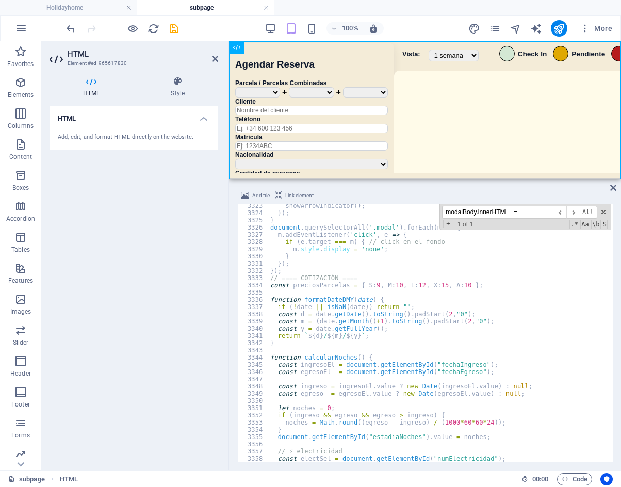
scroll to position [15977, 0]
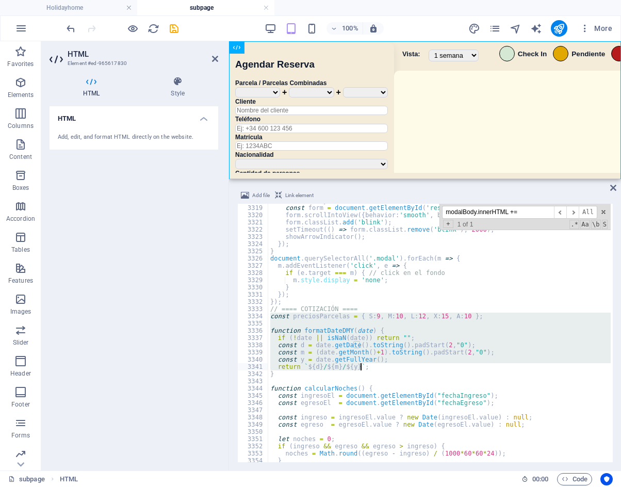
drag, startPoint x: 270, startPoint y: 313, endPoint x: 382, endPoint y: 365, distance: 123.5
click at [387, 366] on div "// Scroll y titileo const form = document . getElementById ( 'reservaForm' ) ; …" at bounding box center [614, 332] width 693 height 271
type textarea "const y = date.getFullYear(); return `${d}/${m}/${y}`;"
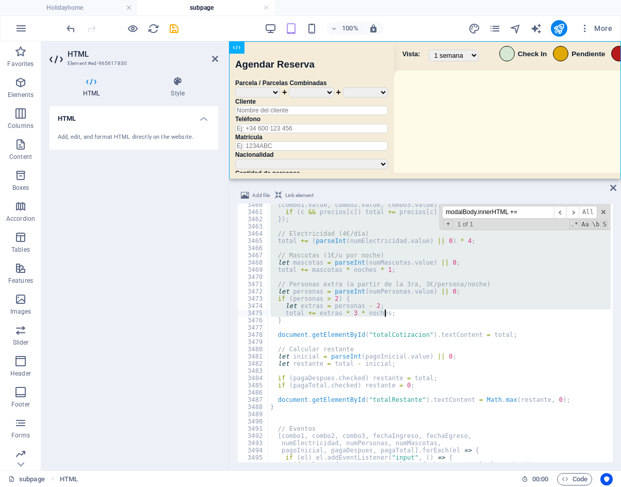
scroll to position [16656, 0]
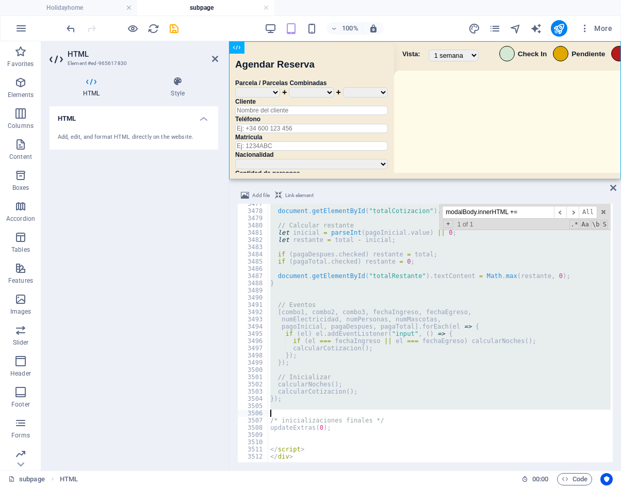
drag, startPoint x: 271, startPoint y: 311, endPoint x: 479, endPoint y: 412, distance: 231.8
click at [479, 412] on div "document . getElementById ( "totalCotizacion" ) . textContent = total ; // Calc…" at bounding box center [614, 335] width 693 height 271
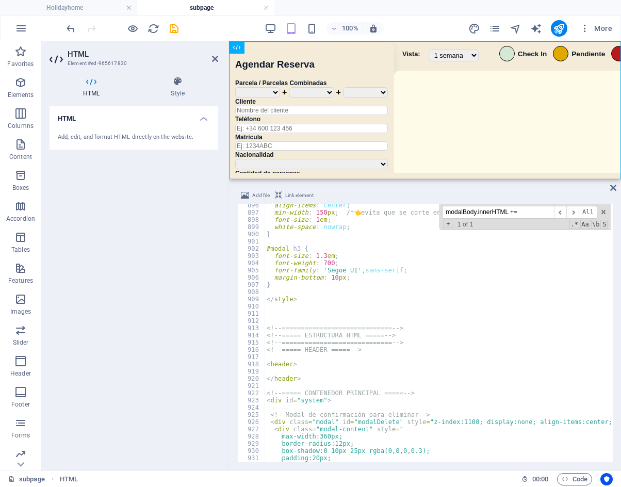
scroll to position [4311, 0]
click at [286, 293] on div "align-items : center ; min-width : 150 px ; /* 👈 evita que se corte en dos líne…" at bounding box center [611, 337] width 693 height 271
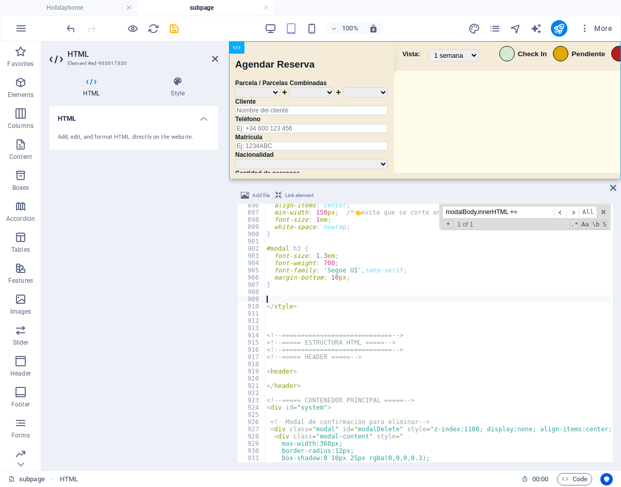
paste textarea "}"
type textarea "}"
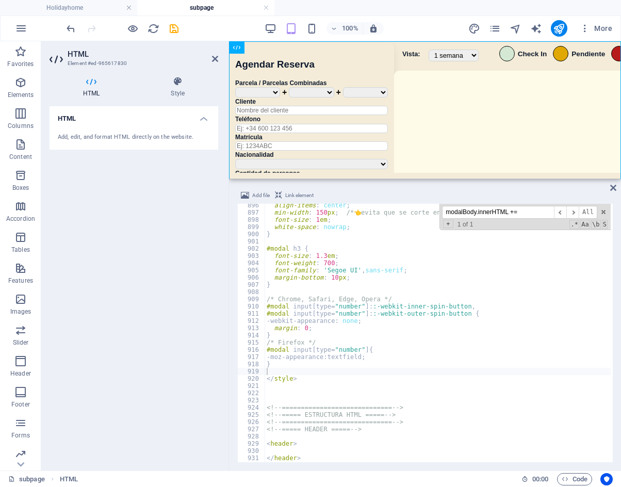
drag, startPoint x: 614, startPoint y: 270, endPoint x: 605, endPoint y: 378, distance: 108.2
click at [605, 378] on div "Add file Link element 896 897 898 899 900 901 902 903 904 905 906 907 908 909 9…" at bounding box center [425, 326] width 392 height 290
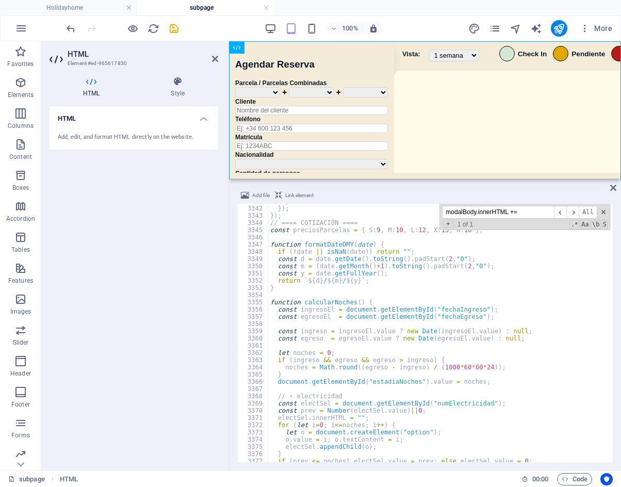
scroll to position [15997, 0]
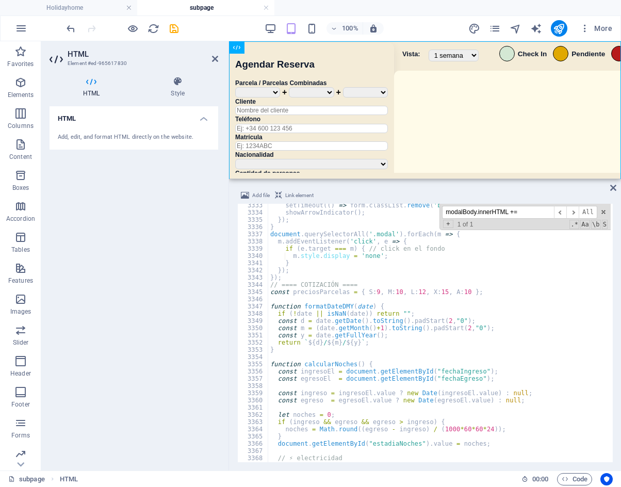
drag, startPoint x: 498, startPoint y: 213, endPoint x: 425, endPoint y: 215, distance: 73.3
click at [425, 215] on div "setTimeout (( ) => form . classList . remove ( 'blink' ) , 2000 ) ; showArrowIn…" at bounding box center [439, 333] width 343 height 259
paste input "calcularTotalReserva"
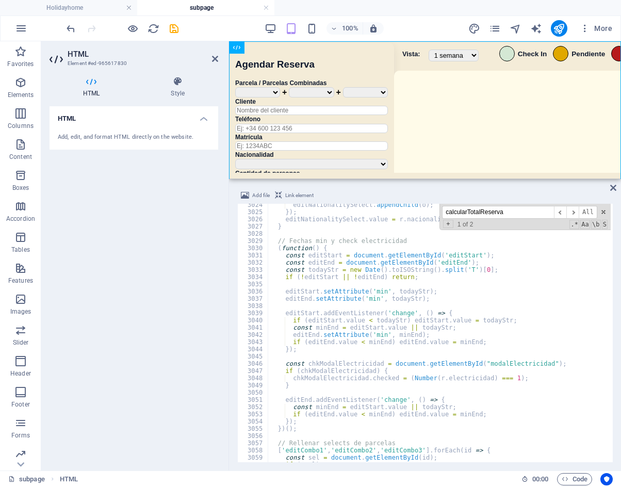
scroll to position [14390, 0]
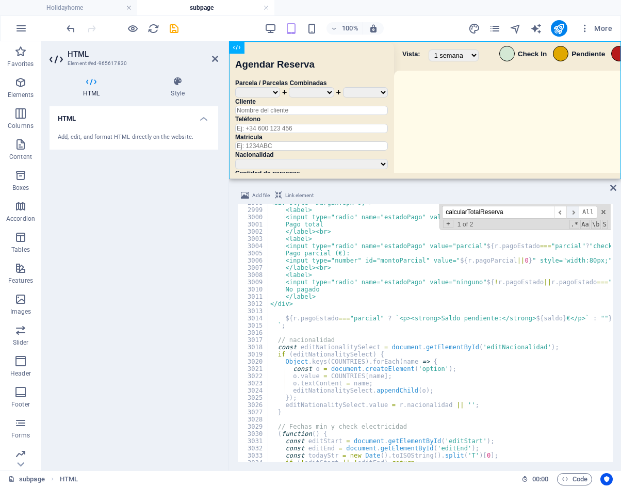
type input "calcularTotalReserva"
click at [577, 214] on span "​" at bounding box center [573, 212] width 12 height 13
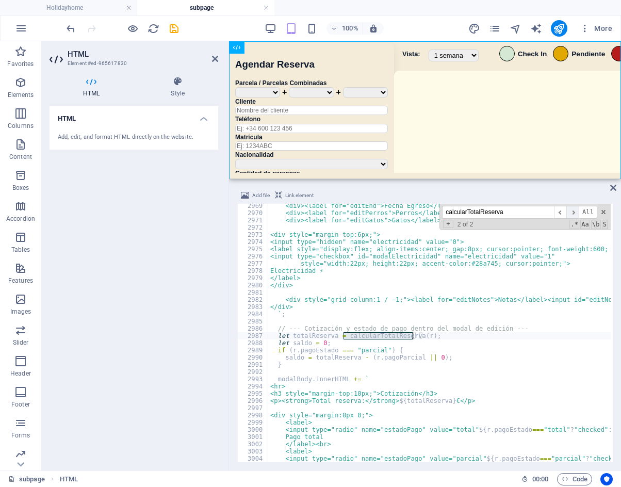
scroll to position [14249, 0]
click at [563, 214] on span "​" at bounding box center [560, 212] width 12 height 13
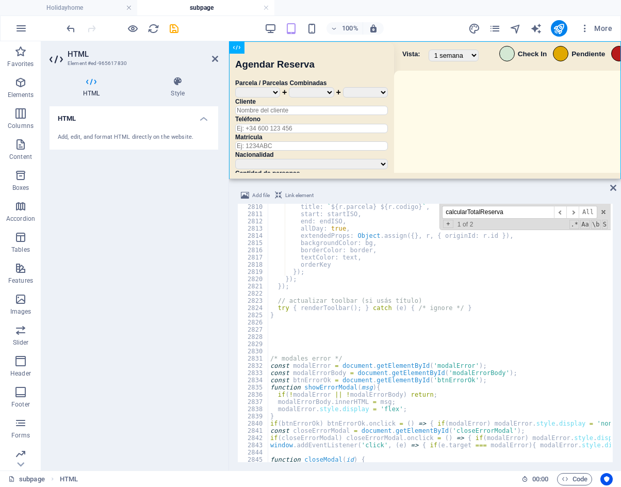
scroll to position [13547, 0]
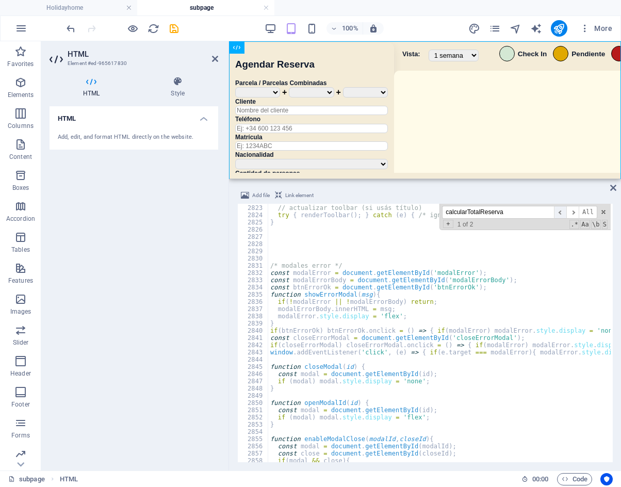
click at [564, 212] on span "​" at bounding box center [560, 212] width 12 height 13
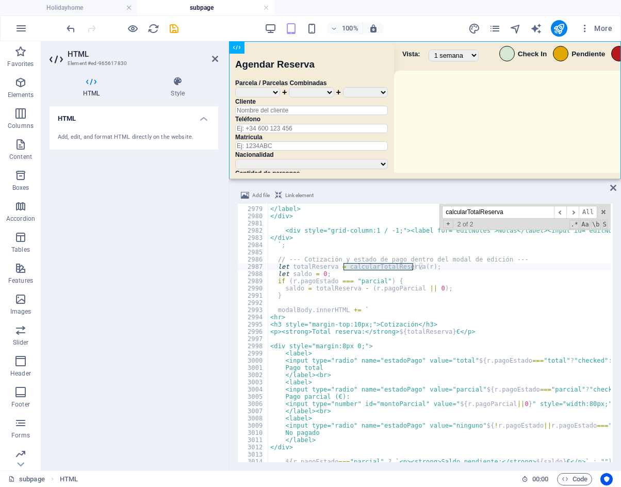
scroll to position [14316, 0]
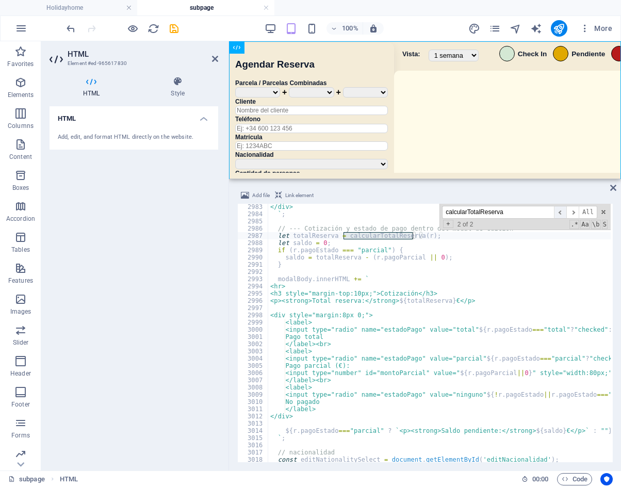
click at [566, 214] on span "​" at bounding box center [560, 212] width 12 height 13
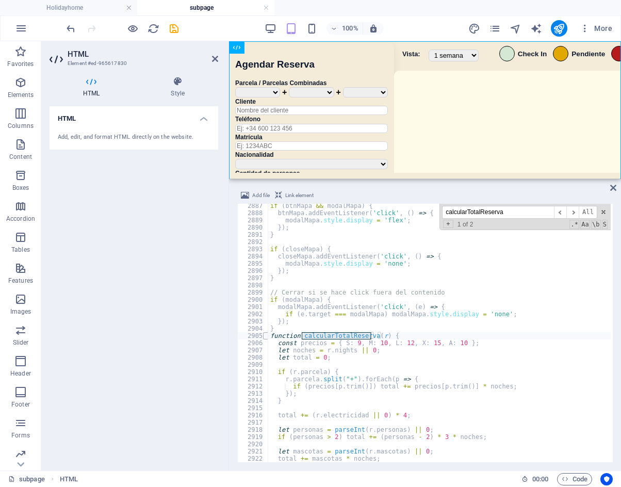
click at [265, 338] on span at bounding box center [266, 335] width 6 height 7
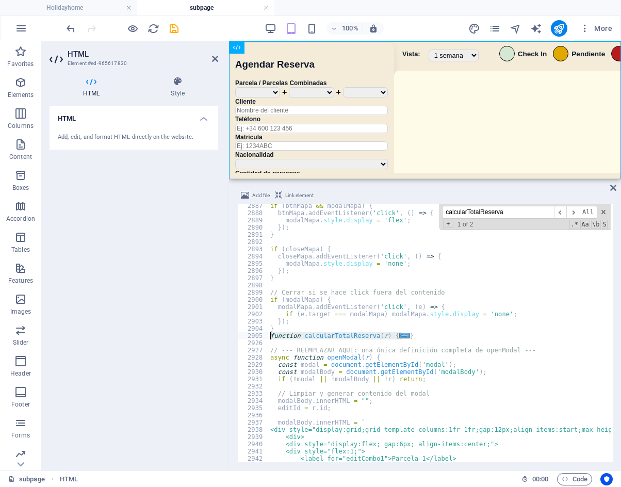
drag, startPoint x: 409, startPoint y: 336, endPoint x: 269, endPoint y: 336, distance: 139.9
click at [269, 336] on div "if ( btnMapa && modalMapa ) { btnMapa . addEventListener ( 'click' , ( ) => { m…" at bounding box center [614, 337] width 693 height 271
type textarea "function calcularTotalReserva(r) { const precios = { S: 9, M: 10, L: 12, X: 15,…"
paste textarea
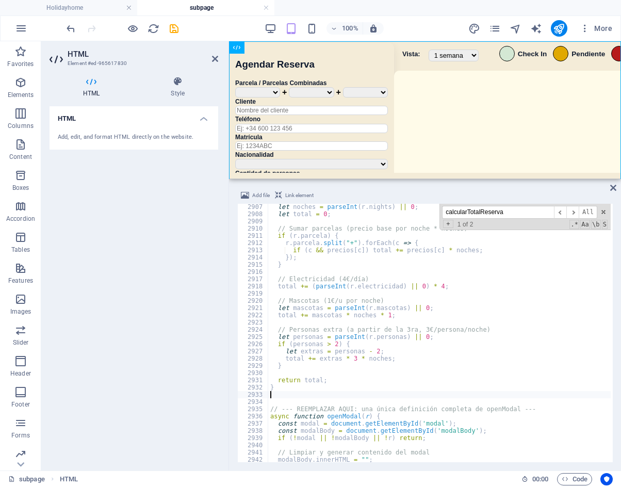
scroll to position [13939, 0]
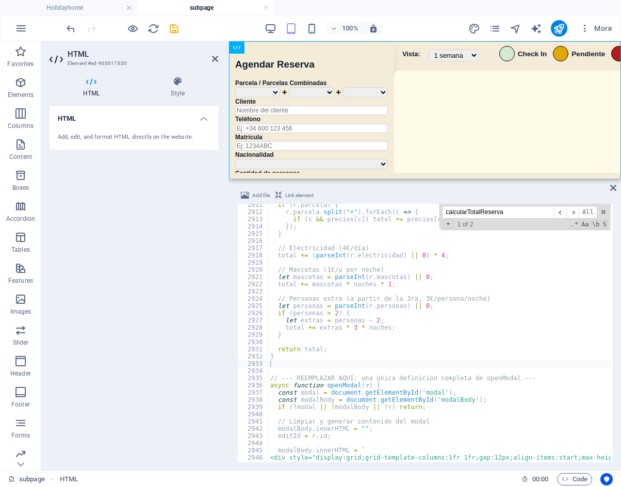
drag, startPoint x: 422, startPoint y: 22, endPoint x: 382, endPoint y: 22, distance: 39.2
click at [420, 22] on div "100% More" at bounding box center [341, 28] width 552 height 17
click at [169, 27] on icon "save" at bounding box center [174, 29] width 12 height 12
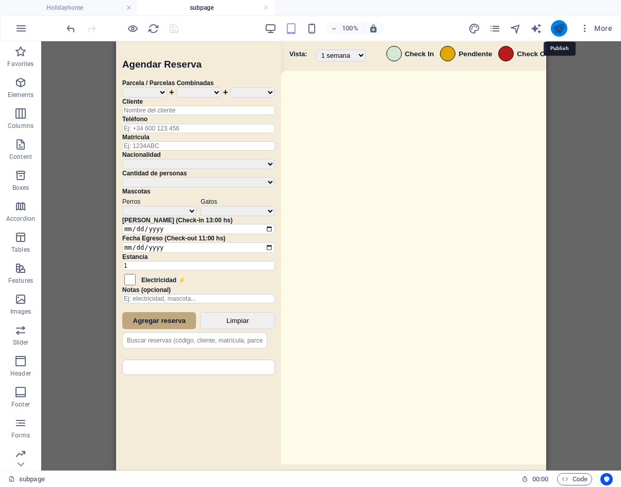
click at [561, 29] on icon "publish" at bounding box center [559, 29] width 12 height 12
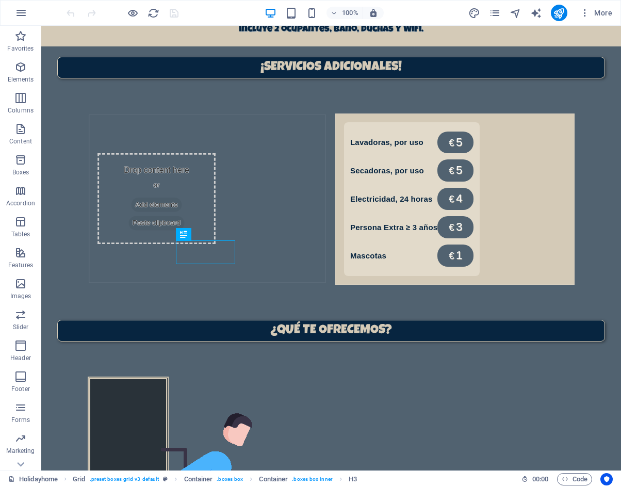
scroll to position [710, 0]
click at [492, 15] on icon "pages" at bounding box center [495, 13] width 12 height 12
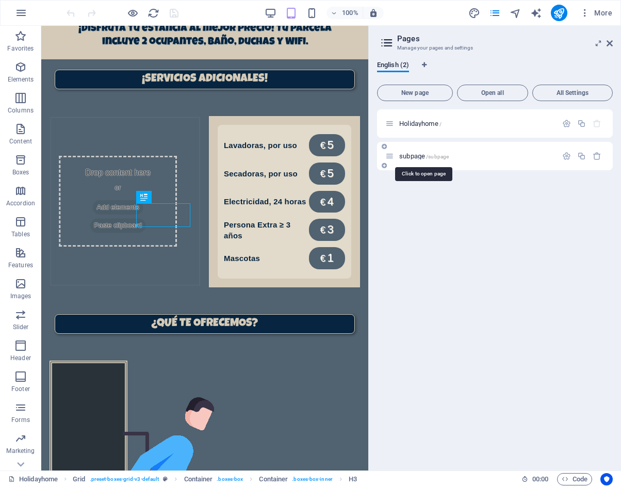
click at [424, 155] on span "subpage /subpage" at bounding box center [424, 156] width 50 height 8
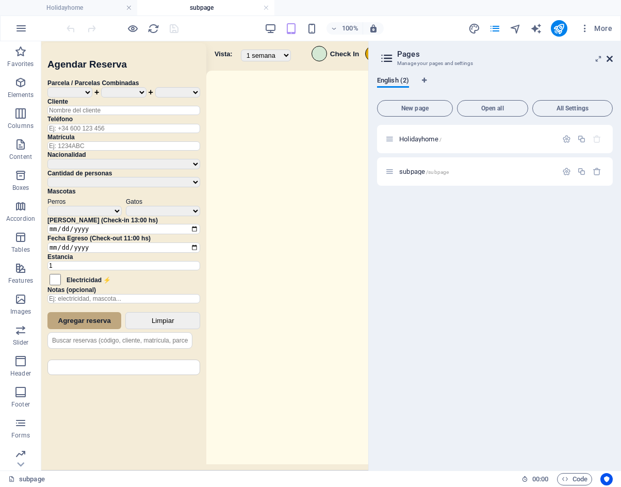
scroll to position [0, 0]
click at [612, 63] on link at bounding box center [610, 59] width 6 height 9
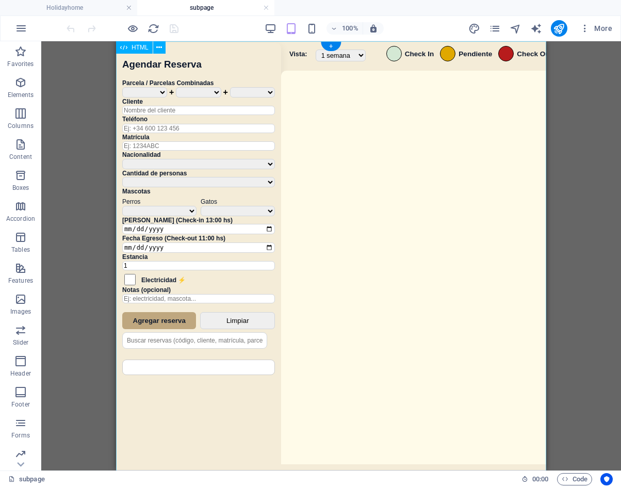
click at [453, 296] on div "Sistema de Reservas — Coveta Área Camper [GEOGRAPHIC_DATA] ¿Estás seguro de que…" at bounding box center [331, 257] width 430 height 432
drag, startPoint x: 453, startPoint y: 296, endPoint x: 540, endPoint y: 355, distance: 105.6
click at [453, 296] on div "Sistema de Reservas — Coveta Área Camper [GEOGRAPHIC_DATA] ¿Estás seguro de que…" at bounding box center [331, 257] width 430 height 432
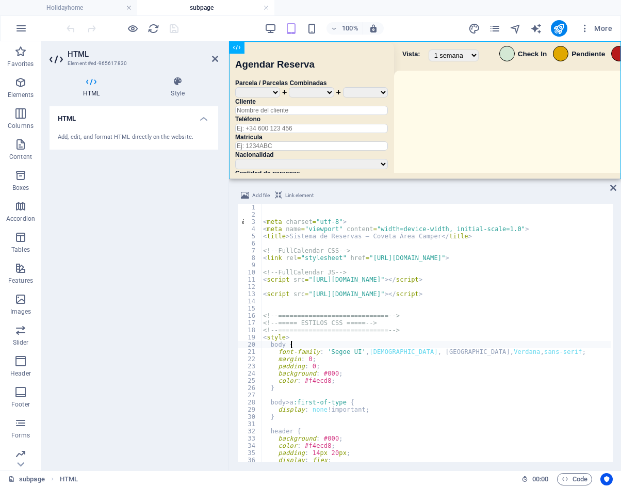
click at [386, 342] on div "< meta charset = "utf-8" > < meta name = "viewport" content = "width=device-wid…" at bounding box center [607, 339] width 693 height 271
type textarea "body {"
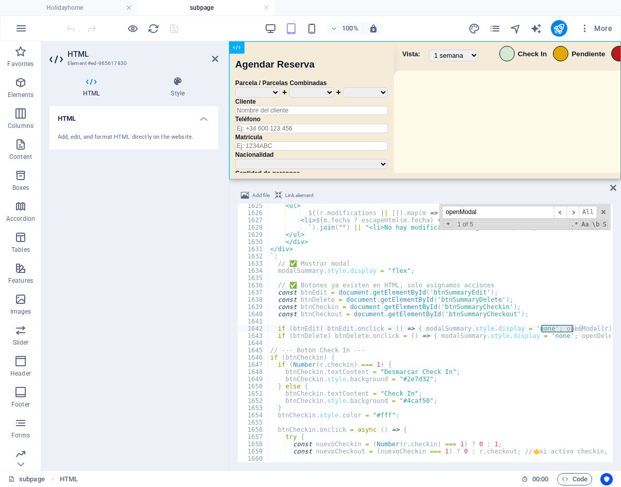
scroll to position [7779, 0]
type input "openModal"
click at [574, 214] on span "​" at bounding box center [573, 212] width 12 height 13
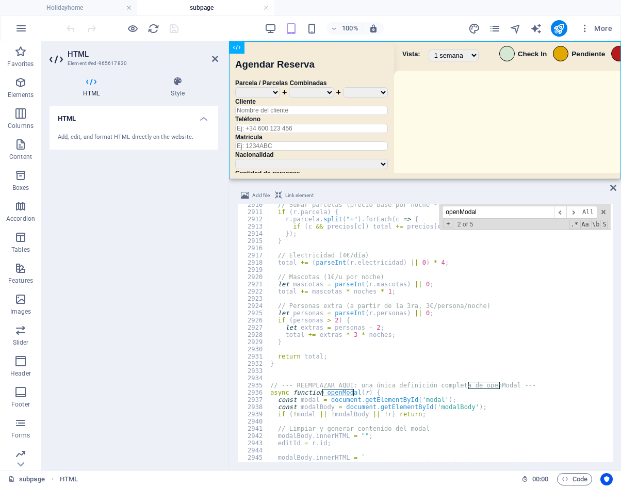
scroll to position [13935, 0]
click at [574, 212] on span "​" at bounding box center [573, 212] width 12 height 13
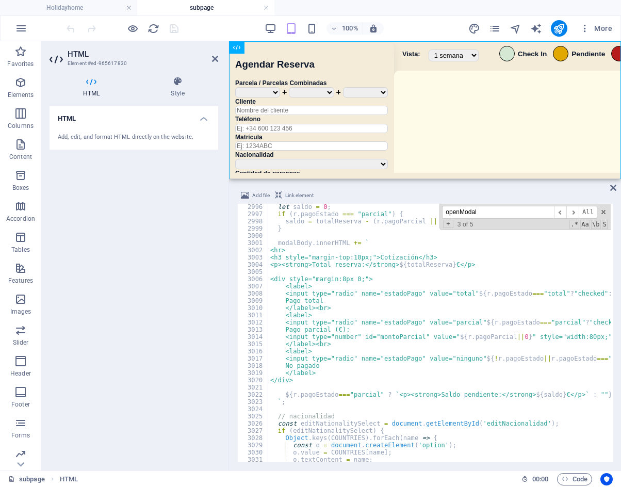
scroll to position [14345, 0]
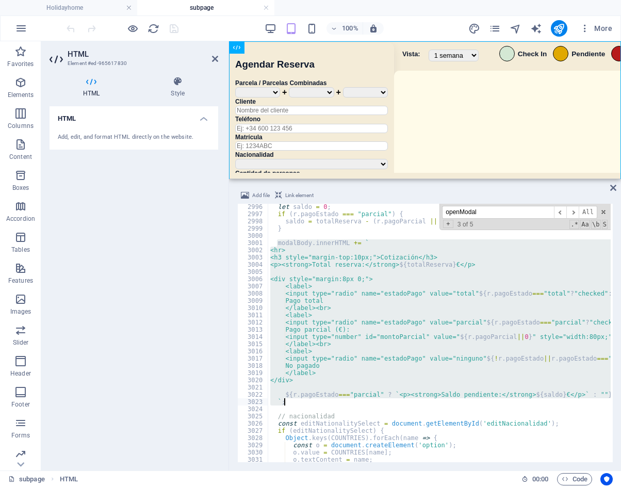
drag, startPoint x: 279, startPoint y: 244, endPoint x: 360, endPoint y: 399, distance: 174.8
click at [356, 399] on div "let saldo = 0 ; if ( r . pagoEstado === "parcial" ) { saldo = totalReserva - ( …" at bounding box center [614, 338] width 693 height 271
type textarea "${r.pagoEstado==="parcial" ? `<p><strong>Saldo pendiente:</strong> ${saldo} €</…"
paste textarea
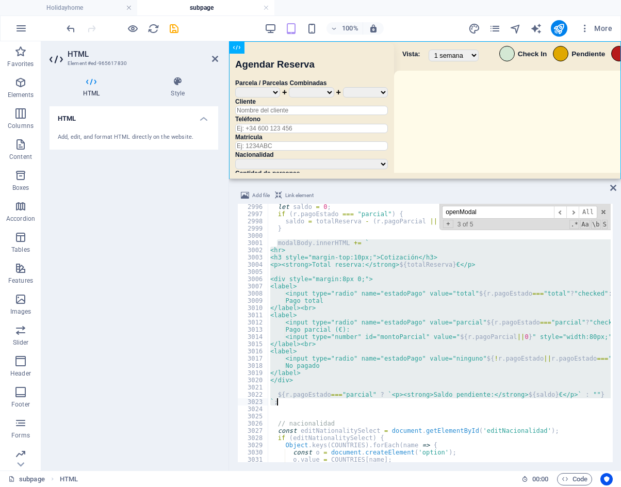
drag, startPoint x: 277, startPoint y: 244, endPoint x: 311, endPoint y: 405, distance: 164.0
click at [311, 405] on div "let saldo = 0 ; if ( r . pagoEstado === "parcial" ) { saldo = totalReserva - ( …" at bounding box center [614, 338] width 693 height 271
type textarea "${r.pagoEstado==="parcial" ? `<p><strong>Saldo pendiente:</strong> ${saldo} €</…"
paste textarea
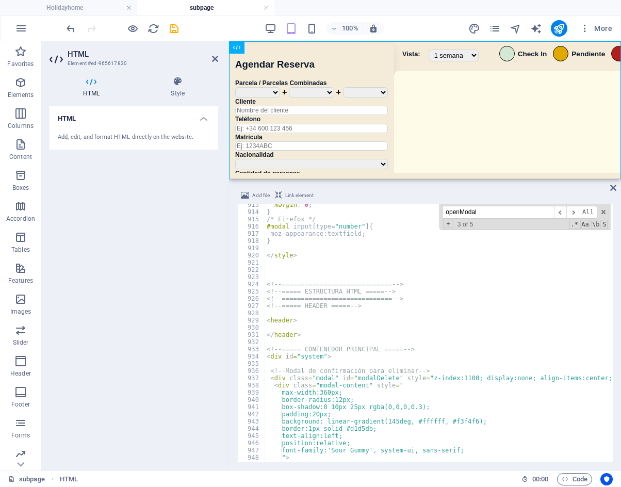
scroll to position [4375, 0]
click at [279, 249] on div "margin : 0 ; } /* Firefox */ #modal input [ type = " number " ] { -moz-appearan…" at bounding box center [611, 336] width 693 height 271
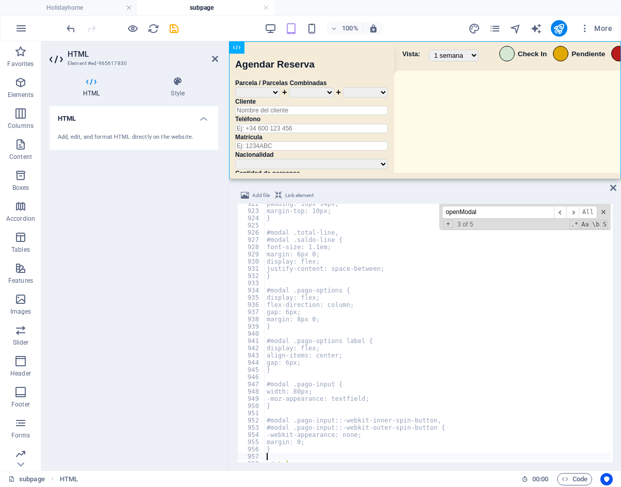
scroll to position [4372, 0]
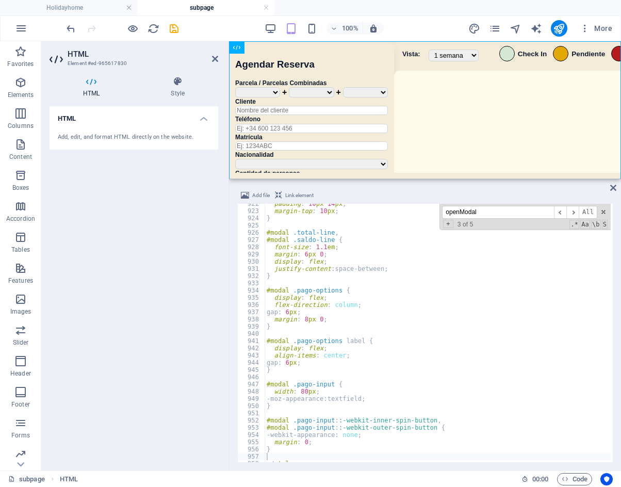
drag, startPoint x: 482, startPoint y: 212, endPoint x: 414, endPoint y: 217, distance: 67.3
click at [414, 217] on div "padding : 10 px 14 px ; margin-top : 10 px ; } #modal .total-line , #modal .sal…" at bounding box center [438, 333] width 346 height 259
paste input "calcularTotalReserva"
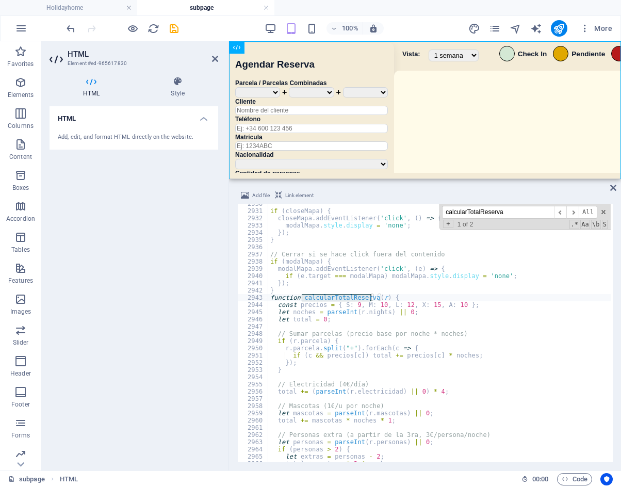
scroll to position [13918, 0]
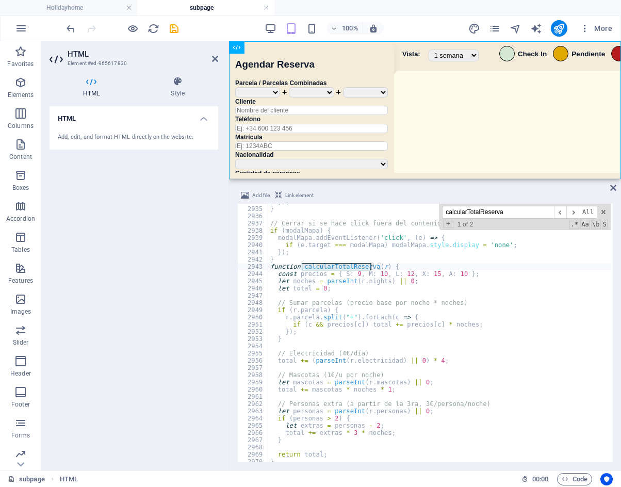
type input "calcularTotalReserva"
click at [271, 266] on div "}) ; } // Cerrar si se hace click fuera del contenido if ( modalMapa ) { modalM…" at bounding box center [614, 333] width 693 height 271
click at [264, 266] on span at bounding box center [266, 266] width 6 height 7
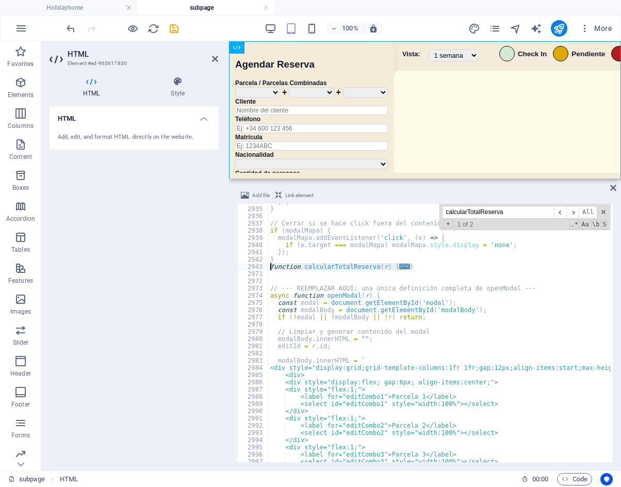
drag, startPoint x: 415, startPoint y: 269, endPoint x: 275, endPoint y: 268, distance: 140.9
click at [271, 268] on div "}) ; } // Cerrar si se hace click fuera del contenido if ( modalMapa ) { modalM…" at bounding box center [614, 333] width 693 height 271
type textarea "function calcularTotalReserva(r) { const precios = { S: 9, M: 10, L: 12, X: 15,…"
paste textarea
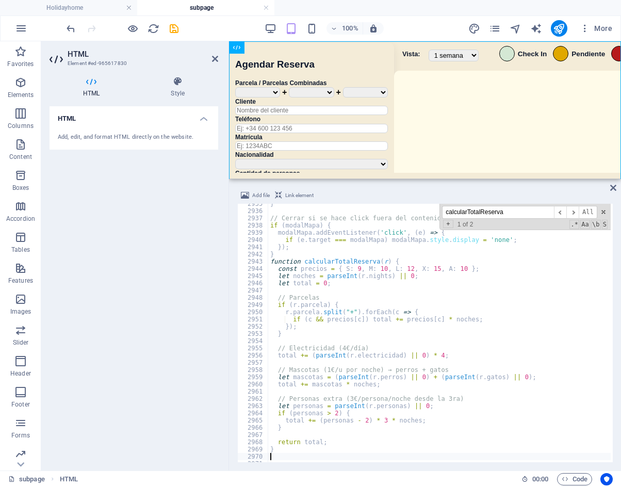
click at [382, 334] on div "} // Cerrar si se hace click fuera del contenido if ( modalMapa ) { modalMapa .…" at bounding box center [614, 335] width 693 height 271
type textarea "</script> </div>"
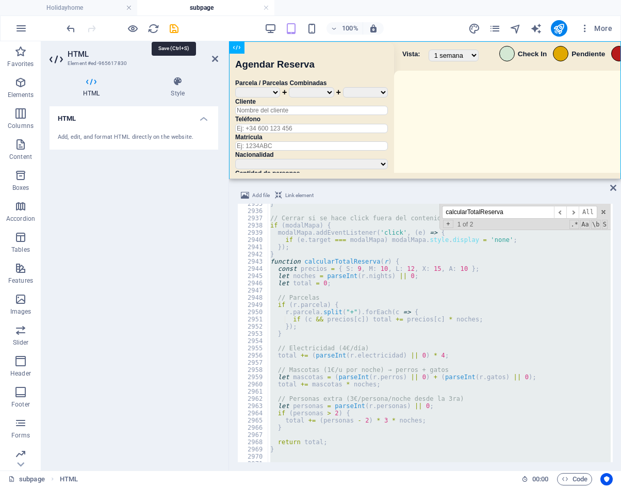
click at [170, 31] on icon "save" at bounding box center [174, 29] width 12 height 12
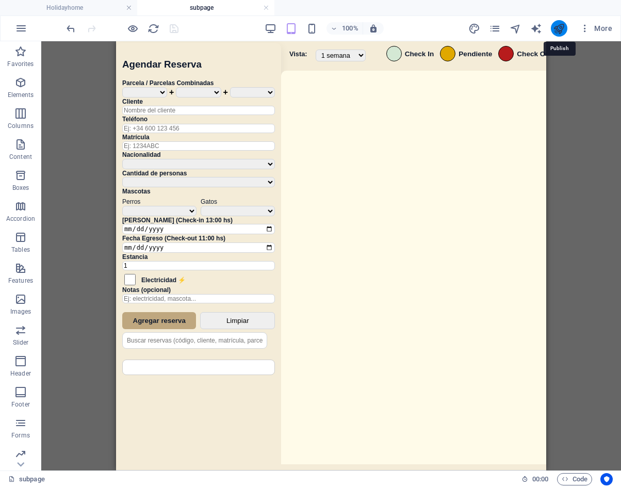
click at [558, 23] on icon "publish" at bounding box center [559, 29] width 12 height 12
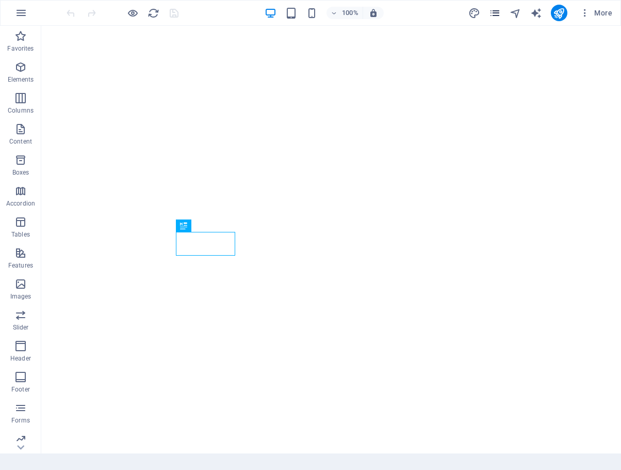
click at [500, 15] on icon "pages" at bounding box center [495, 13] width 12 height 12
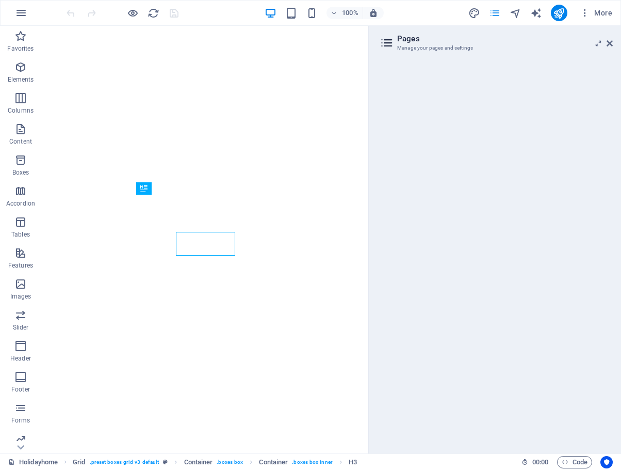
click at [492, 17] on icon "pages" at bounding box center [495, 13] width 12 height 12
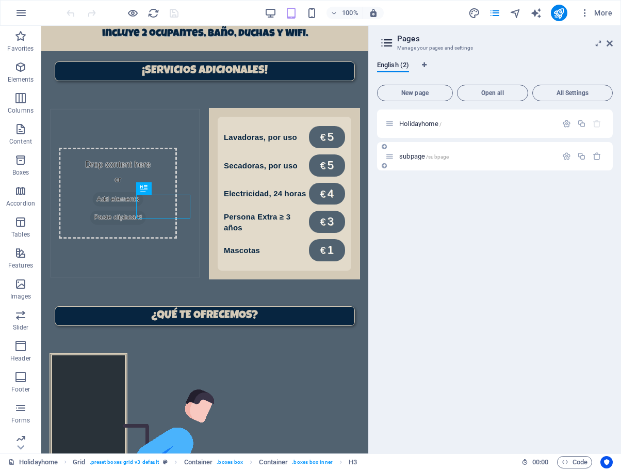
scroll to position [707, 0]
click at [427, 159] on div "subpage /subpage" at bounding box center [472, 156] width 172 height 12
click at [420, 158] on span "subpage /subpage" at bounding box center [424, 156] width 50 height 8
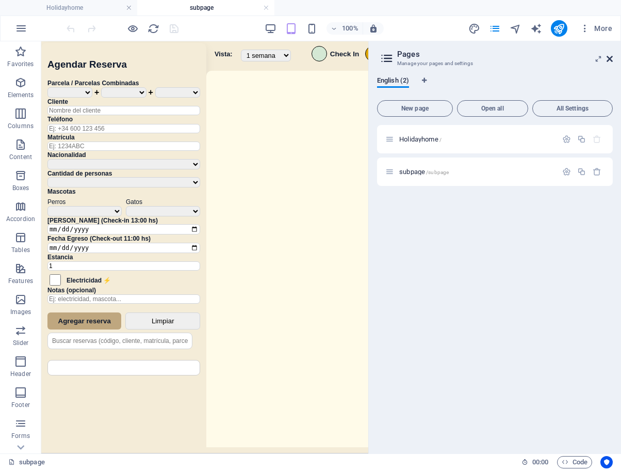
scroll to position [0, 0]
click at [611, 60] on icon at bounding box center [610, 59] width 6 height 8
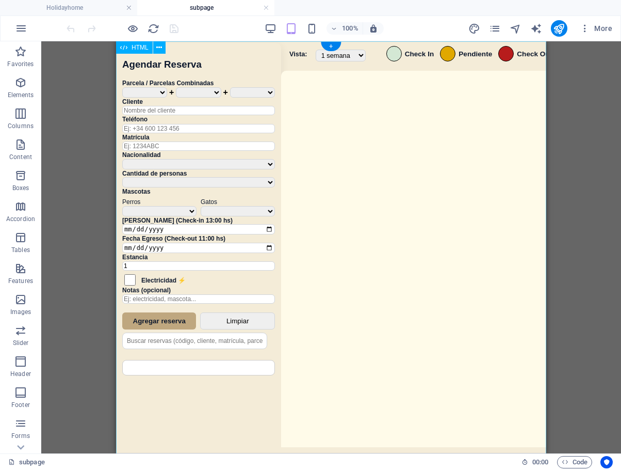
click at [417, 234] on div "Sistema de Reservas — Coveta Área Camper [GEOGRAPHIC_DATA] ¿Estás seguro de que…" at bounding box center [331, 248] width 430 height 414
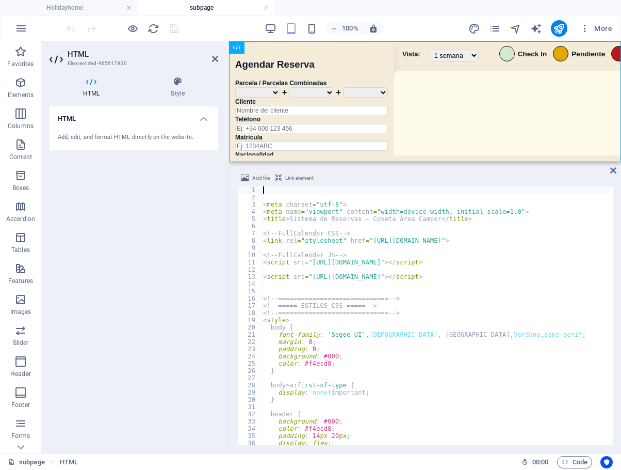
click at [436, 330] on div "< meta charset = "utf-8" > < meta name = "viewport" content = "width=device-wid…" at bounding box center [607, 321] width 693 height 271
type textarea "</script> </div>"
